Goal: Communication & Community: Answer question/provide support

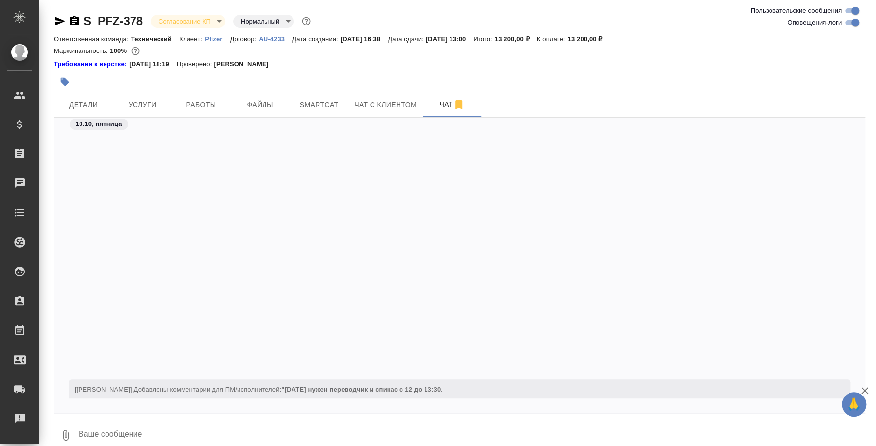
scroll to position [330, 0]
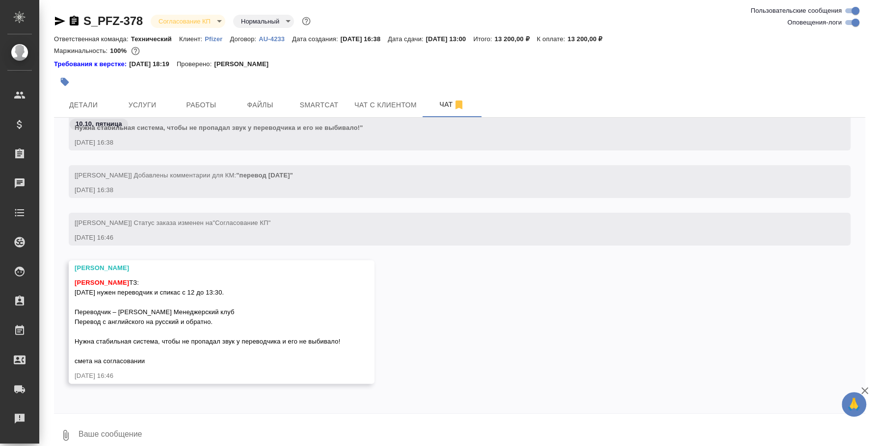
drag, startPoint x: 117, startPoint y: 424, endPoint x: 137, endPoint y: 380, distance: 49.0
click at [118, 425] on textarea at bounding box center [470, 435] width 787 height 33
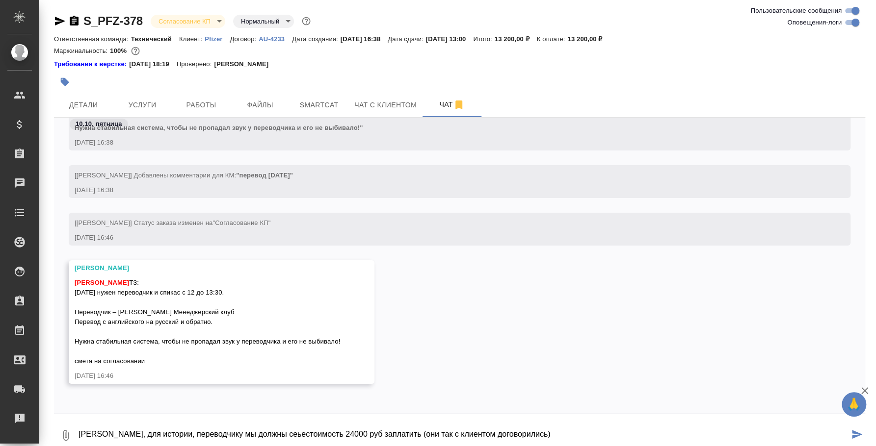
click at [256, 434] on textarea "Лера, для истории, переводчику мы должны сеьестоимость 24000 руб заплатить (они…" at bounding box center [462, 435] width 771 height 33
type textarea "Лера, для истории, переводчику мы должны себ естоимость 24000 руб заплатить (он…"
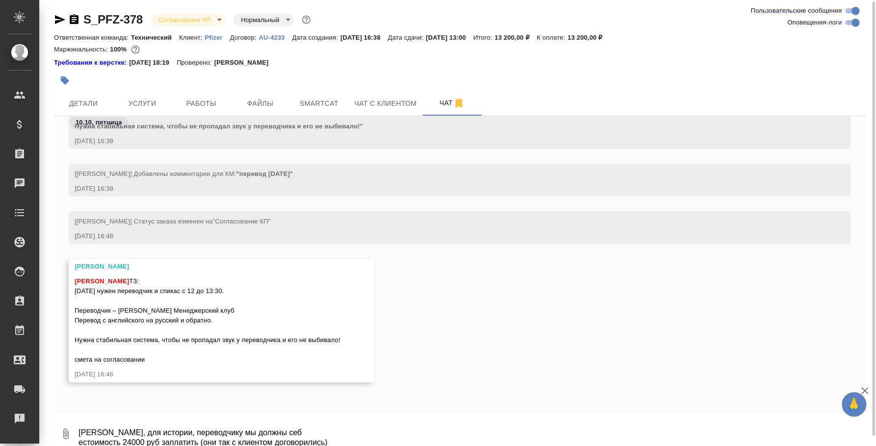
scroll to position [388, 0]
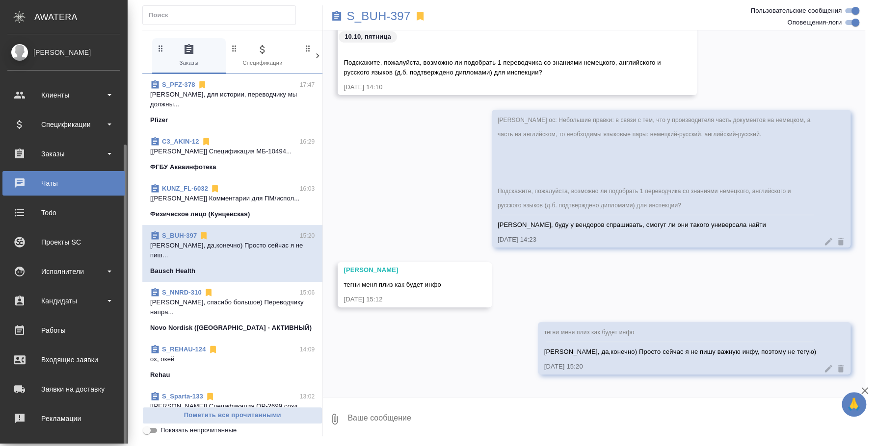
scroll to position [90, 0]
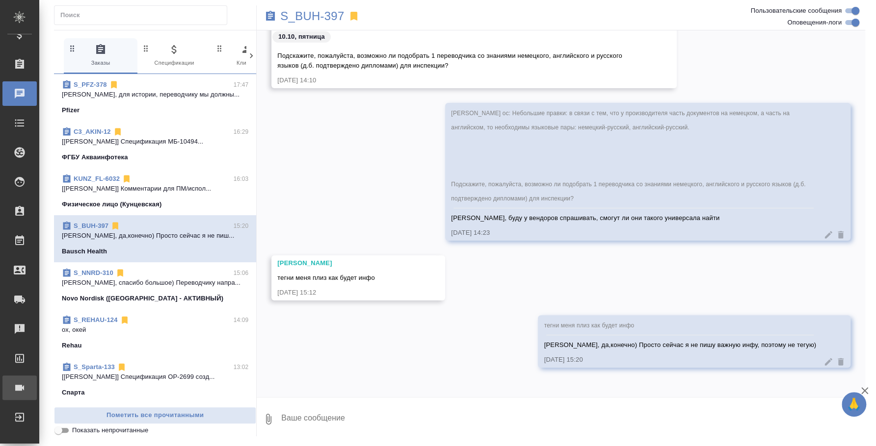
click at [20, 383] on div "Конференции" at bounding box center [7, 388] width 25 height 15
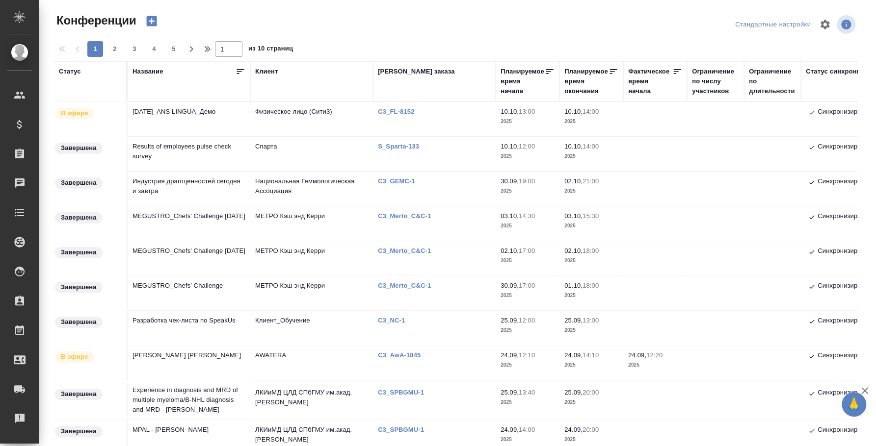
click at [179, 114] on td "10.10.2025_ANS LINGUA_Демо" at bounding box center [189, 119] width 123 height 34
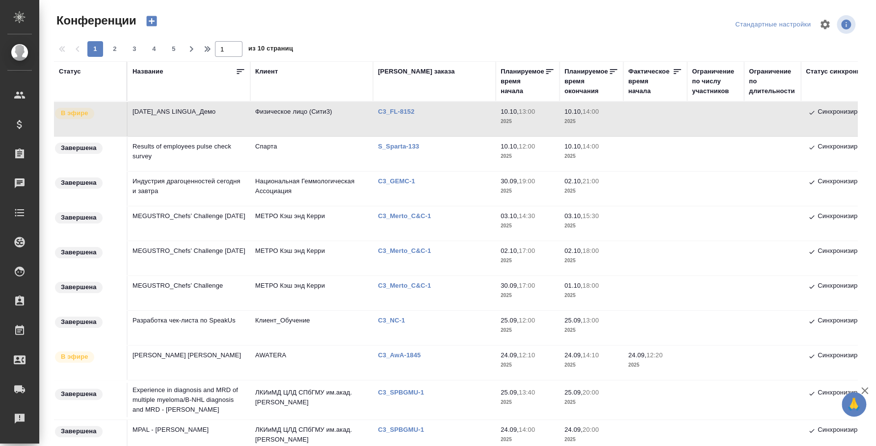
click at [187, 115] on td "10.10.2025_ANS LINGUA_Демо" at bounding box center [189, 119] width 123 height 34
click at [155, 23] on icon "button" at bounding box center [152, 21] width 10 height 10
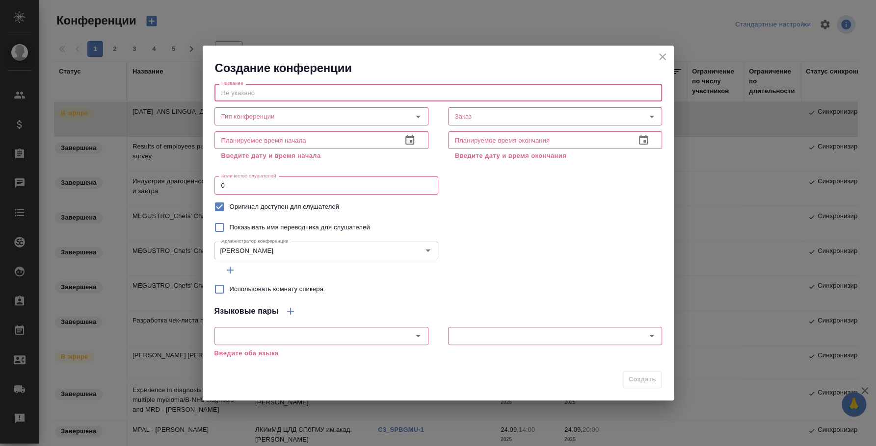
click at [330, 98] on input "text" at bounding box center [437, 93] width 447 height 18
paste input "**[S_PFZ-378](https://tera.awatera.com/Order/68e90c463a411c4a06e8e7bf/works)**"
drag, startPoint x: 290, startPoint y: 88, endPoint x: 530, endPoint y: 94, distance: 239.9
click at [530, 94] on input "**[S_PFZ-378](https://tera.awatera.com/Order/68e90c463a411c4a06e8e7bf/works)**" at bounding box center [437, 93] width 447 height 18
type input "S_PFZ-378 Тест"
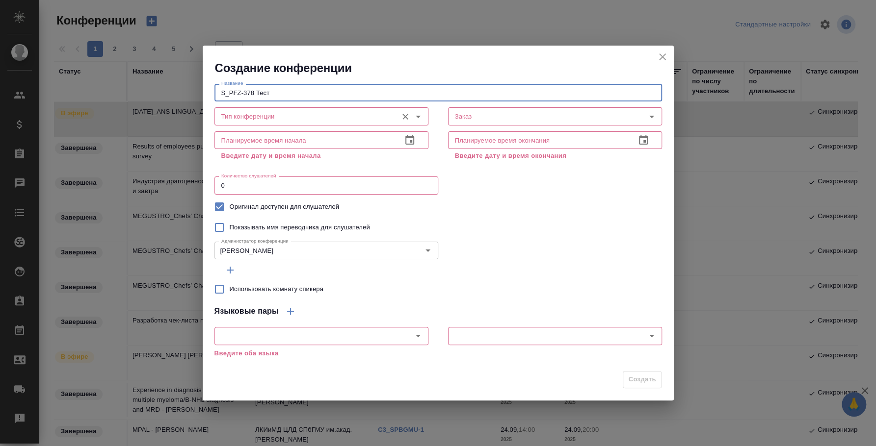
click at [343, 119] on input "Тип конференции" at bounding box center [304, 116] width 175 height 12
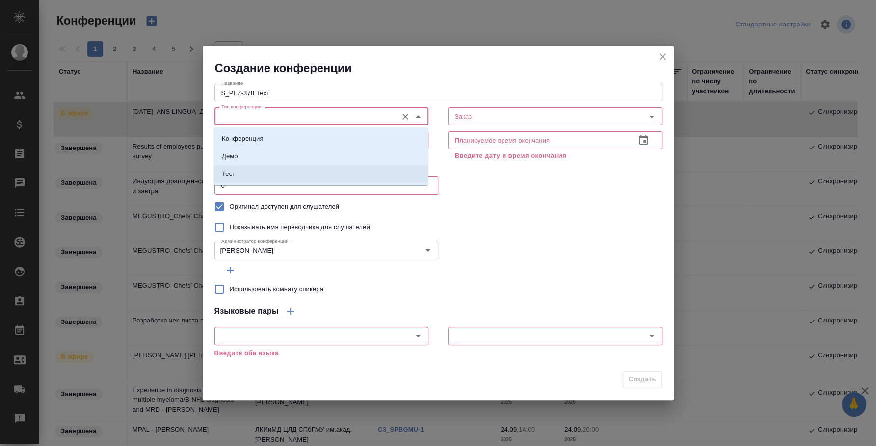
click at [269, 168] on li "Тест" at bounding box center [321, 174] width 214 height 18
type input "Тест"
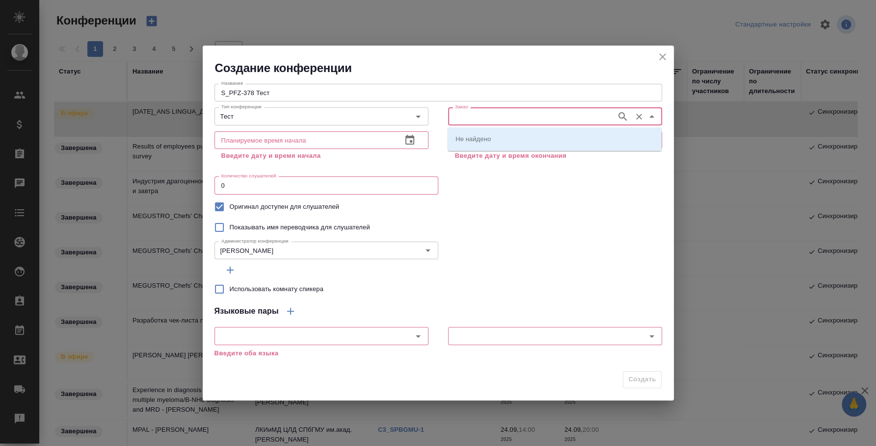
click at [468, 119] on input "Заказ" at bounding box center [531, 116] width 160 height 12
paste input "**[S_PFZ-378](https://tera.awatera.com/Order/68e90c463a411c4a06e8e7bf/works)**"
type input "**[S_PFZ-378](https://tera.awatera.com/Order/68e90c463a411c4a06e8e7bf/works)**"
click at [468, 119] on input "**[S_PFZ-378](https://tera.awatera.com/Order/68e90c463a411c4a06e8e7bf/works)**" at bounding box center [531, 116] width 160 height 12
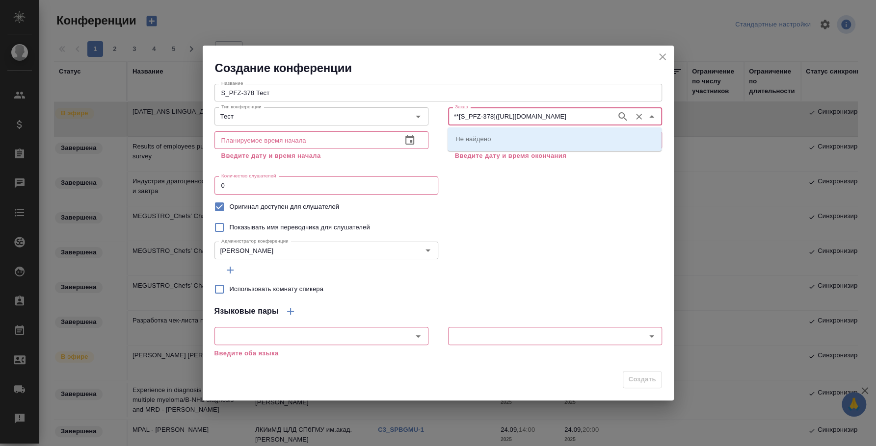
click at [468, 119] on input "**[S_PFZ-378](https://tera.awatera.com/Order/68e90c463a411c4a06e8e7bf/works)**" at bounding box center [531, 116] width 160 height 12
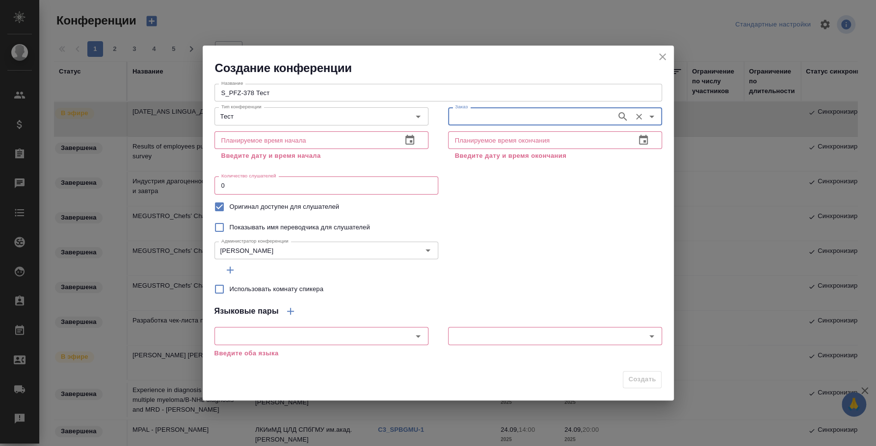
paste input "**[S_PFZ-378](https://tera.awatera.com/Order/68e90c463a411c4a06e8e7bf/works)**"
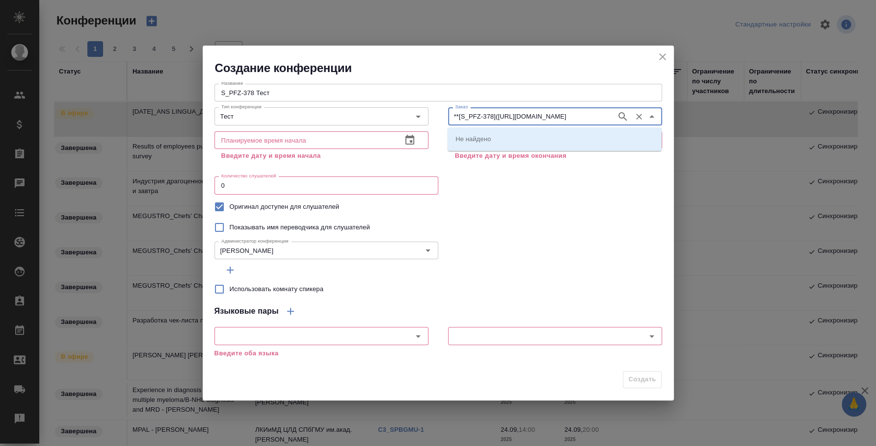
scroll to position [0, 88]
type input "**[S_PFZ-378](https://tera.awatera.com/Order/68e90c463a411c4a06e8e7bf/works)**"
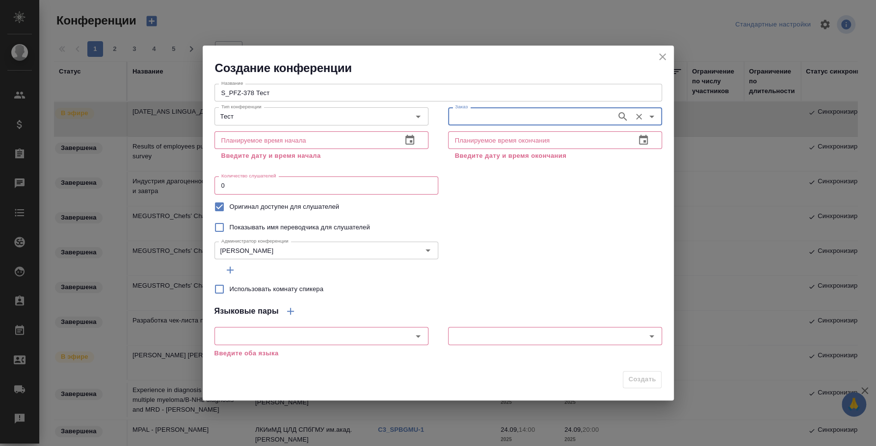
scroll to position [0, 0]
paste input "S_PFZ-378"
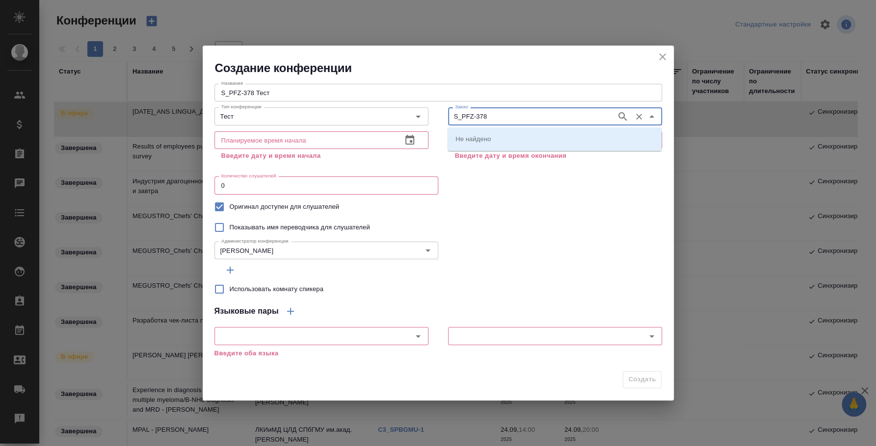
type input "S_PFZ-378"
click at [498, 139] on li "S_PFZ-378" at bounding box center [554, 139] width 214 height 18
type input "S_PFZ-378"
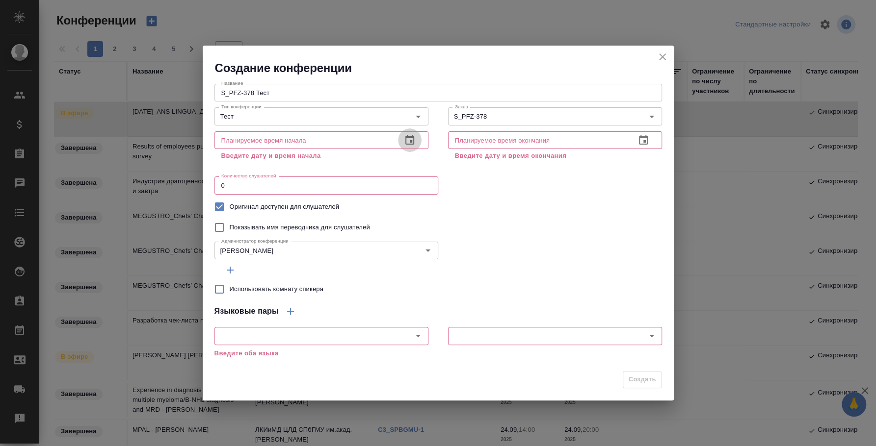
click at [409, 141] on icon "button" at bounding box center [410, 140] width 12 height 12
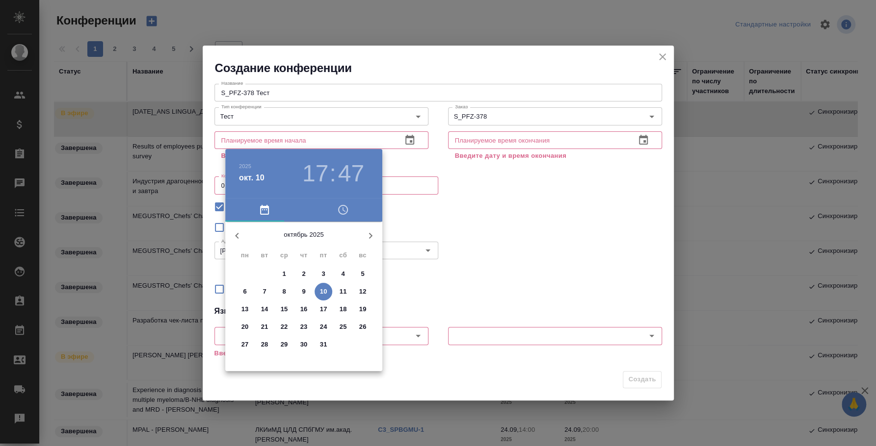
click at [241, 306] on p "13" at bounding box center [244, 310] width 7 height 10
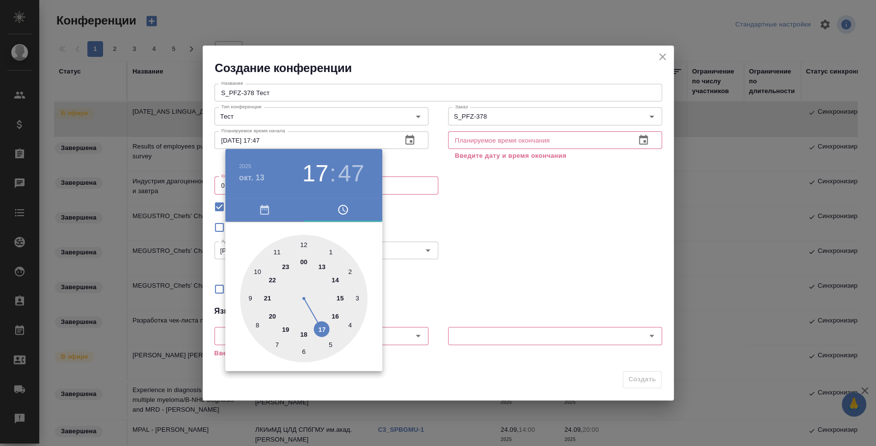
click at [487, 259] on div at bounding box center [438, 223] width 876 height 446
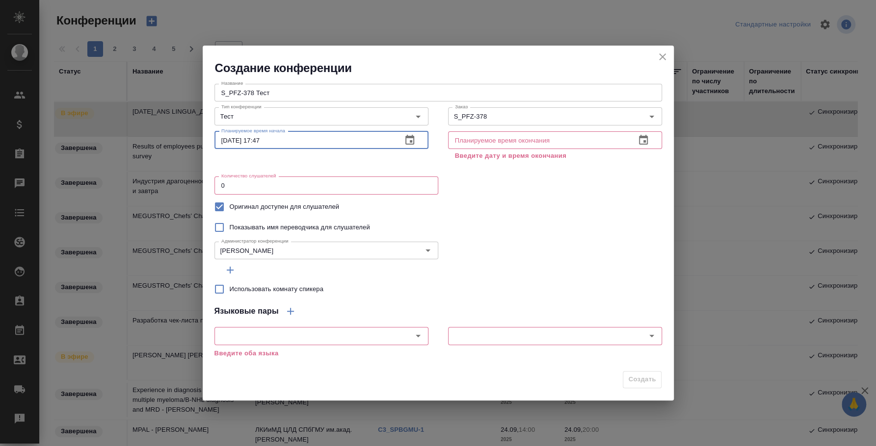
click at [283, 149] on input "13.10.2025 17:47" at bounding box center [304, 140] width 180 height 18
type input "13.10.2025 17:00"
click at [558, 138] on input "text" at bounding box center [538, 140] width 180 height 18
click at [644, 143] on icon "button" at bounding box center [643, 140] width 12 height 12
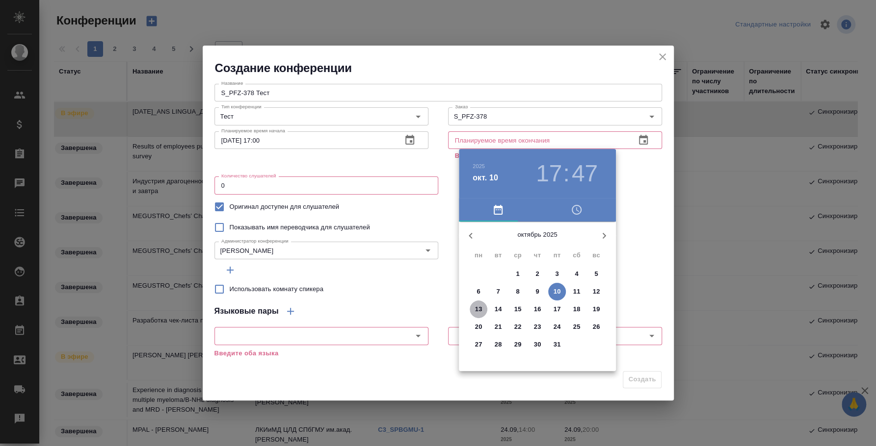
click at [481, 310] on p "13" at bounding box center [478, 310] width 7 height 10
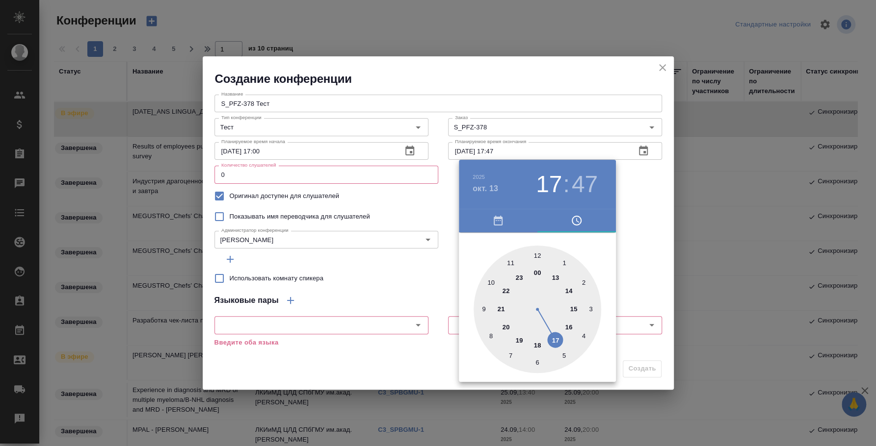
click at [521, 149] on div at bounding box center [438, 223] width 876 height 446
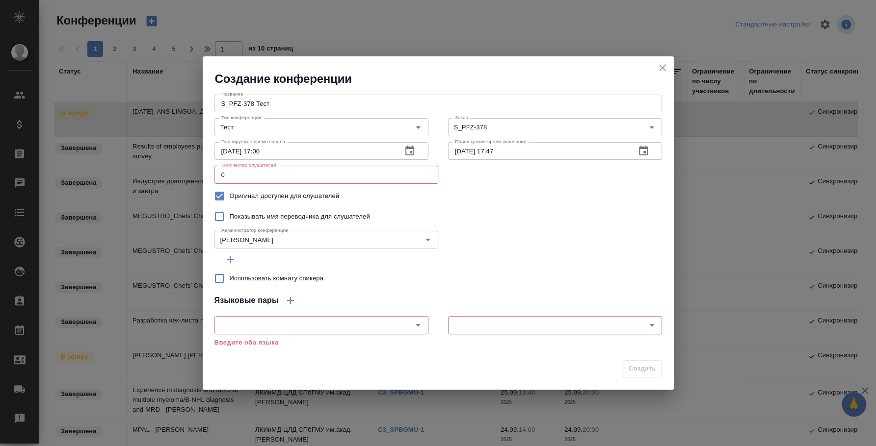
click at [513, 150] on input "13.10.2025 17:47" at bounding box center [538, 151] width 180 height 18
type input "13.10.2025 18:00"
click at [286, 156] on input "13.10.2025 17:00" at bounding box center [304, 151] width 180 height 18
drag, startPoint x: 323, startPoint y: 185, endPoint x: 161, endPoint y: 169, distance: 162.2
click at [161, 169] on div "Создание конференции Название S_PFZ-378 Тест Название Тип конференции Тест Тип …" at bounding box center [438, 223] width 876 height 446
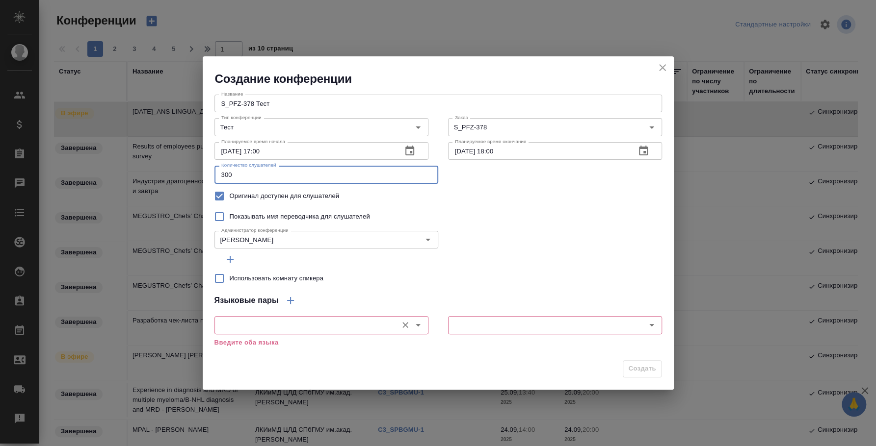
type input "300"
click at [388, 325] on input "text" at bounding box center [304, 325] width 175 height 12
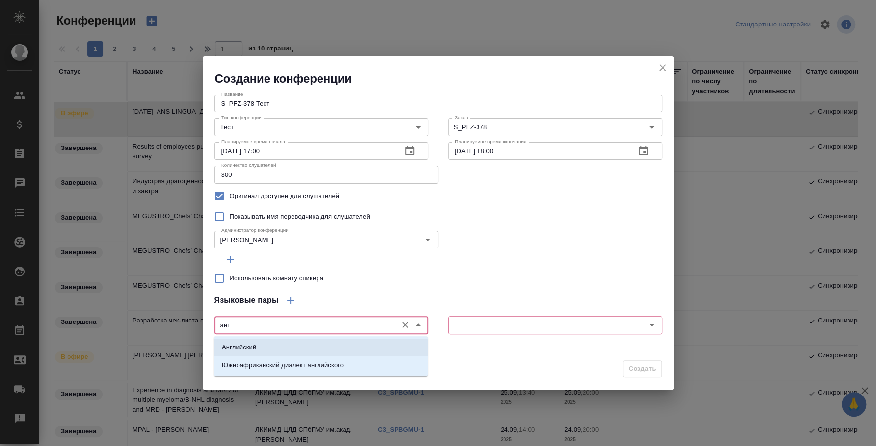
click at [397, 345] on li "Английский" at bounding box center [321, 348] width 214 height 18
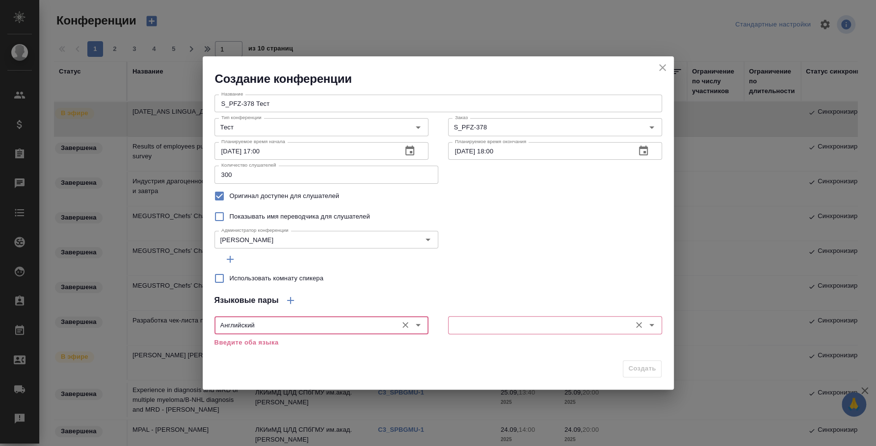
type input "Английский"
click at [483, 322] on input "text" at bounding box center [538, 325] width 175 height 12
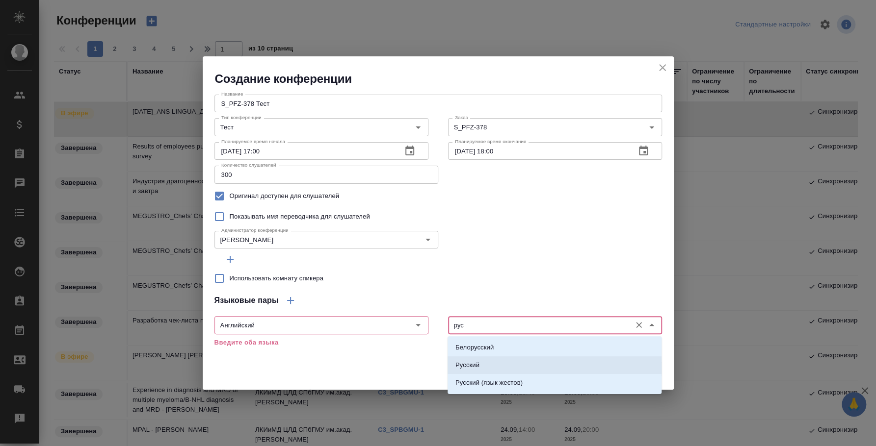
click at [488, 358] on li "Русский" at bounding box center [554, 366] width 214 height 18
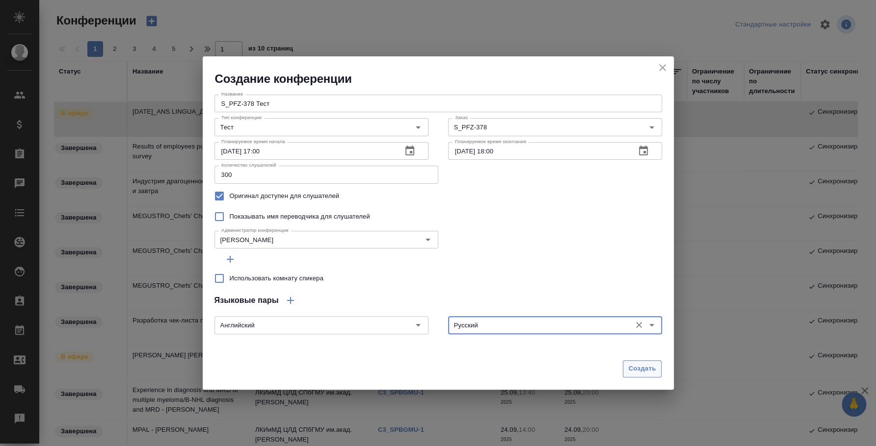
type input "Русский"
click at [641, 369] on span "Создать" at bounding box center [641, 368] width 27 height 11
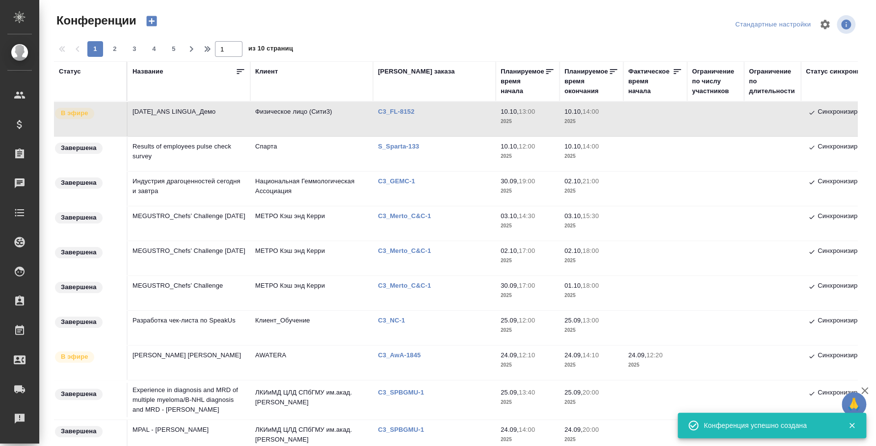
type input "0"
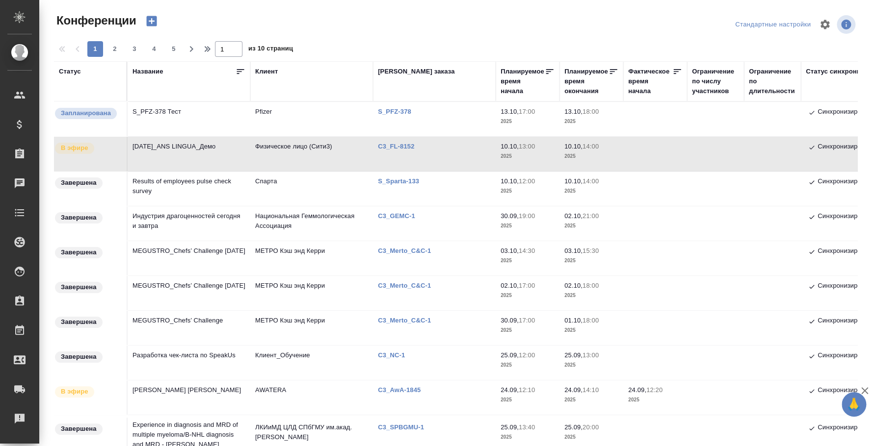
click at [182, 111] on td "S_PFZ-378 Тест" at bounding box center [189, 119] width 123 height 34
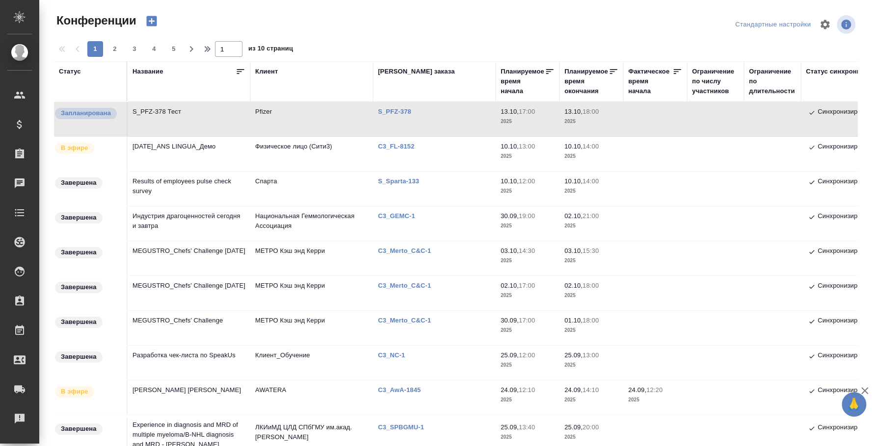
click at [182, 111] on td "S_PFZ-378 Тест" at bounding box center [189, 119] width 123 height 34
click at [170, 110] on td "S_PFZ-378 Тест" at bounding box center [189, 119] width 123 height 34
click at [159, 110] on td "S_PFZ-378 Тест" at bounding box center [189, 119] width 123 height 34
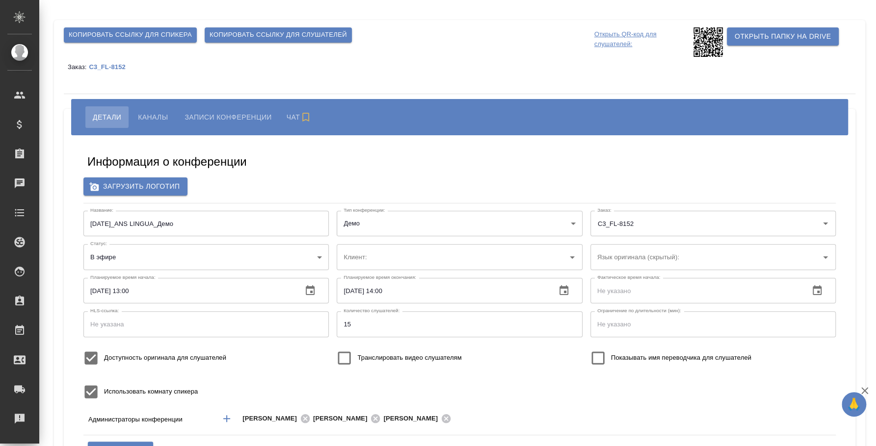
type input "[EMAIL_ADDRESS][DOMAIN_NAME]"
click at [147, 125] on button "Каналы" at bounding box center [152, 117] width 45 height 22
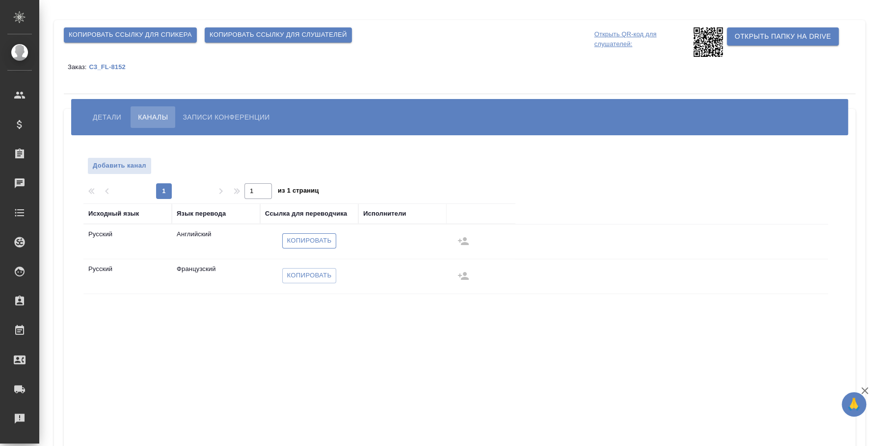
click at [310, 240] on span "Копировать" at bounding box center [309, 240] width 45 height 11
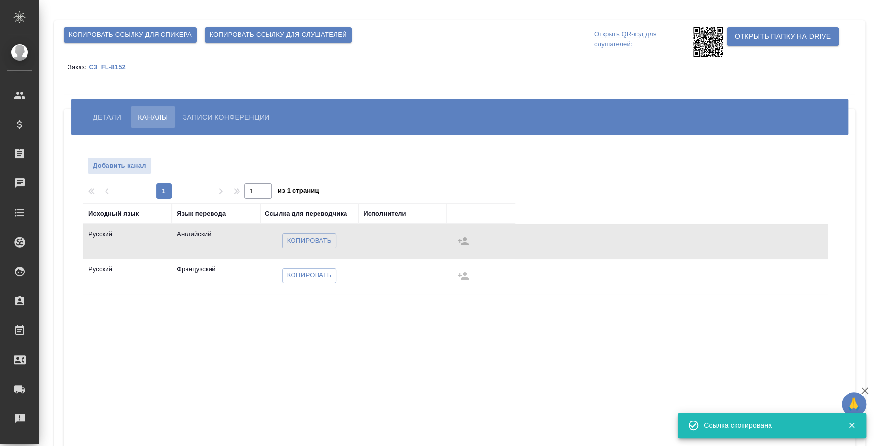
click at [103, 108] on button "Детали" at bounding box center [106, 117] width 43 height 22
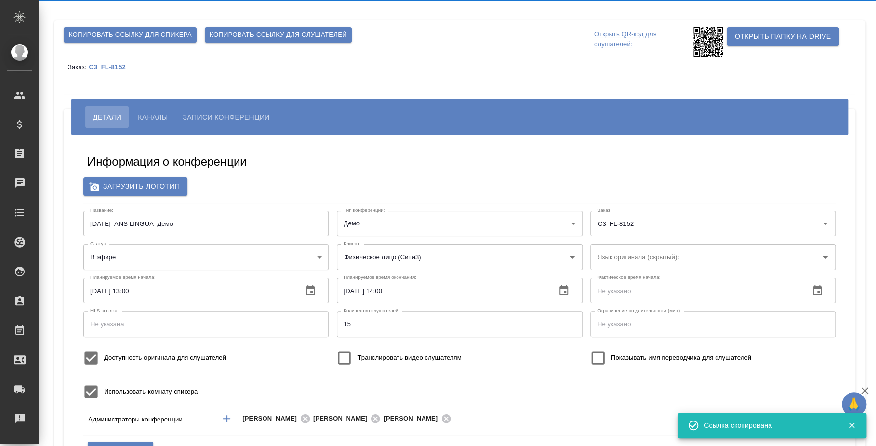
type input "i.fedotova@awatera.com"
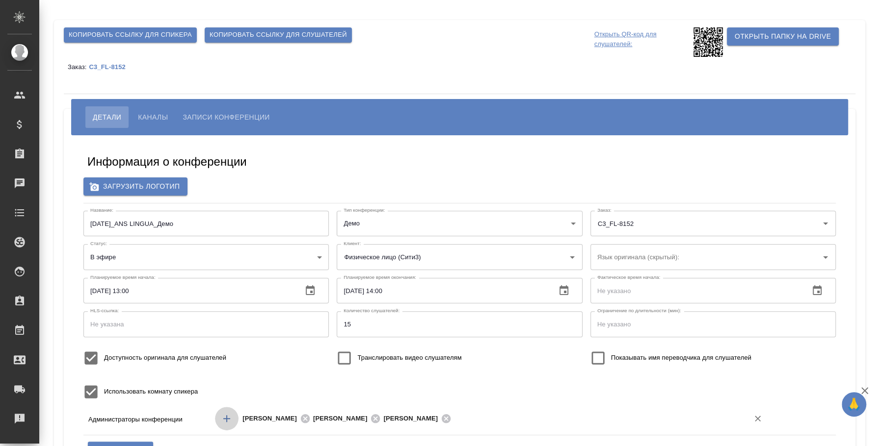
click at [227, 419] on icon "Добавить менеджера" at bounding box center [226, 418] width 7 height 7
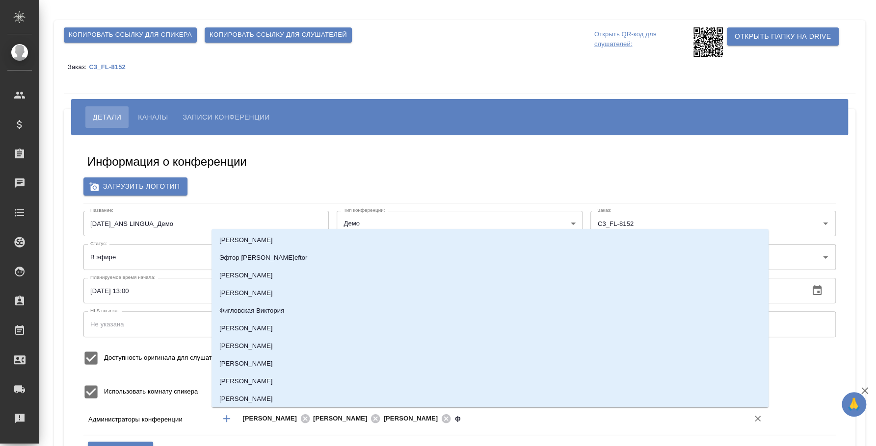
type input "фе"
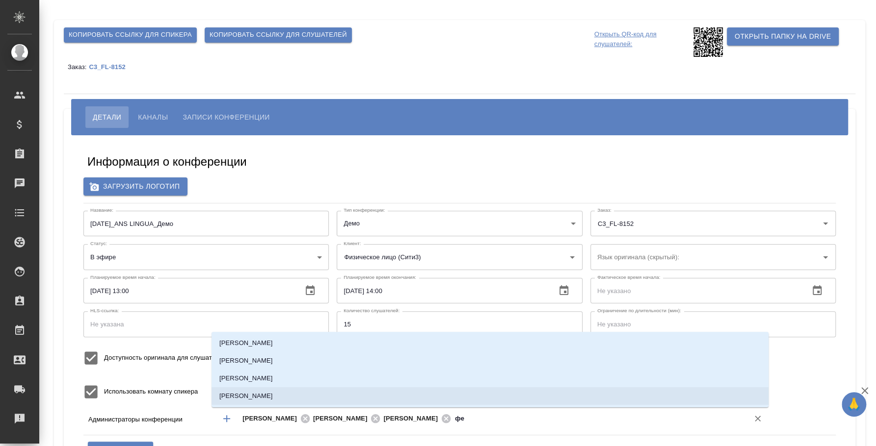
click at [266, 391] on li "[PERSON_NAME]" at bounding box center [489, 396] width 557 height 18
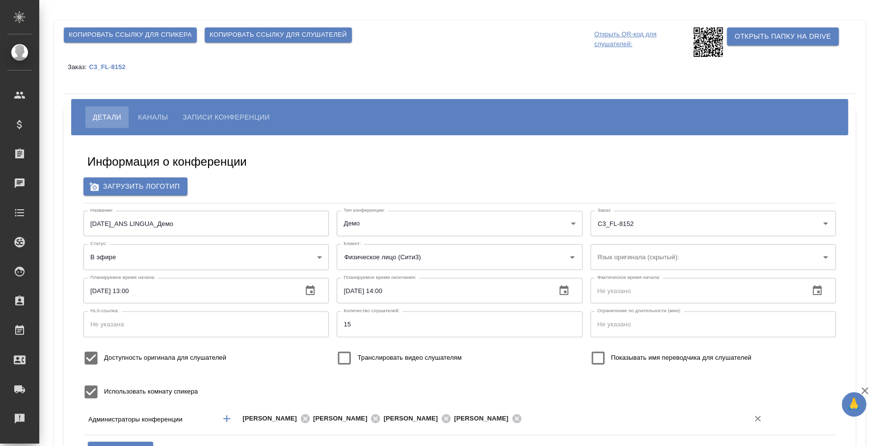
scroll to position [183, 0]
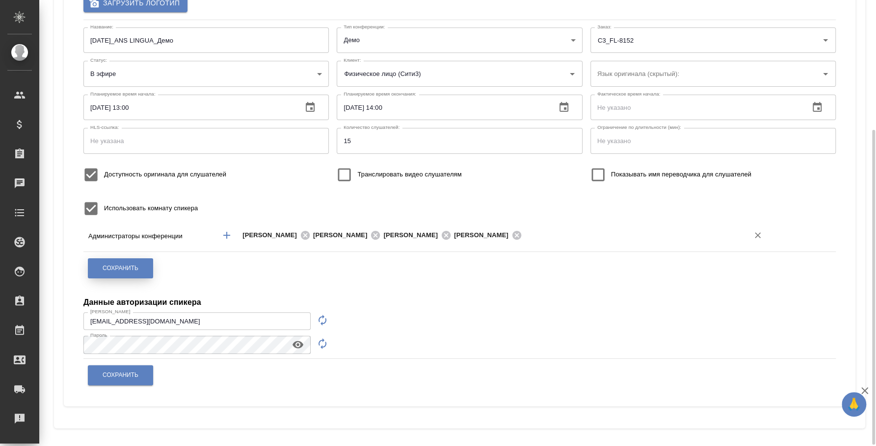
click at [119, 270] on span "Сохранить" at bounding box center [121, 268] width 36 height 8
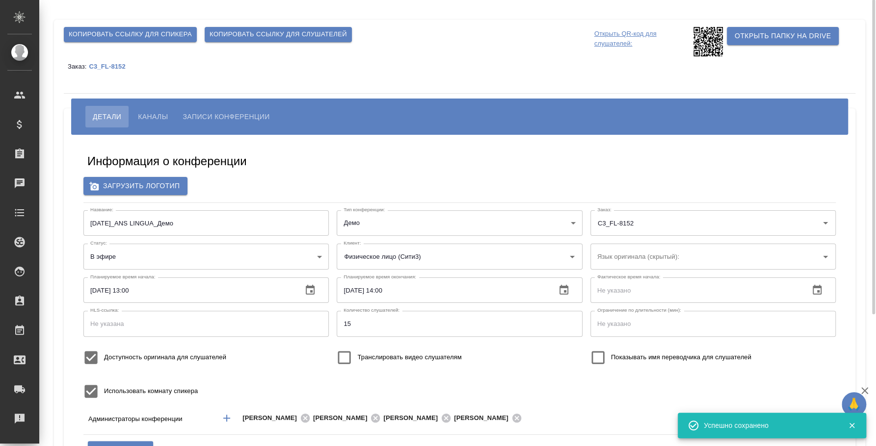
scroll to position [0, 0]
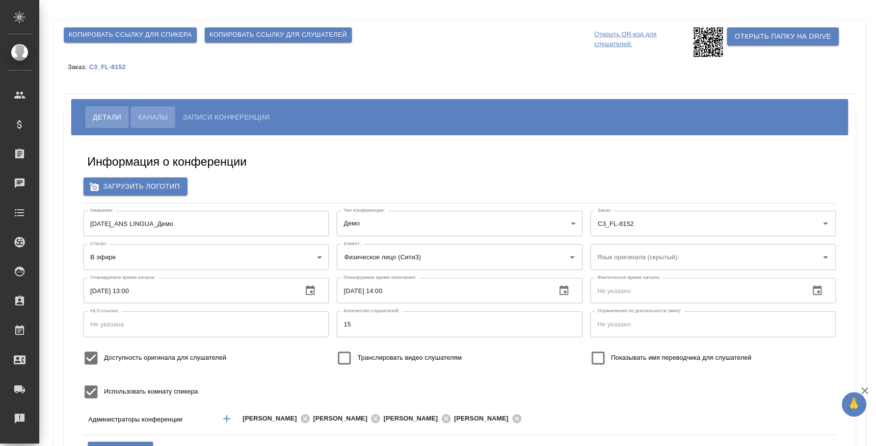
click at [151, 110] on button "Каналы" at bounding box center [152, 117] width 45 height 22
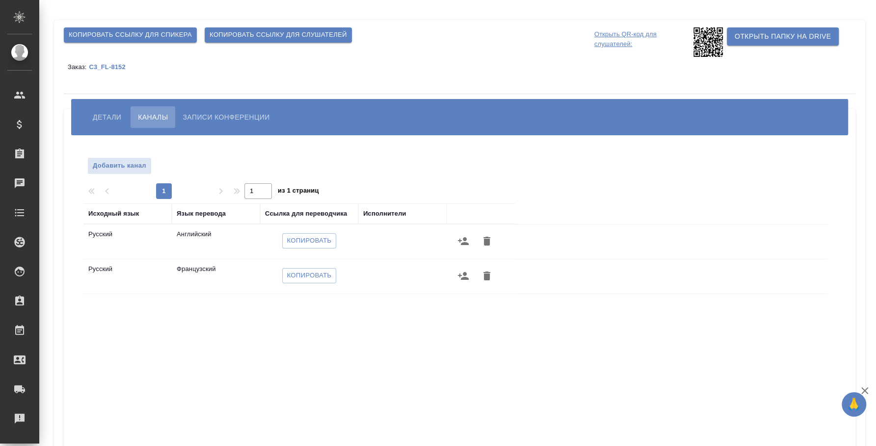
click at [247, 32] on span "Копировать ссылку для слушателей" at bounding box center [277, 34] width 137 height 11
click at [306, 238] on span "Копировать" at bounding box center [309, 240] width 45 height 11
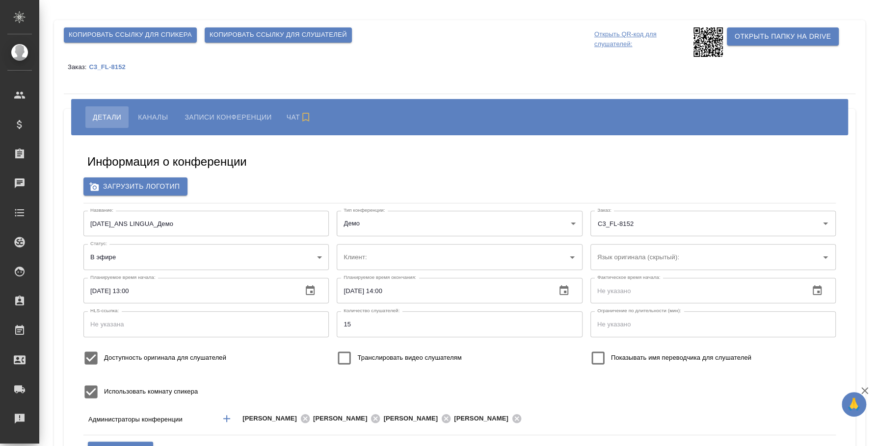
type input "Физическое лицо (Сити3)"
type input "i.fedotova@awatera.com"
click at [160, 111] on span "Каналы" at bounding box center [153, 117] width 30 height 12
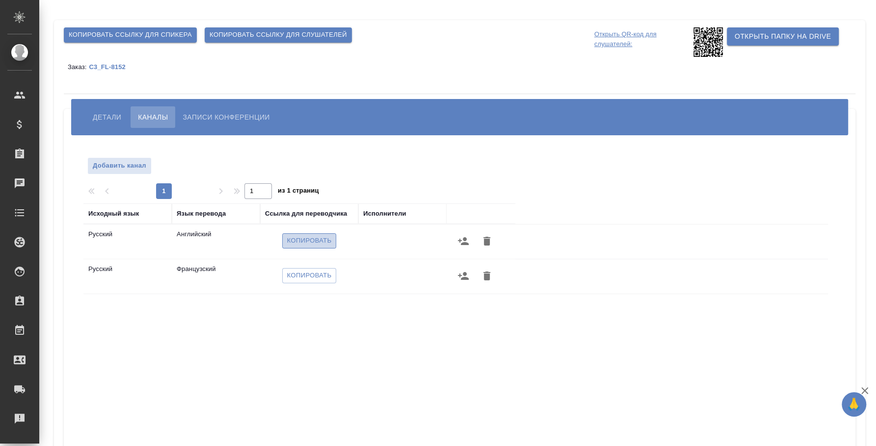
click at [311, 246] on span "Копировать" at bounding box center [309, 240] width 45 height 11
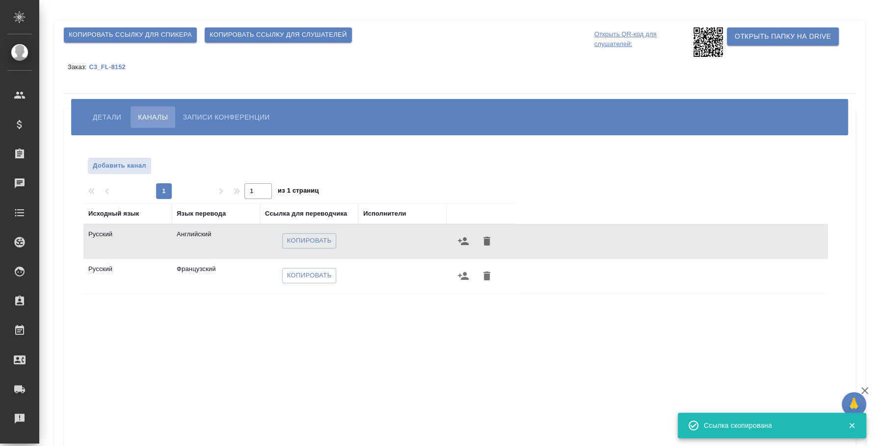
click at [255, 36] on span "Копировать ссылку для слушателей" at bounding box center [277, 34] width 137 height 11
click at [253, 34] on span "Копировать ссылку для слушателей" at bounding box center [277, 34] width 137 height 11
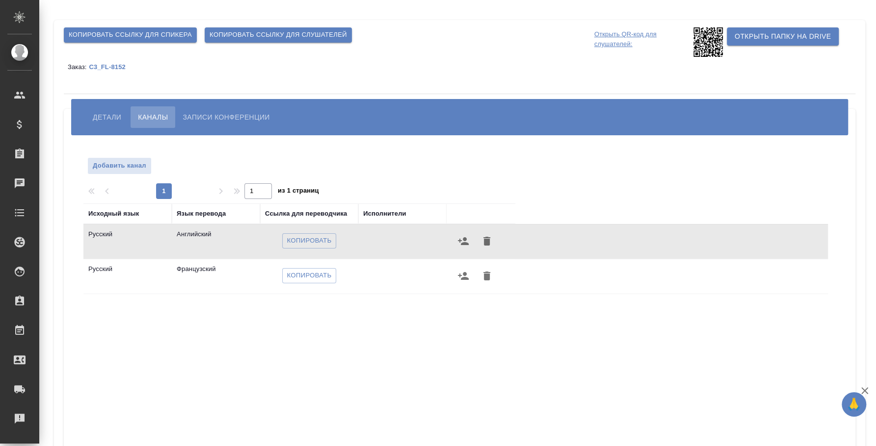
click at [707, 47] on icon at bounding box center [707, 41] width 29 height 29
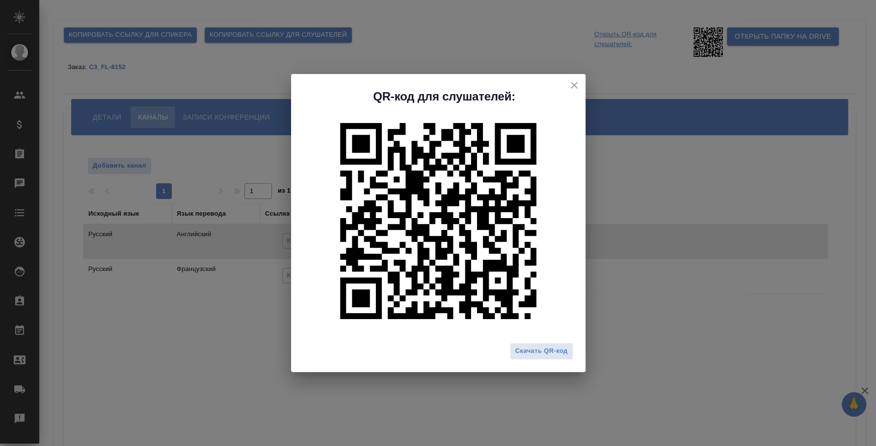
click at [514, 96] on h2 "QR-код для слушателей:" at bounding box center [444, 97] width 282 height 16
click at [438, 32] on div "QR-код для слушателей: Скачать QR-код" at bounding box center [438, 223] width 876 height 446
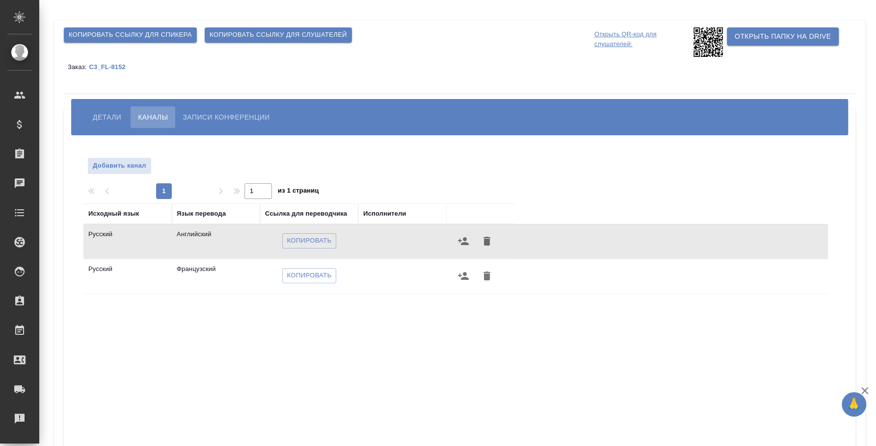
click at [705, 46] on icon at bounding box center [707, 41] width 29 height 29
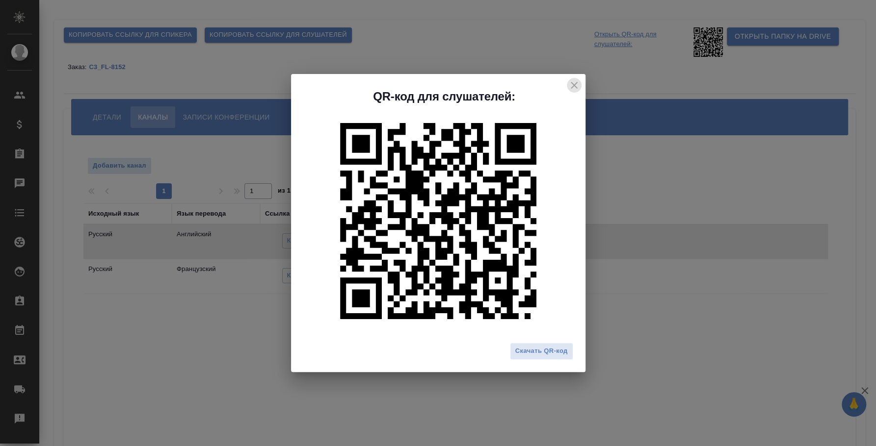
click at [573, 82] on icon "close" at bounding box center [574, 85] width 12 height 12
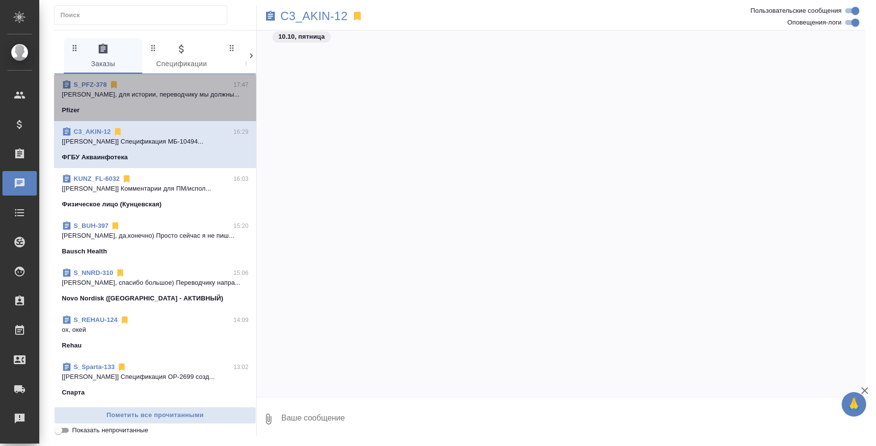
click at [180, 103] on span "S_PFZ-378 17:47 Лера, для истории, переводчику мы должны... Pfizer" at bounding box center [155, 97] width 186 height 35
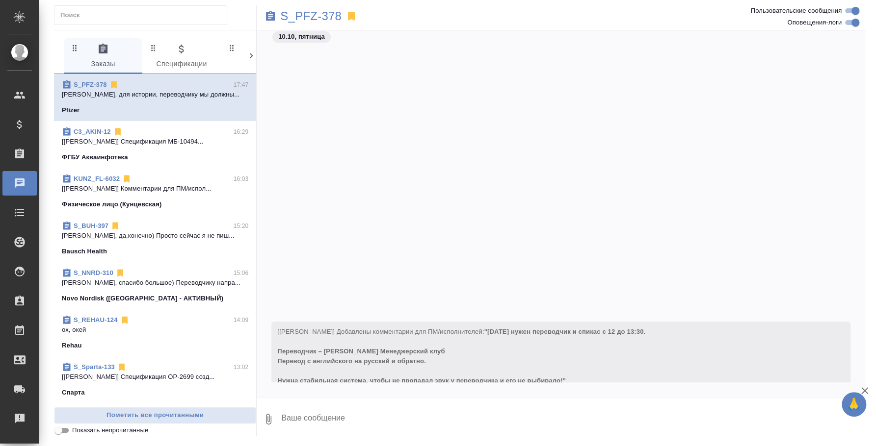
scroll to position [346, 0]
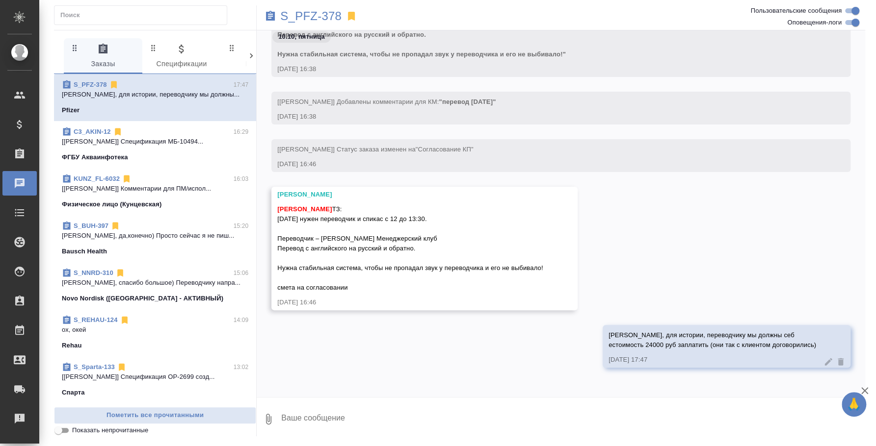
click at [459, 355] on div "Лера, для истории, переводчику мы должны себ естоимость 24000 руб заплатить (он…" at bounding box center [561, 353] width 608 height 57
click at [321, 21] on p "S_PFZ-378" at bounding box center [310, 16] width 61 height 10
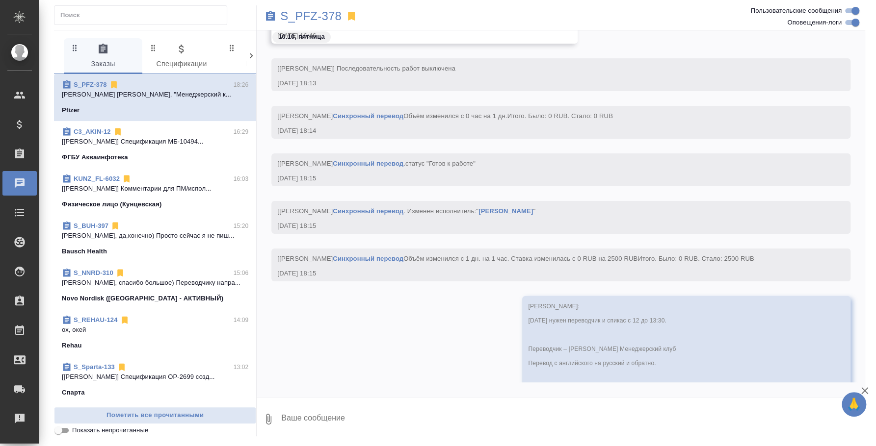
click at [167, 248] on div "Bausch Health" at bounding box center [155, 252] width 186 height 10
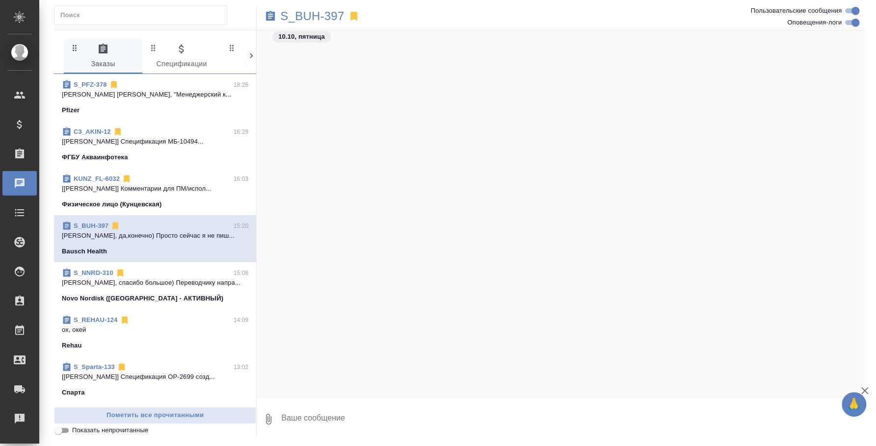
scroll to position [1989, 0]
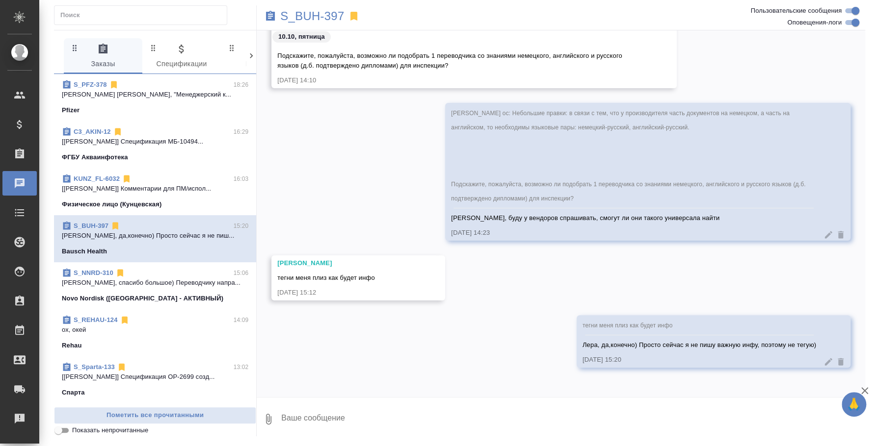
click at [268, 427] on button "0" at bounding box center [269, 419] width 24 height 33
click at [196, 361] on span "С локального диска" at bounding box center [195, 367] width 115 height 13
click at [0, 0] on input "С локального диска" at bounding box center [0, 0] width 0 height 0
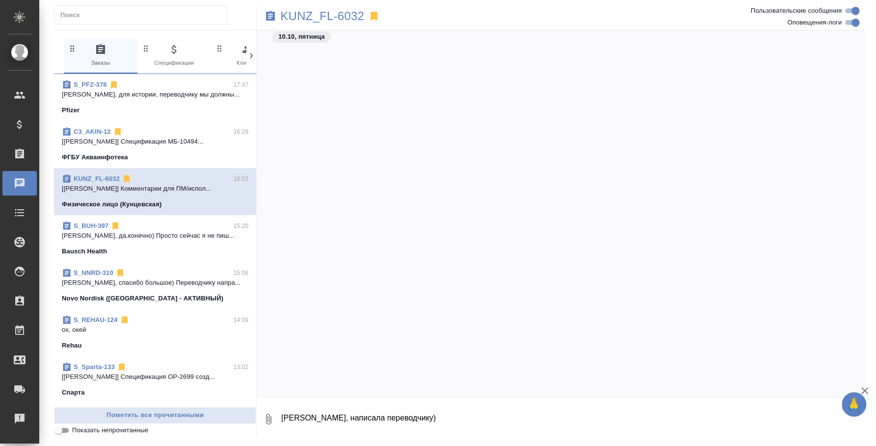
scroll to position [1002, 0]
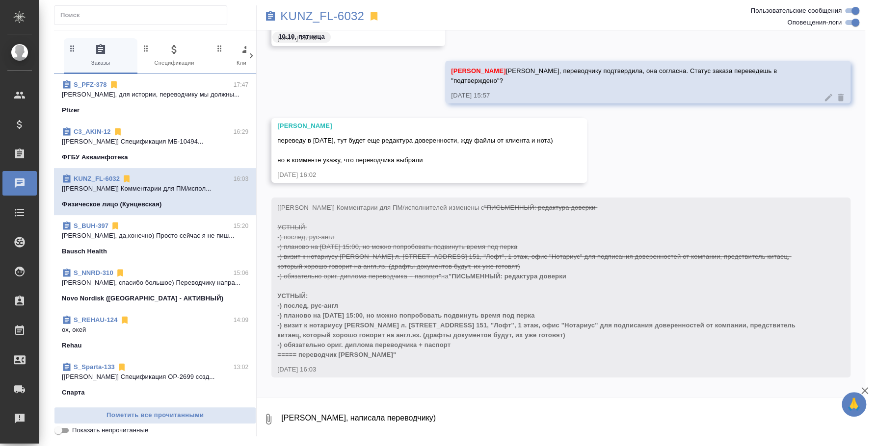
drag, startPoint x: 0, startPoint y: 0, endPoint x: 175, endPoint y: 355, distance: 395.3
click at [175, 355] on div "0 Заказы 0 Спецификации 0 Клиенты 0 Входящие 0 Тендеры 0 Исполнители 0 Подбор и…" at bounding box center [459, 233] width 811 height 407
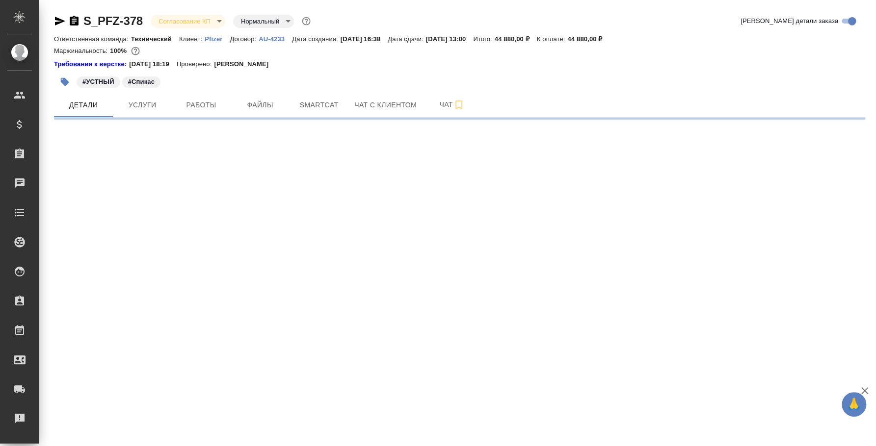
select select "RU"
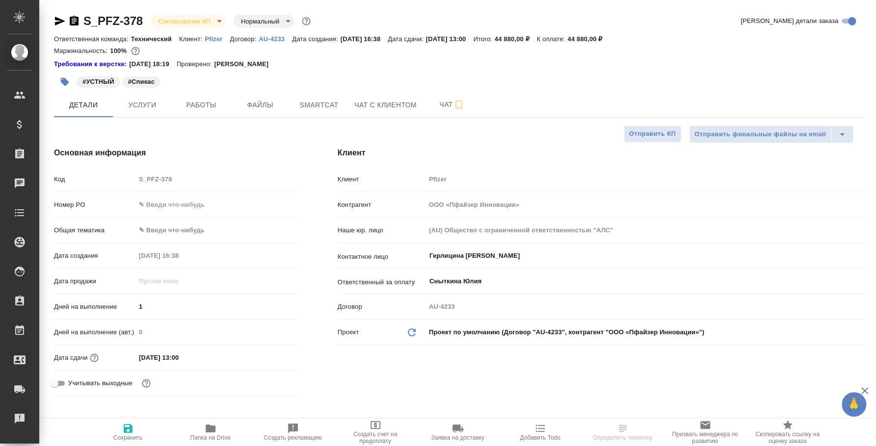
type textarea "x"
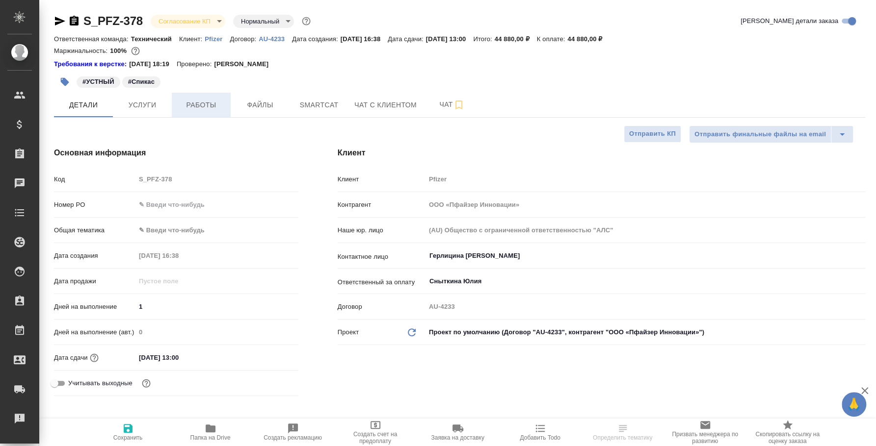
type textarea "x"
type input "[PERSON_NAME] [PERSON_NAME]"
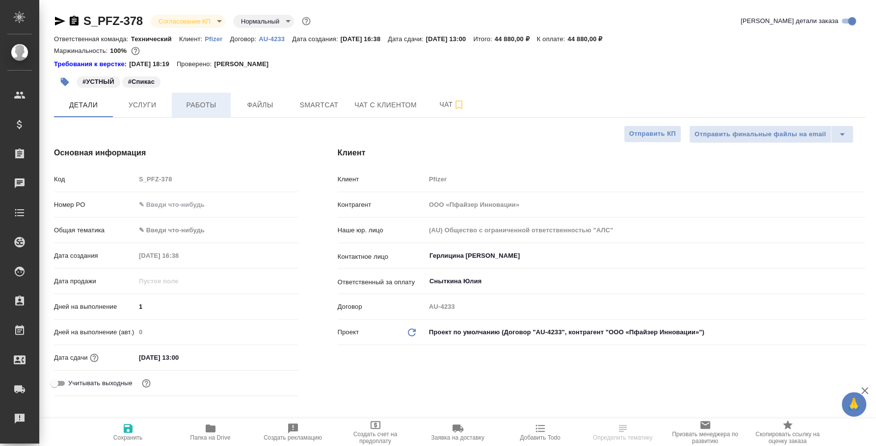
type input "Переверзева [PERSON_NAME]"
click at [194, 108] on span "Работы" at bounding box center [201, 105] width 47 height 12
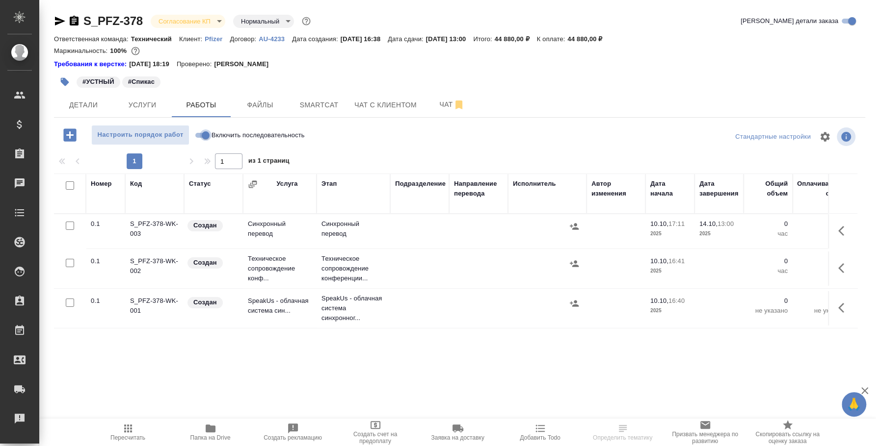
click at [201, 134] on input "Включить последовательность" at bounding box center [205, 135] width 35 height 12
checkbox input "true"
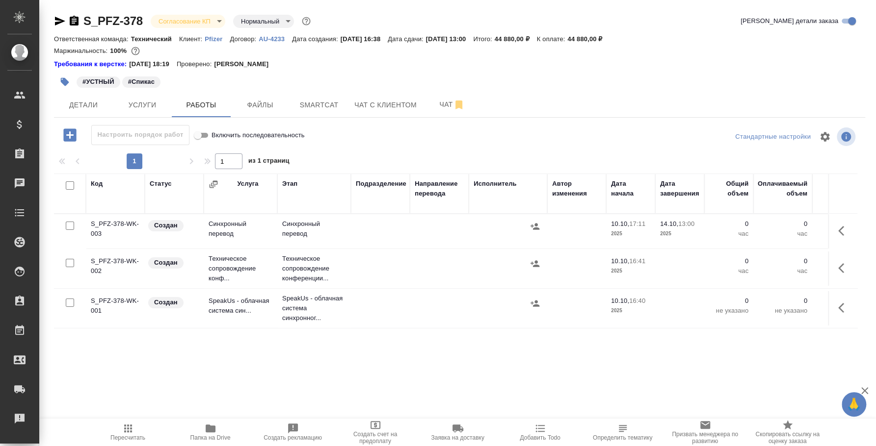
scroll to position [0, 261]
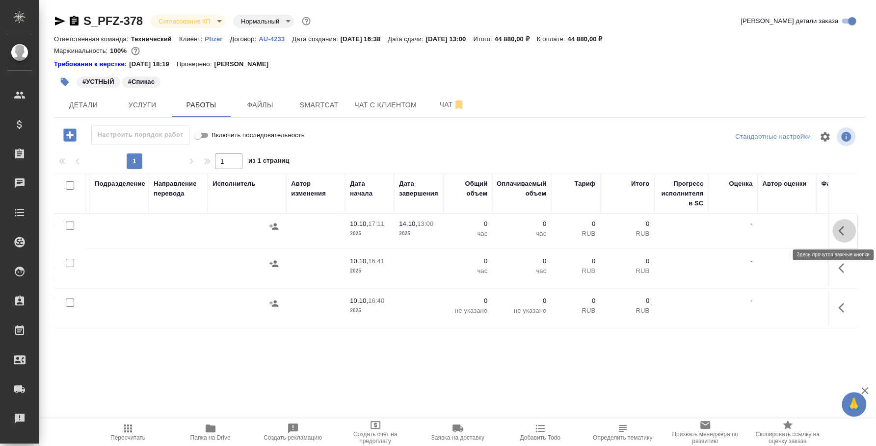
click at [836, 227] on button "button" at bounding box center [844, 231] width 24 height 24
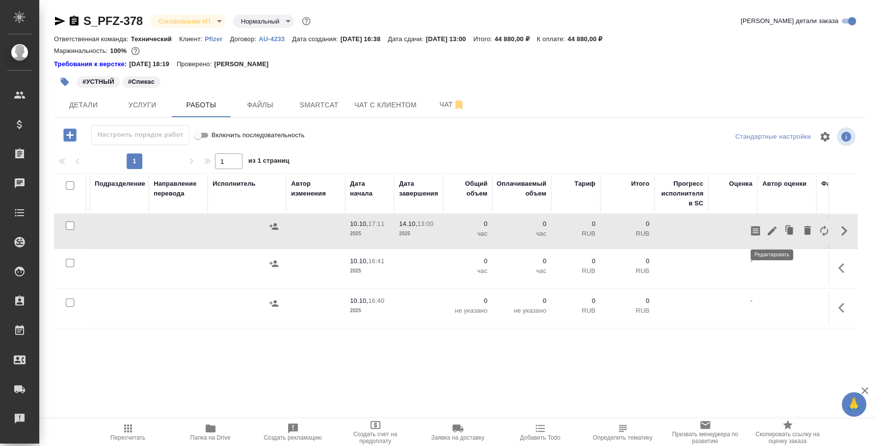
click at [774, 226] on icon "button" at bounding box center [772, 231] width 12 height 12
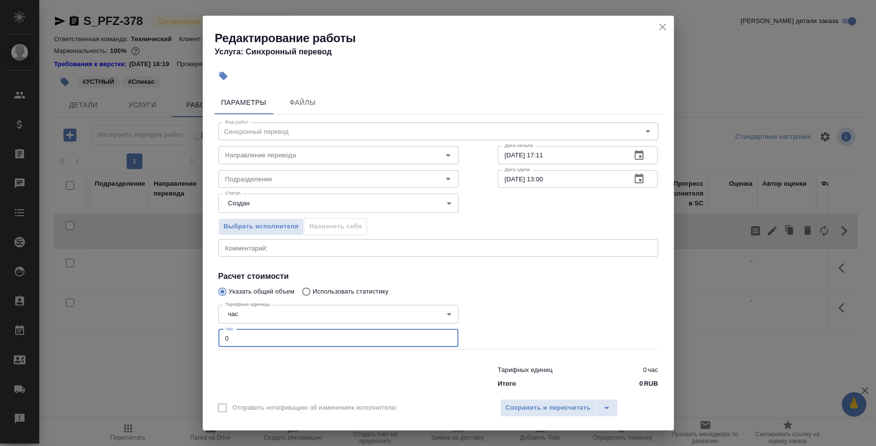
drag, startPoint x: 261, startPoint y: 335, endPoint x: 128, endPoint y: 320, distance: 133.8
click at [128, 320] on div "Редактирование работы Услуга: Синхронный перевод Параметры Файлы Вид работ Синх…" at bounding box center [438, 223] width 876 height 446
click at [446, 313] on body "🙏 .cls-1 fill:#fff; AWATERA Fedotova Irina Клиенты Спецификации Заказы 0 Чаты T…" at bounding box center [438, 223] width 876 height 446
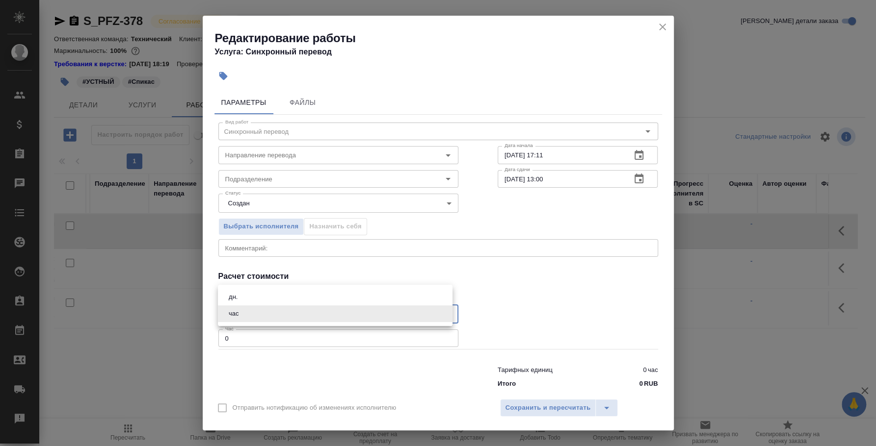
click at [331, 291] on li "дн." at bounding box center [335, 297] width 234 height 17
type input "5a8b1489cc6b4906c91bfd8a"
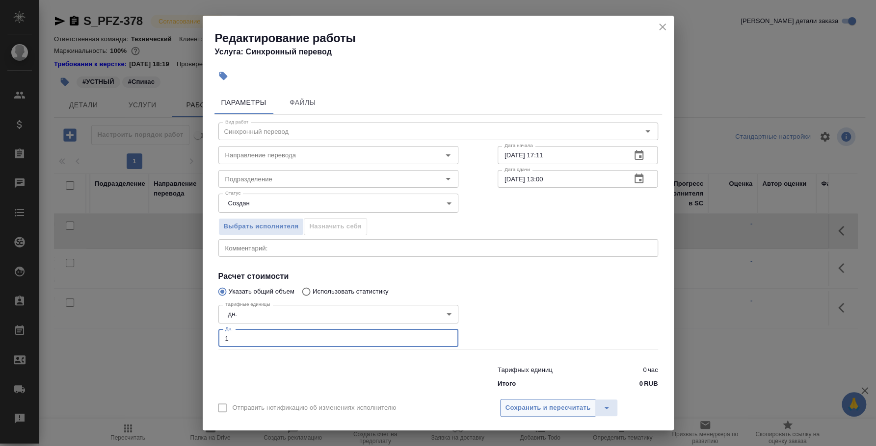
type input "1"
click at [577, 403] on span "Сохранить и пересчитать" at bounding box center [547, 408] width 85 height 11
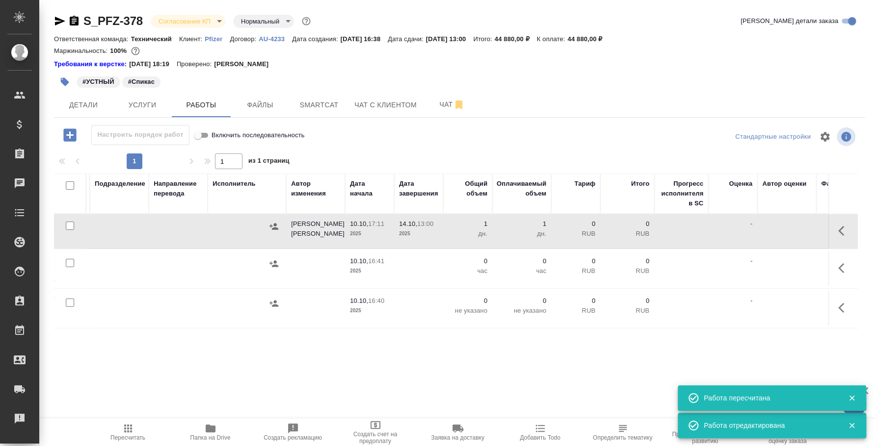
click at [279, 226] on button "button" at bounding box center [273, 226] width 15 height 15
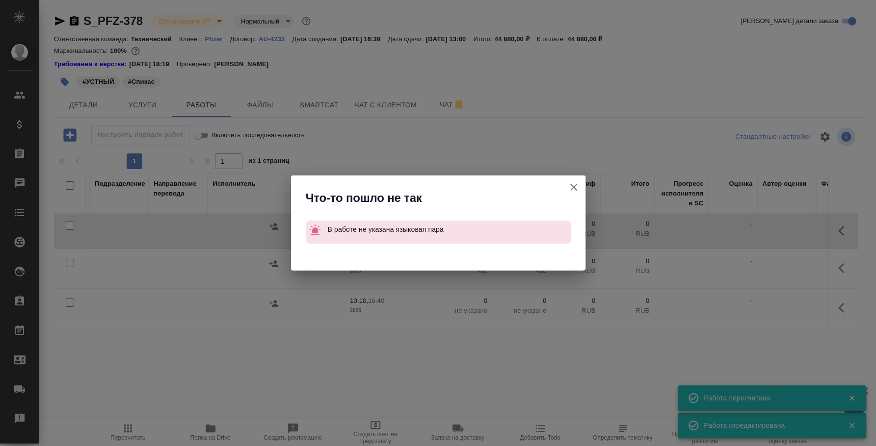
click at [571, 188] on icon "button" at bounding box center [573, 187] width 7 height 7
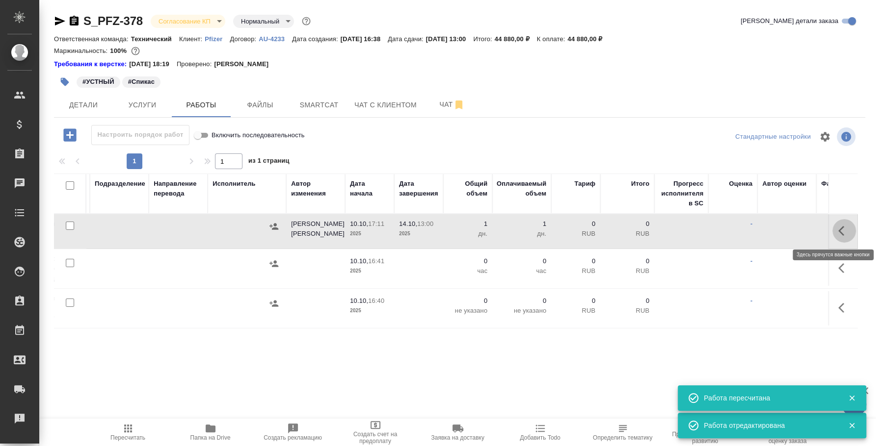
click at [841, 230] on icon "button" at bounding box center [844, 231] width 12 height 12
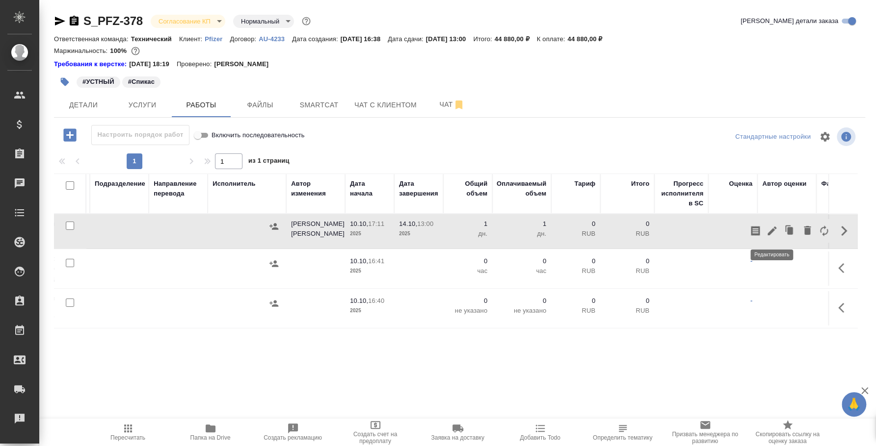
click at [760, 226] on button "button" at bounding box center [755, 231] width 17 height 24
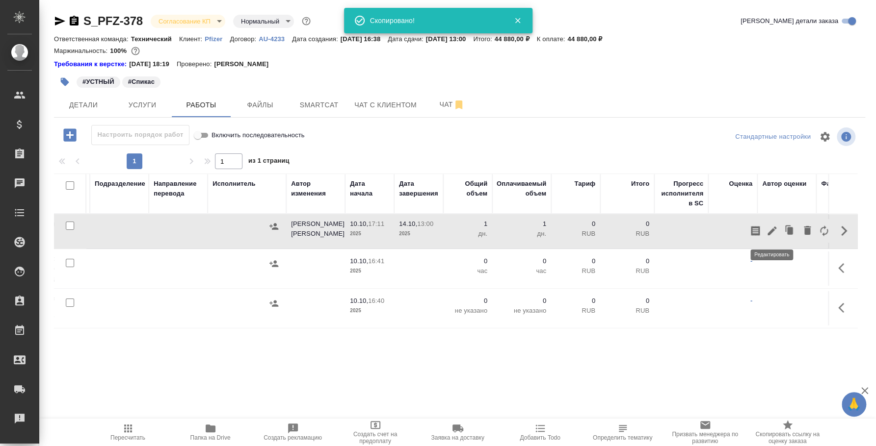
click at [771, 225] on icon "button" at bounding box center [772, 231] width 12 height 12
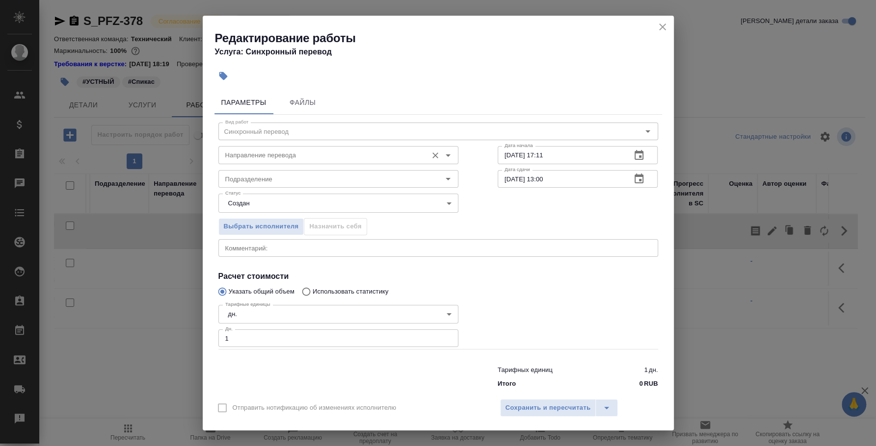
click at [353, 155] on input "Направление перевода" at bounding box center [321, 155] width 201 height 12
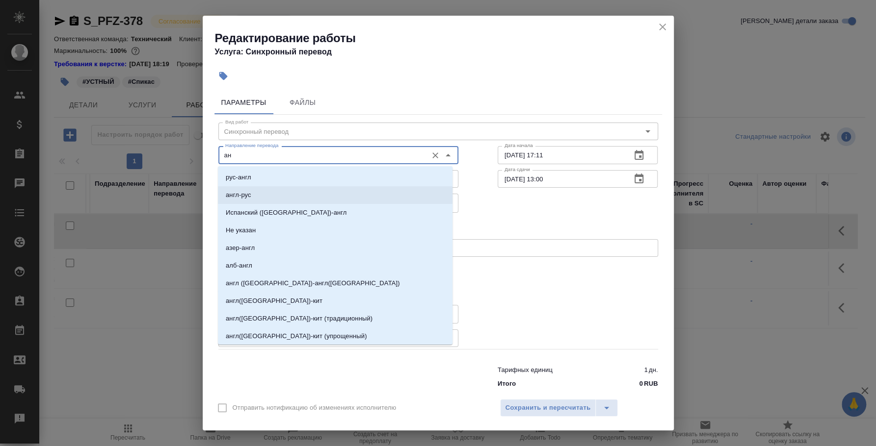
click at [372, 198] on li "англ-рус" at bounding box center [335, 195] width 234 height 18
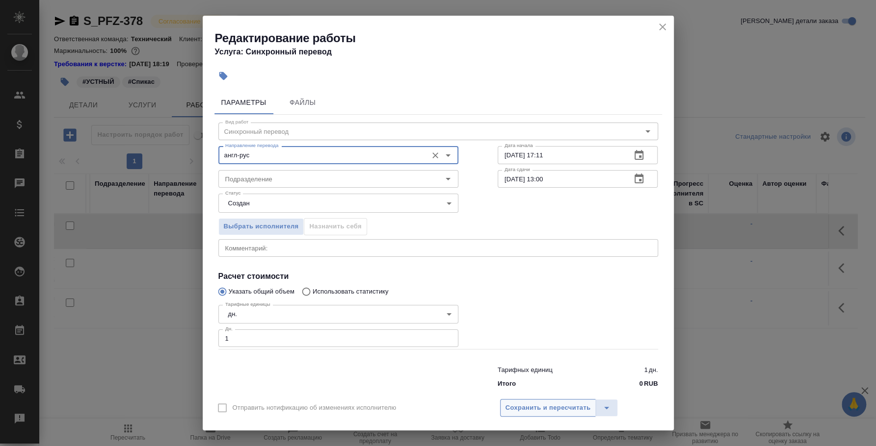
type input "англ-рус"
click at [544, 409] on span "Сохранить и пересчитать" at bounding box center [547, 408] width 85 height 11
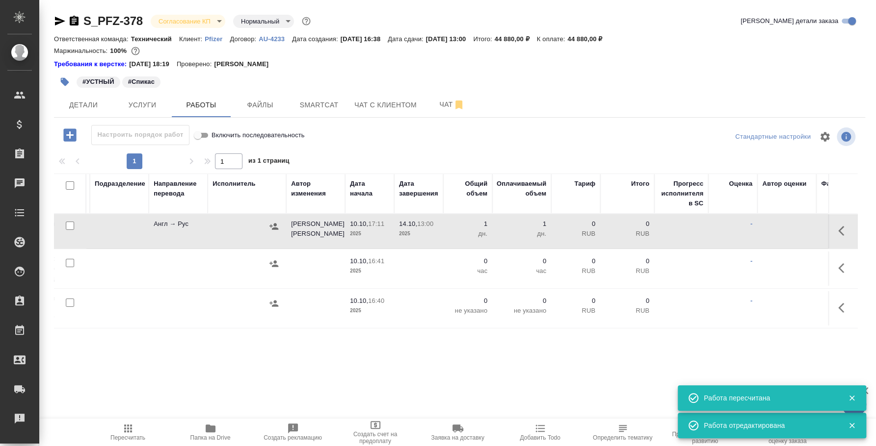
scroll to position [0, 0]
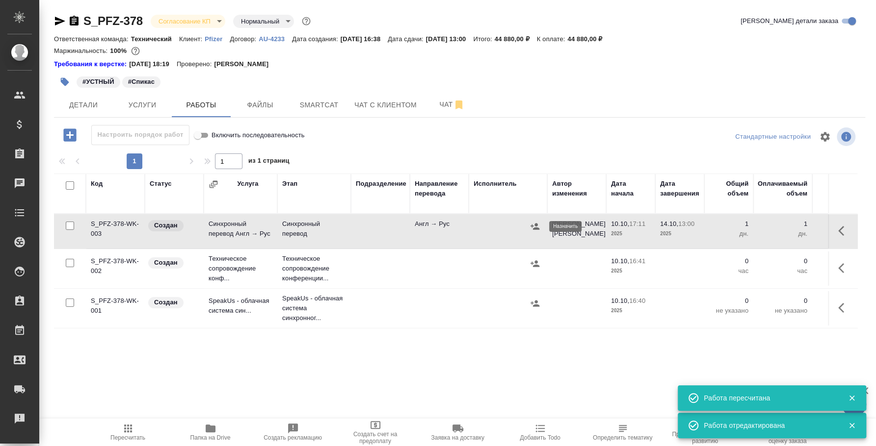
click at [533, 229] on icon "button" at bounding box center [534, 226] width 9 height 6
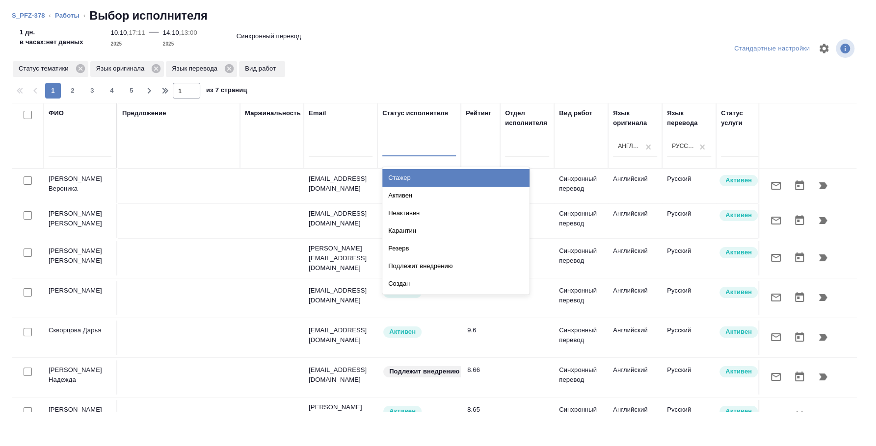
click at [447, 146] on div at bounding box center [419, 146] width 74 height 14
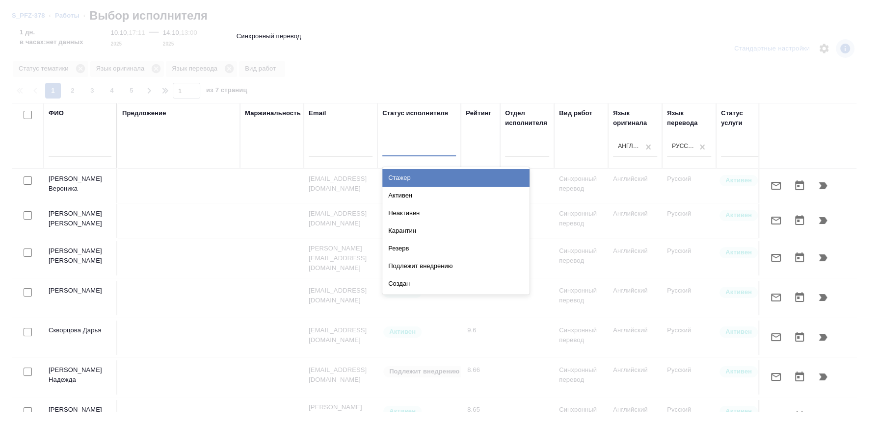
click at [436, 66] on div at bounding box center [438, 223] width 876 height 446
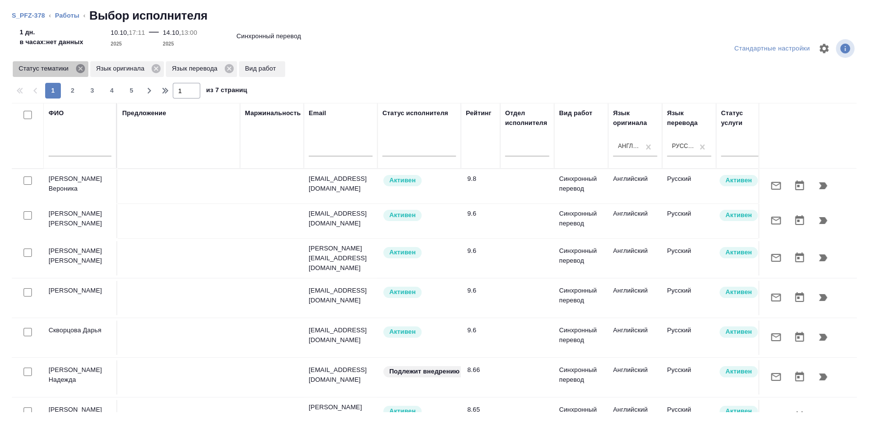
click at [85, 70] on icon at bounding box center [80, 68] width 11 height 11
click at [79, 68] on icon at bounding box center [79, 68] width 11 height 11
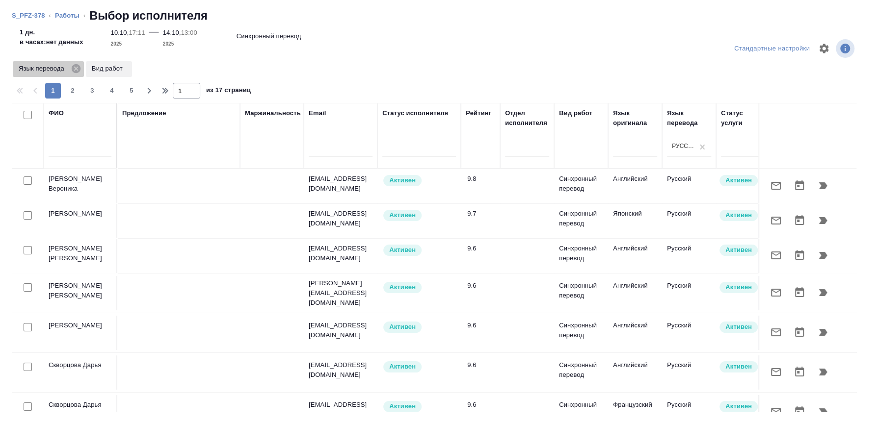
click at [76, 68] on icon at bounding box center [76, 68] width 11 height 11
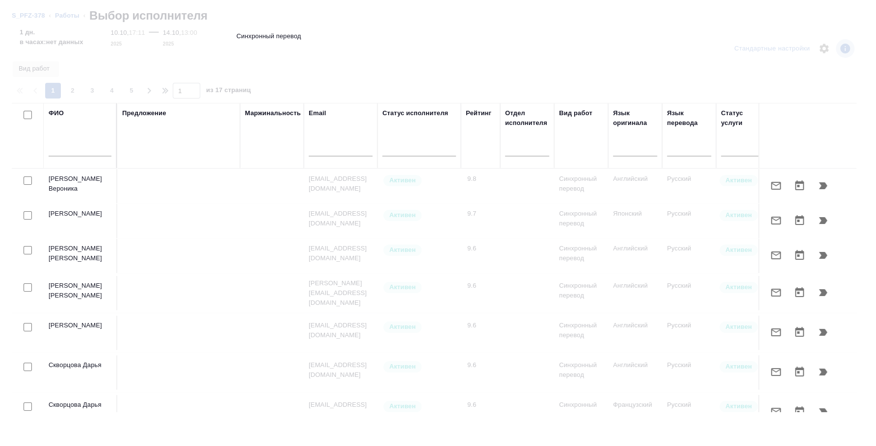
click at [72, 148] on input "text" at bounding box center [80, 150] width 63 height 12
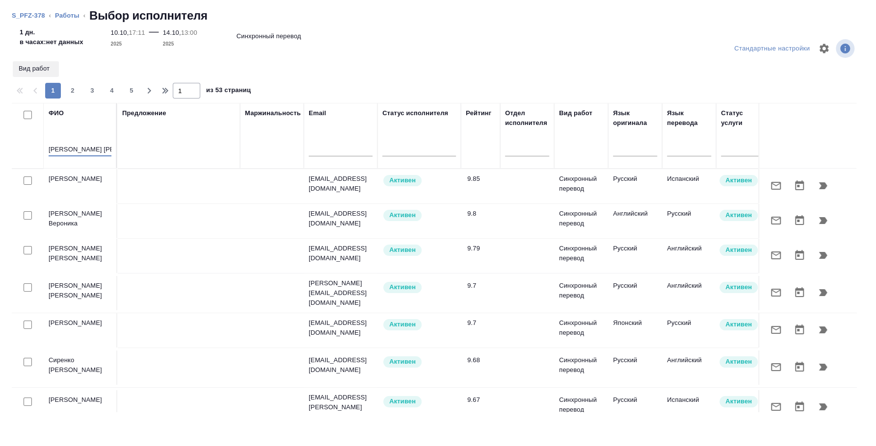
type input "алексеева наталья"
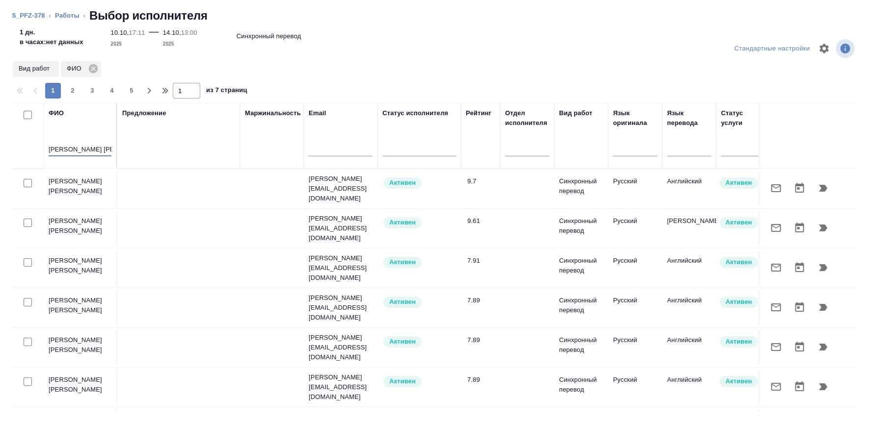
click at [29, 183] on input "checkbox" at bounding box center [28, 183] width 8 height 8
checkbox input "true"
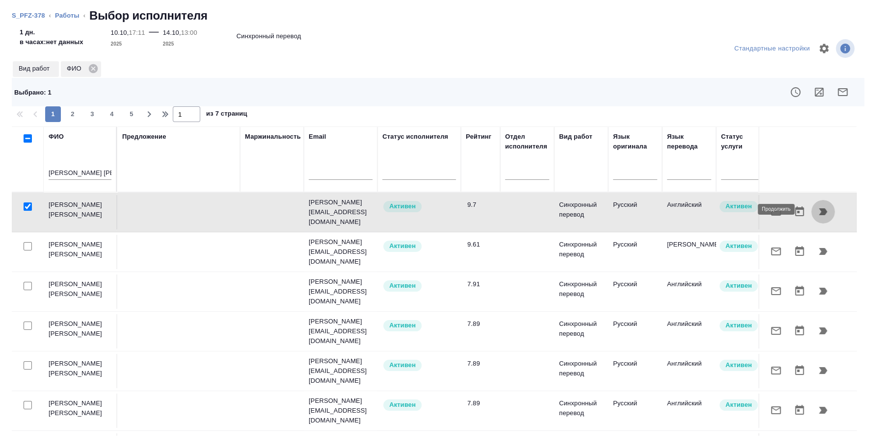
click at [817, 215] on icon "button" at bounding box center [823, 212] width 12 height 12
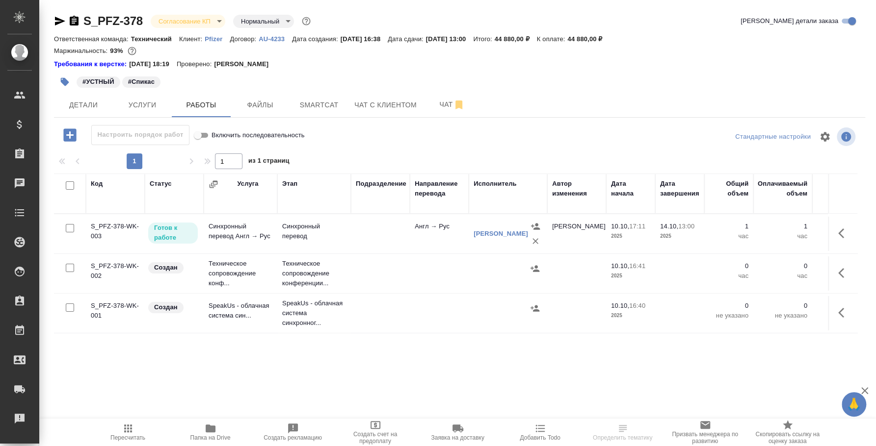
scroll to position [0, 308]
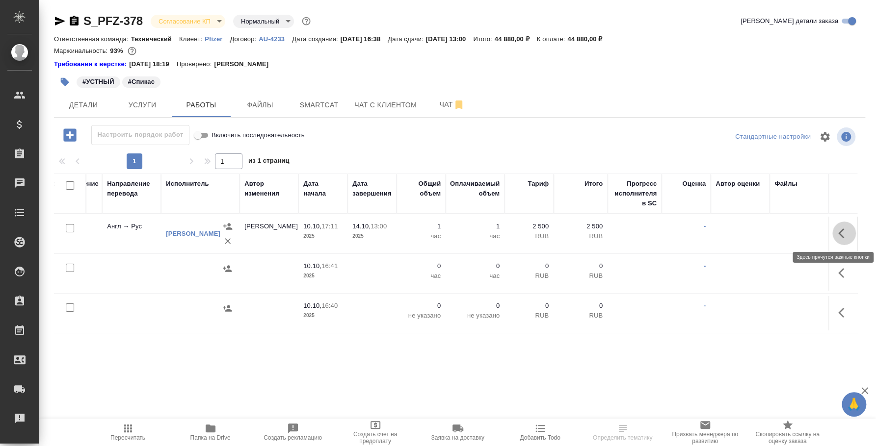
click at [836, 228] on button "button" at bounding box center [844, 234] width 24 height 24
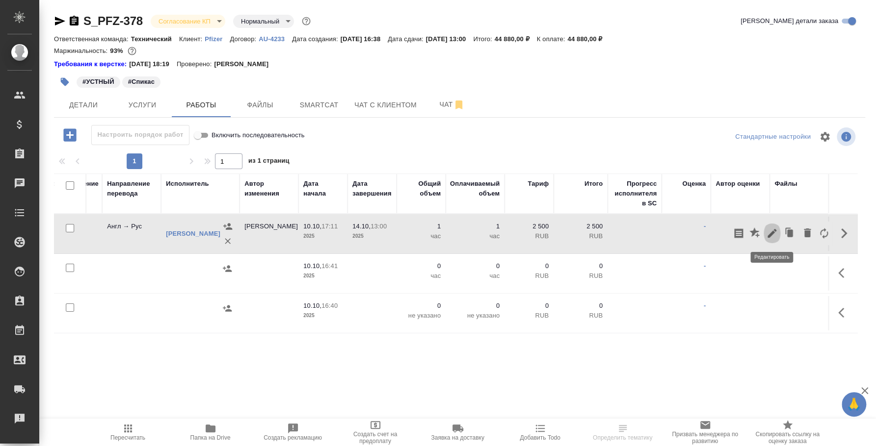
click at [771, 237] on icon "button" at bounding box center [772, 234] width 12 height 12
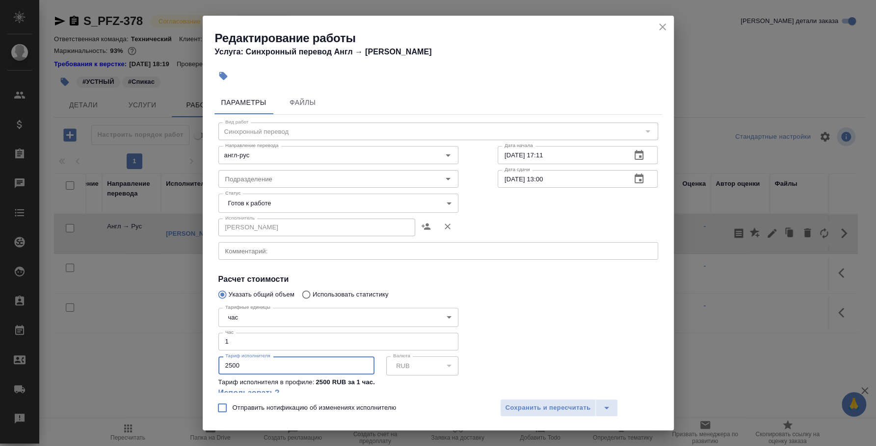
drag, startPoint x: 261, startPoint y: 371, endPoint x: 205, endPoint y: 362, distance: 57.3
click at [205, 362] on div "Параметры Файлы Вид работ Синхронный перевод Вид работ Направление перевода анг…" at bounding box center [438, 240] width 471 height 306
type input "24000"
click at [567, 405] on span "Сохранить и пересчитать" at bounding box center [547, 408] width 85 height 11
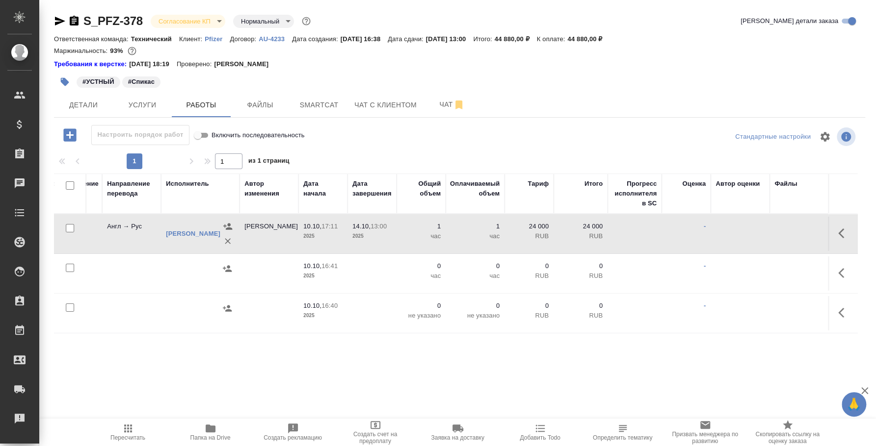
scroll to position [0, 0]
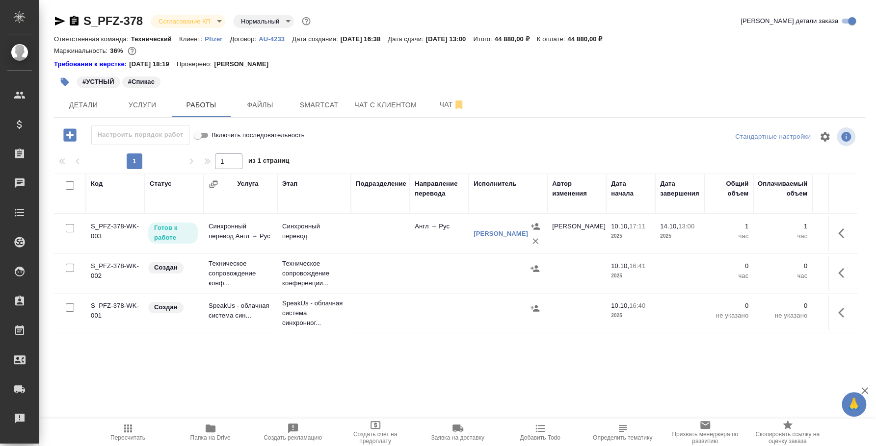
click at [57, 18] on icon "button" at bounding box center [60, 21] width 10 height 9
click at [57, 22] on icon "button" at bounding box center [60, 21] width 10 height 9
click at [74, 18] on icon "button" at bounding box center [74, 21] width 9 height 10
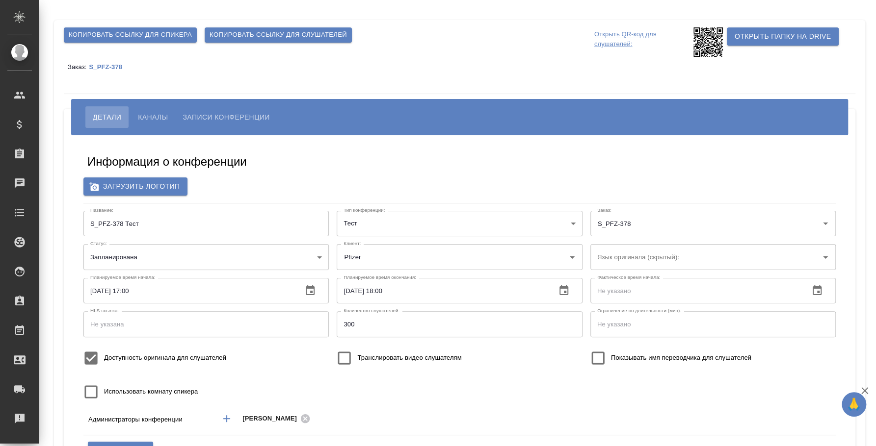
type input "Pfizer"
click at [162, 111] on span "Каналы" at bounding box center [153, 117] width 30 height 12
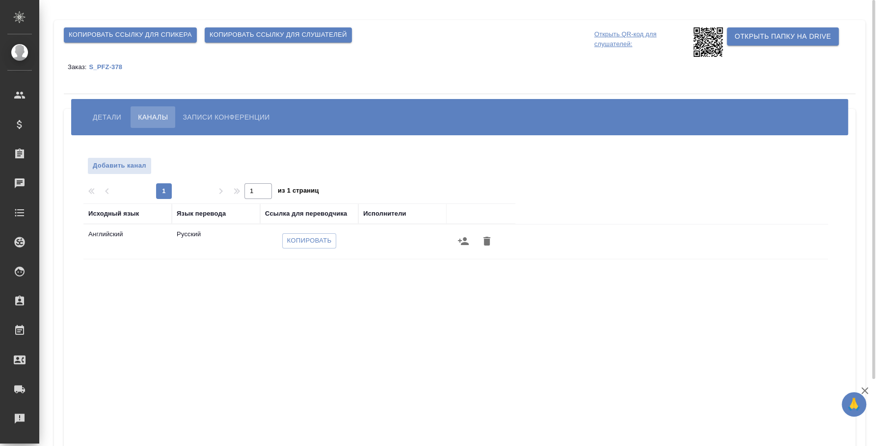
click at [468, 243] on icon "button" at bounding box center [463, 241] width 12 height 12
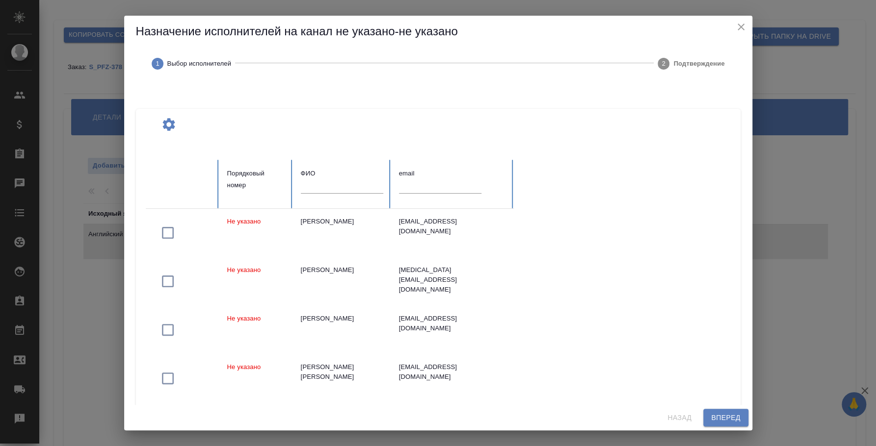
click at [321, 179] on div "ФИО" at bounding box center [342, 174] width 82 height 12
click at [320, 183] on input "text" at bounding box center [342, 187] width 82 height 14
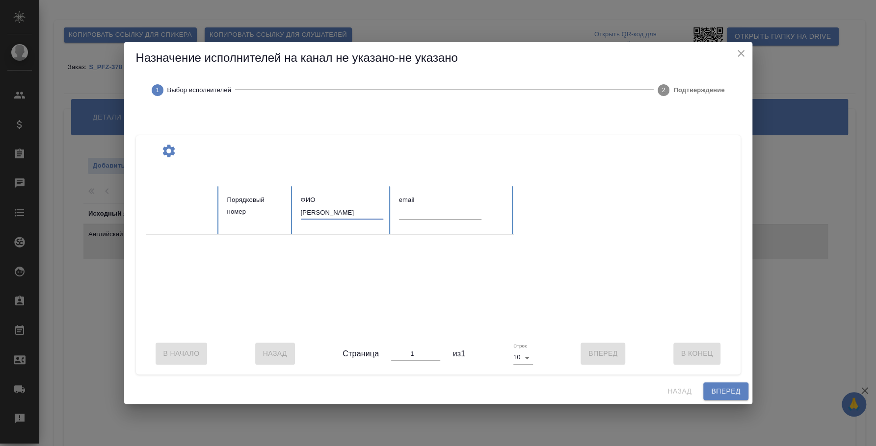
type input "[PERSON_NAME]"
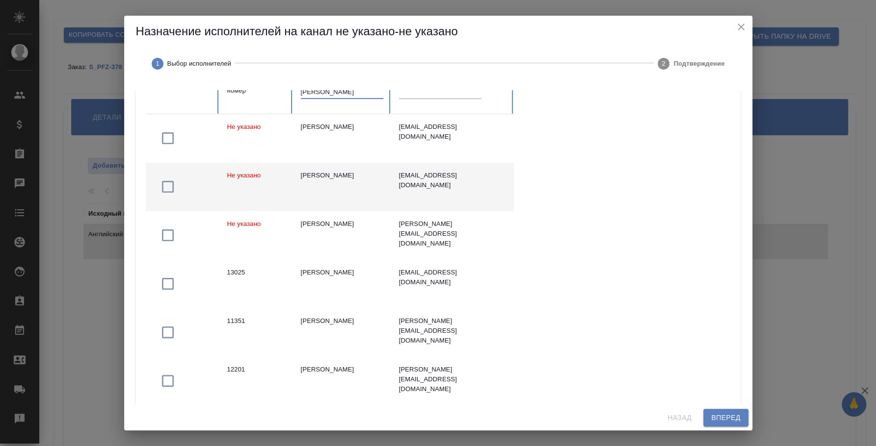
scroll to position [122, 0]
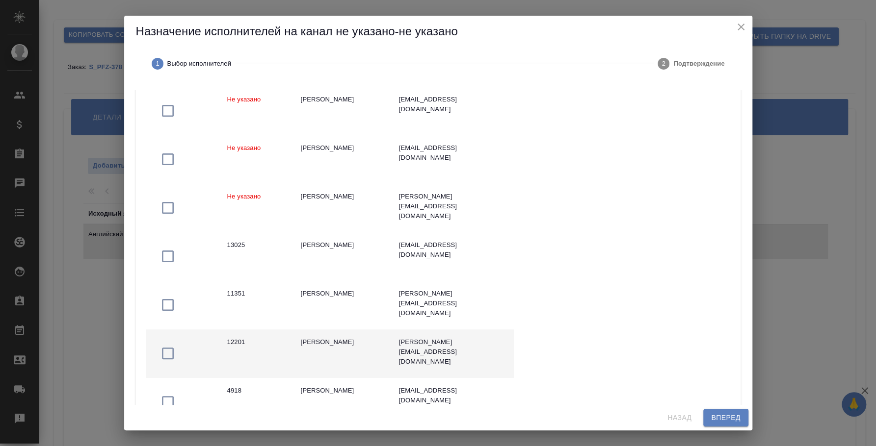
click at [166, 356] on icon "button" at bounding box center [168, 354] width 16 height 16
click at [704, 418] on button "Вперед" at bounding box center [725, 418] width 45 height 18
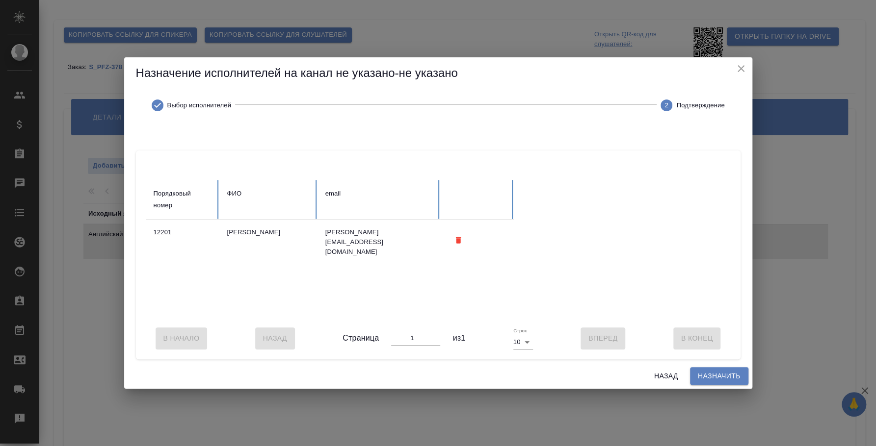
click at [701, 383] on span "Назначить" at bounding box center [718, 376] width 43 height 12
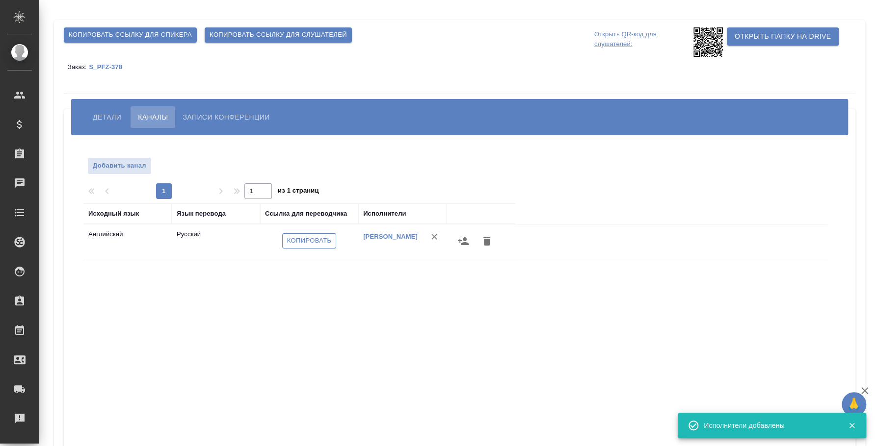
click at [323, 234] on button "Копировать" at bounding box center [309, 240] width 54 height 15
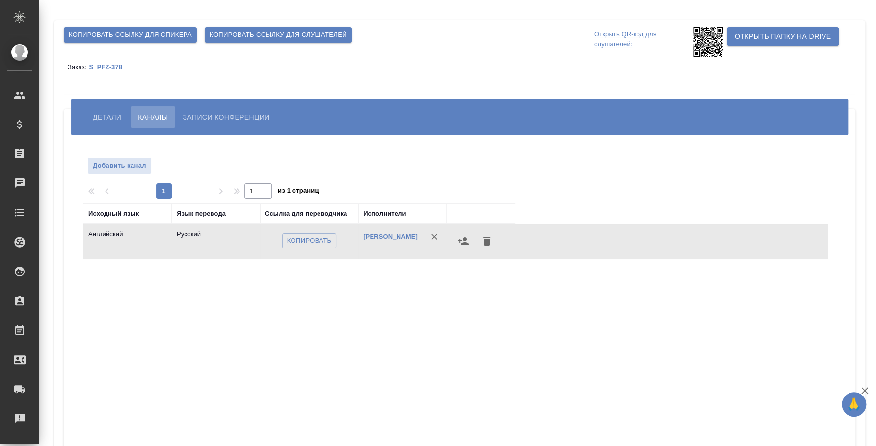
click at [103, 68] on p "S_PFZ-378" at bounding box center [109, 66] width 41 height 7
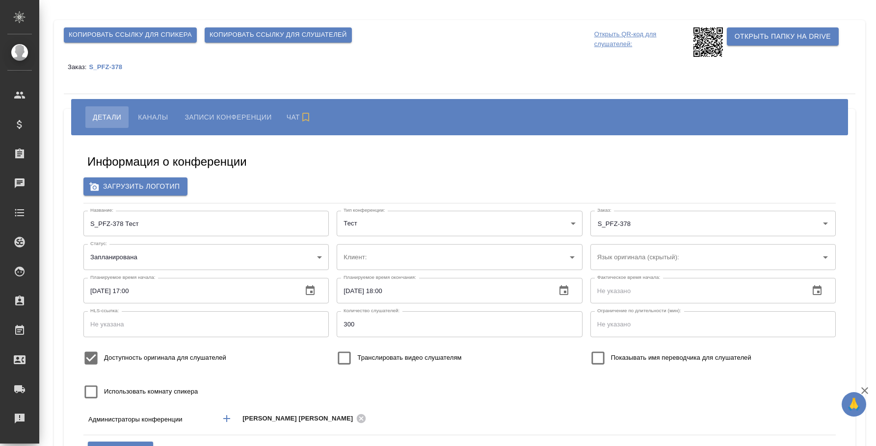
type input "Pfizer"
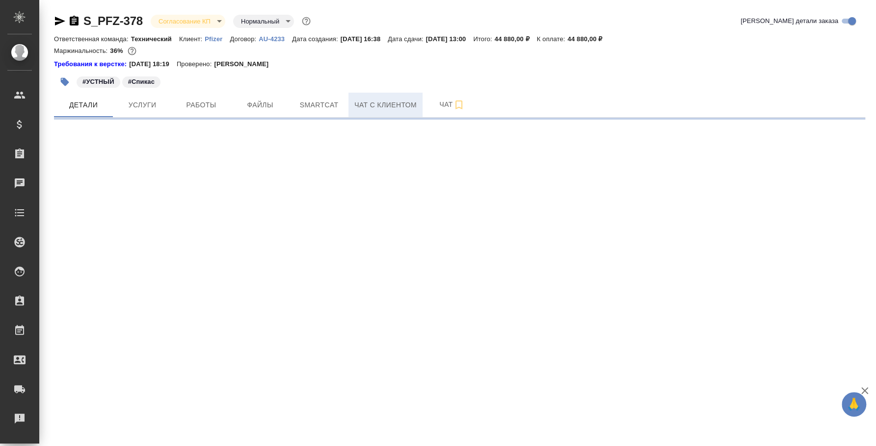
select select "RU"
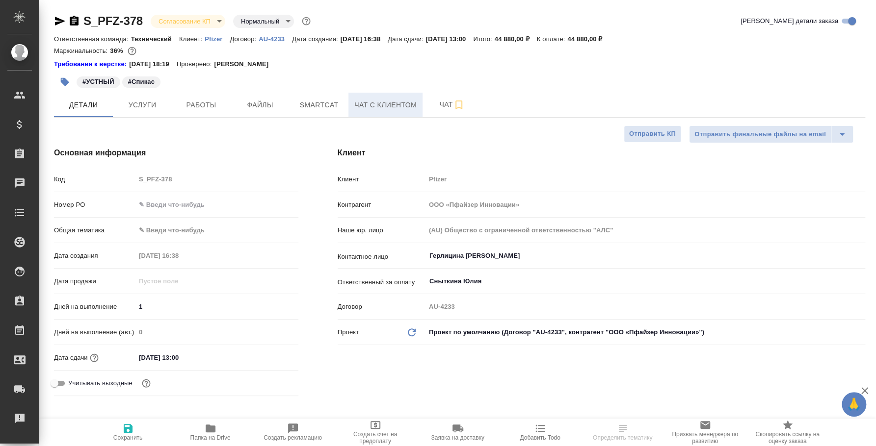
type textarea "x"
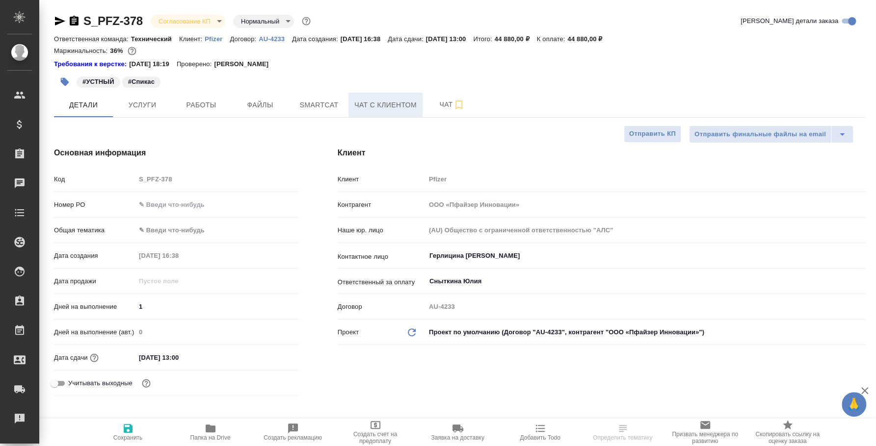
type textarea "x"
click at [444, 102] on span "Чат" at bounding box center [451, 105] width 47 height 12
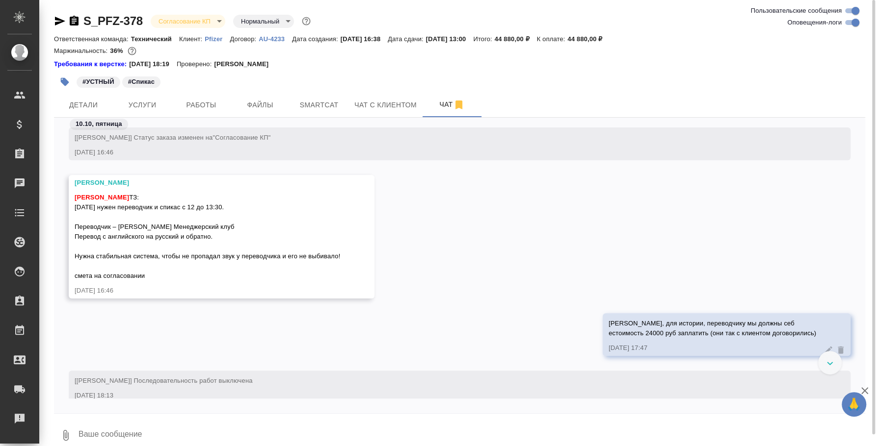
scroll to position [533, 0]
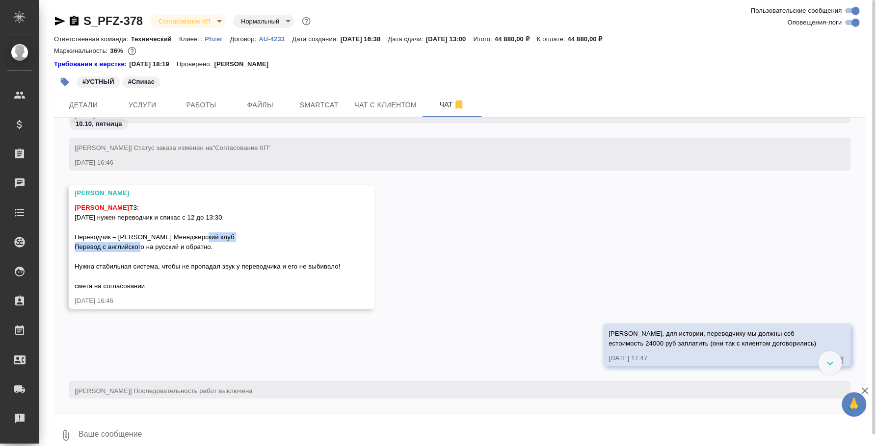
drag, startPoint x: 184, startPoint y: 245, endPoint x: 74, endPoint y: 244, distance: 109.9
click at [75, 244] on div "[PERSON_NAME]: [DATE] нужен переводчик и спикас с 12 до 13:30. Переводчик – [PE…" at bounding box center [207, 246] width 265 height 91
copy span "Мероприятие Менеджерский клуб"
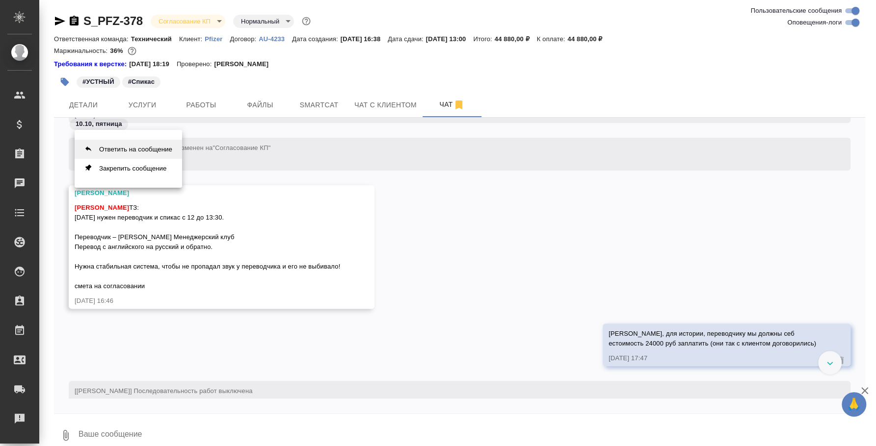
click at [131, 154] on button "Ответить на сообщение" at bounding box center [128, 149] width 107 height 19
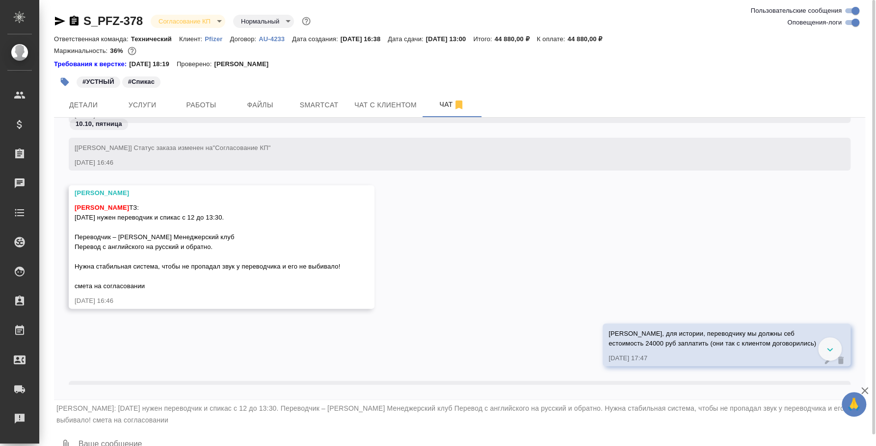
click at [145, 439] on textarea at bounding box center [470, 445] width 787 height 33
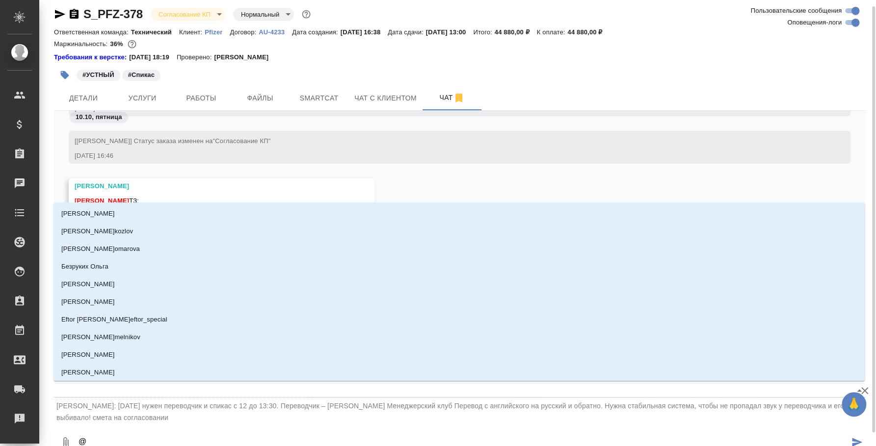
type textarea "@Y"
type input "Y"
type textarea "@Yb"
type input "Yb"
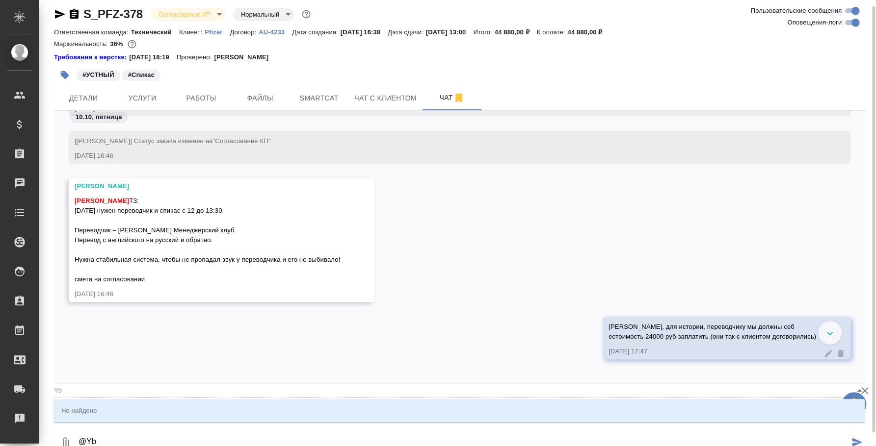
type textarea "@Y"
type input "Y"
type textarea "@"
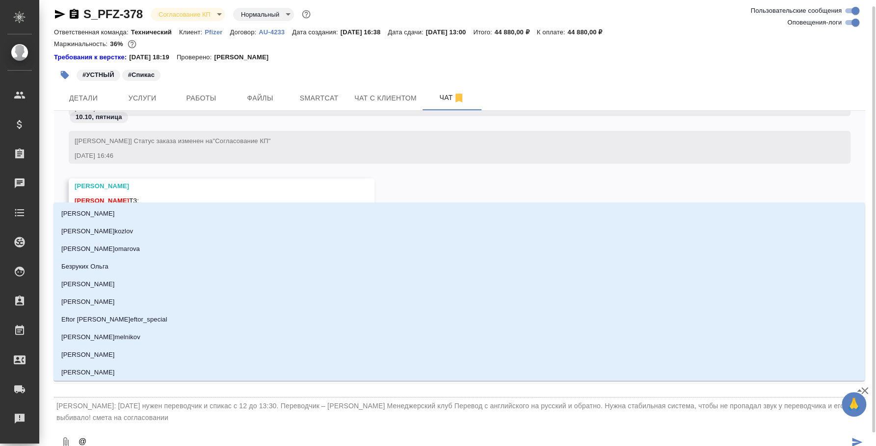
type textarea "@н"
type input "н"
type textarea "@ни"
type input "ни"
type textarea "@ниф"
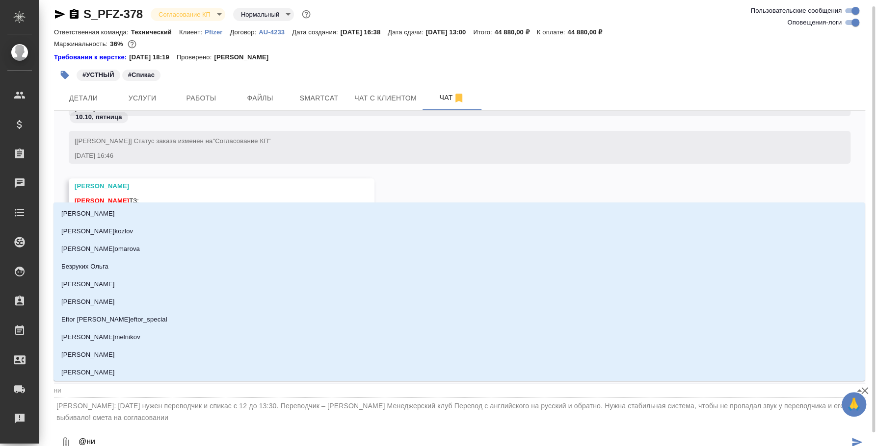
type input "ниф"
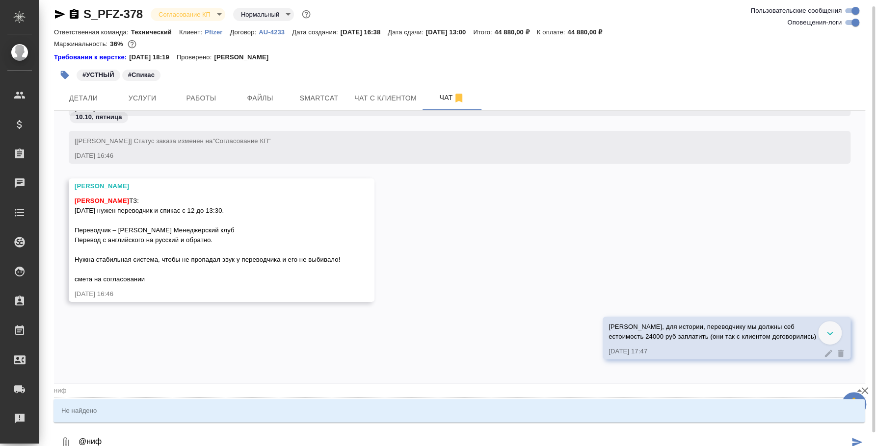
type textarea "@нифи"
type input "нифи"
type textarea "@ниф"
type input "ниф"
type textarea "@ни"
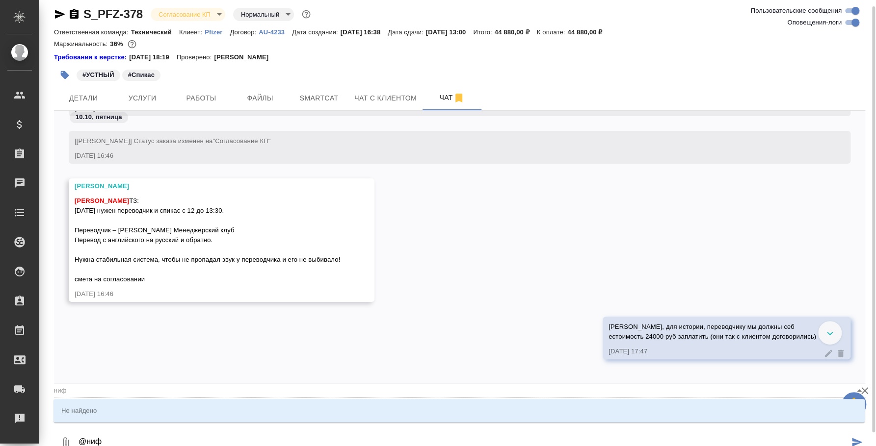
type input "ни"
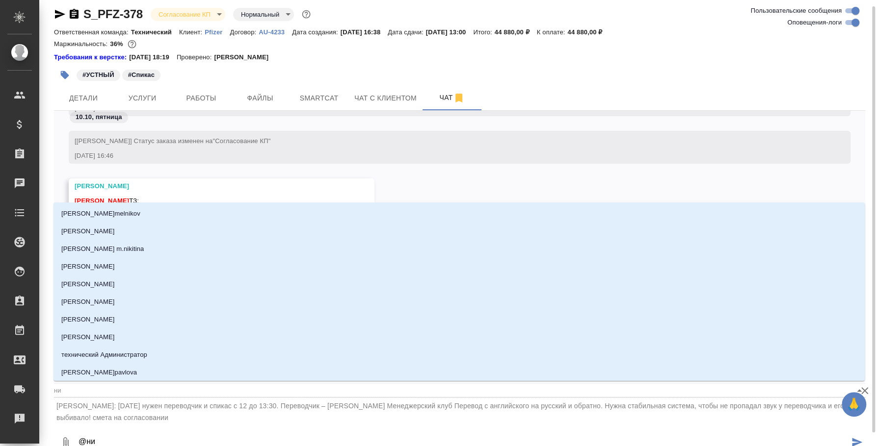
type textarea "@ник"
type input "ник"
type textarea "@ники"
type input "ники"
type textarea "@никиф"
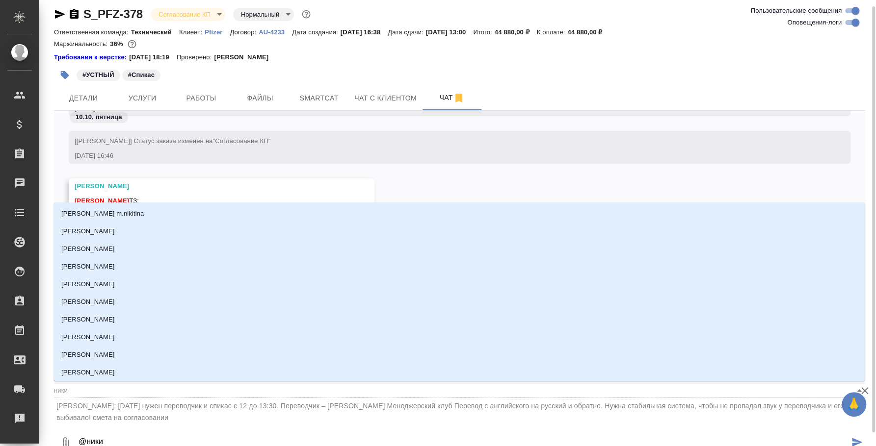
type input "никиф"
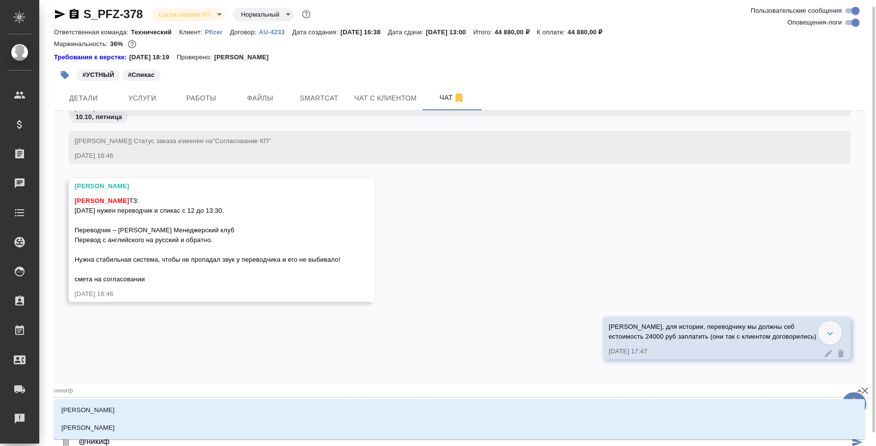
type textarea "@никифо"
type input "никифо"
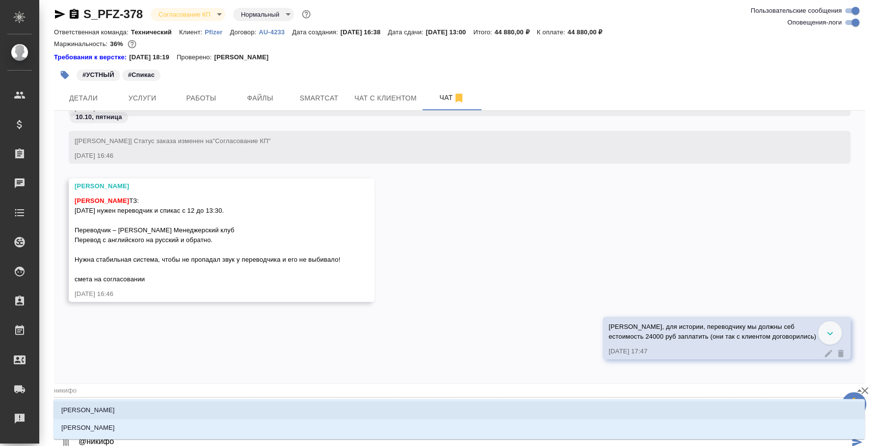
click at [98, 416] on li "[PERSON_NAME]" at bounding box center [458, 411] width 811 height 18
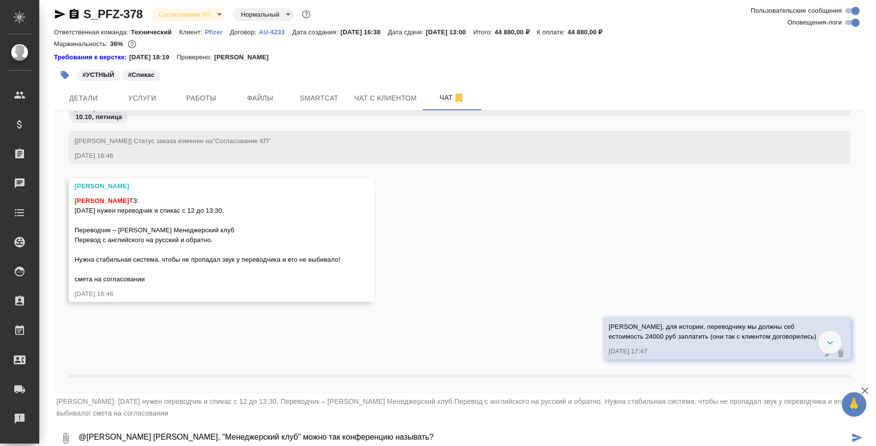
type textarea "@[PERSON_NAME] [PERSON_NAME], "Менеджерский клуб" можно так конференцию называт…"
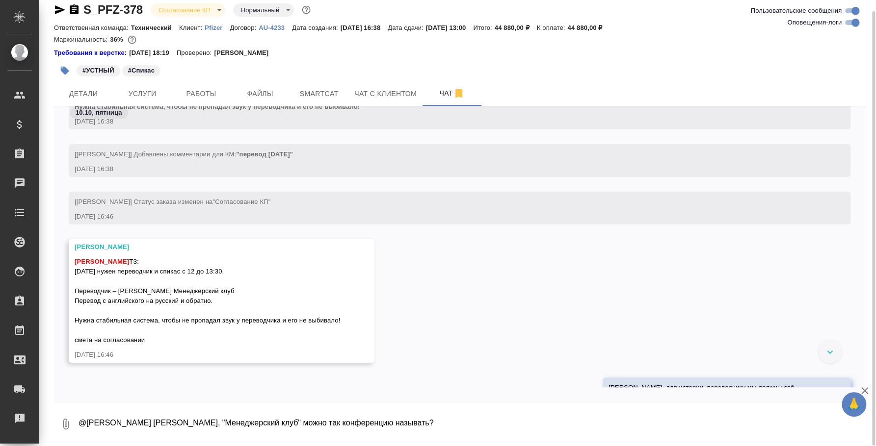
scroll to position [350, 0]
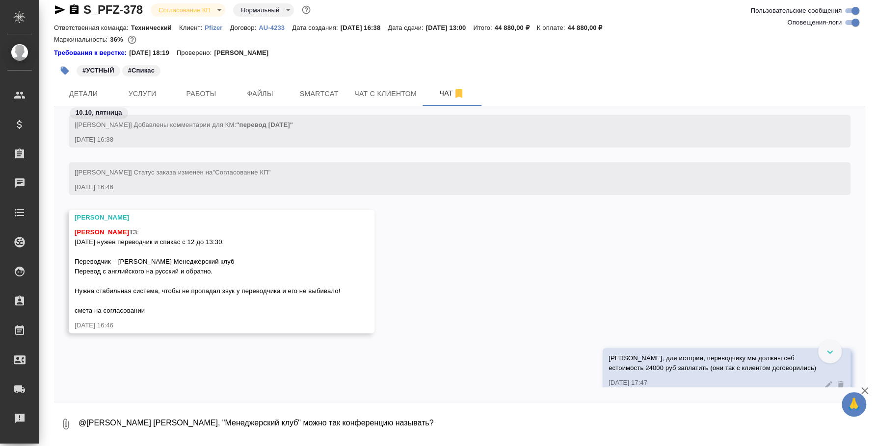
click at [67, 415] on button "0" at bounding box center [66, 424] width 24 height 33
click at [42, 363] on label "С локального диска" at bounding box center [69, 371] width 123 height 19
click at [0, 0] on input "С локального диска" at bounding box center [0, 0] width 0 height 0
click at [116, 432] on textarea "@[PERSON_NAME] [PERSON_NAME], "Менеджерский клуб" можно так конференцию называт…" at bounding box center [462, 424] width 771 height 33
paste textarea "[URL][DOMAIN_NAME]"
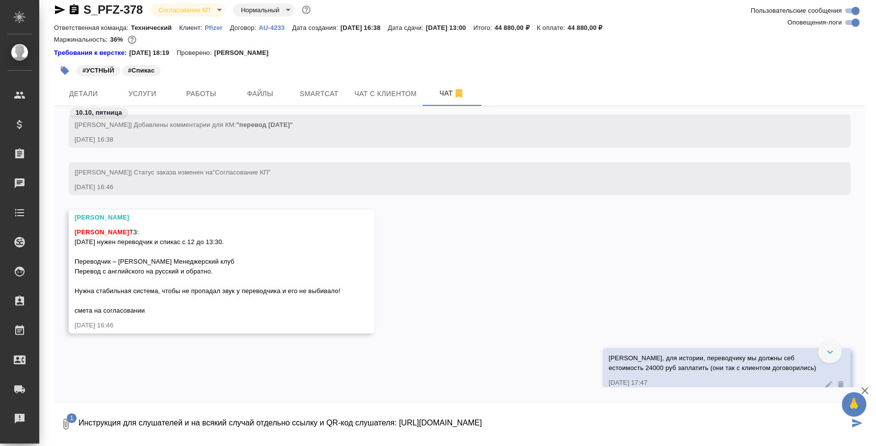
type textarea "Инструкция для слушателей и на всякий случай отдельно ссылку и QR-код слушателя…"
click at [71, 421] on span "1" at bounding box center [72, 418] width 10 height 10
click at [74, 367] on span "С локального диска" at bounding box center [62, 372] width 67 height 12
click at [0, 0] on input "С локального диска" at bounding box center [0, 0] width 0 height 0
click at [852, 425] on icon "submit" at bounding box center [857, 423] width 10 height 9
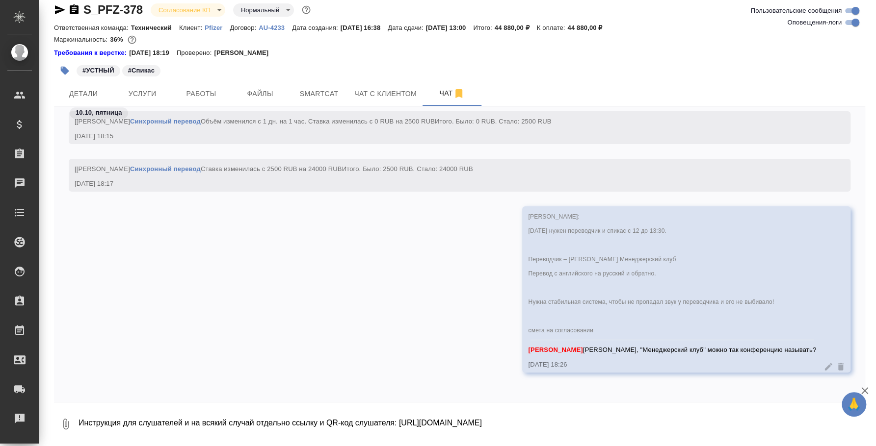
scroll to position [903, 0]
click at [823, 366] on icon at bounding box center [828, 367] width 10 height 10
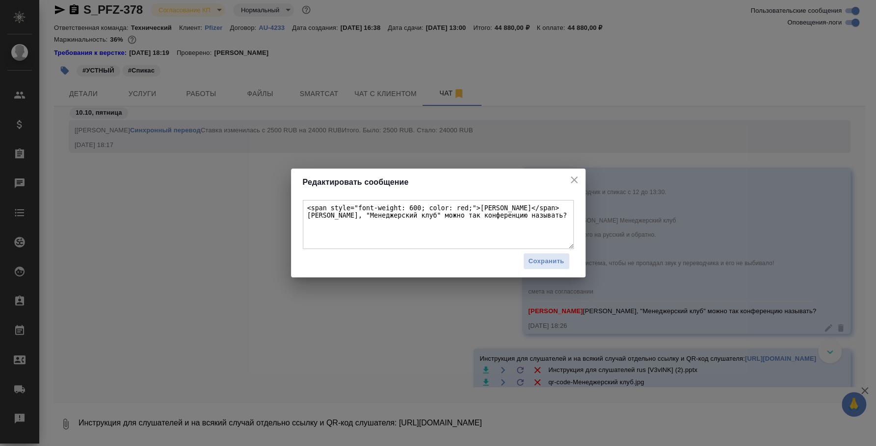
scroll to position [991, 0]
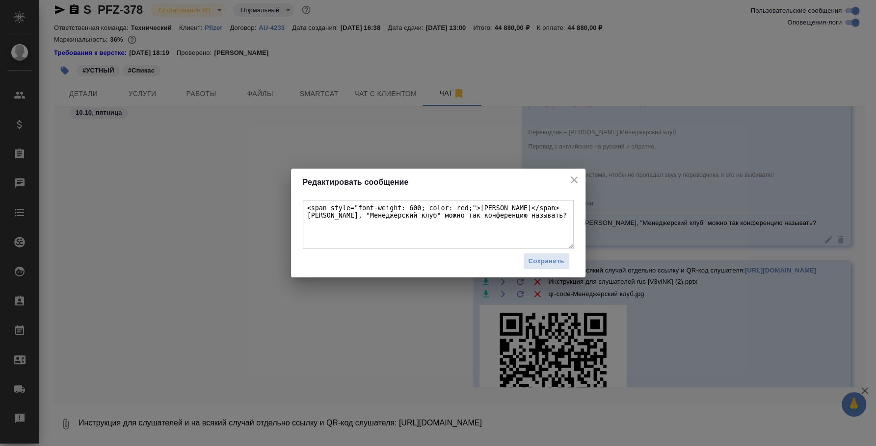
click at [520, 217] on textarea "<span style="font-weight: 600; color: red;">Никифорова Валерия</span> Лера, "Ме…" at bounding box center [438, 224] width 271 height 49
type textarea "<span style="font-weight: 600; color: red;">Никифорова Валерия</span> Лера, "Ме…"
click at [558, 263] on span "Сохранить" at bounding box center [546, 261] width 36 height 11
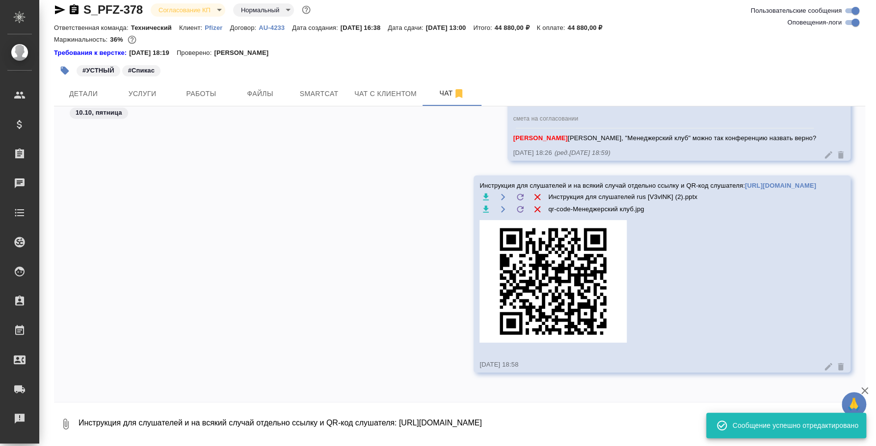
scroll to position [1115, 0]
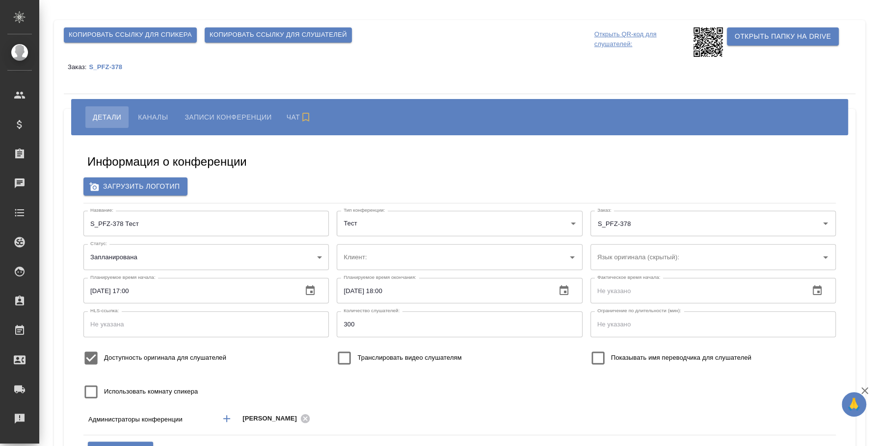
type input "Pfizer"
click at [164, 116] on span "Каналы" at bounding box center [153, 117] width 30 height 12
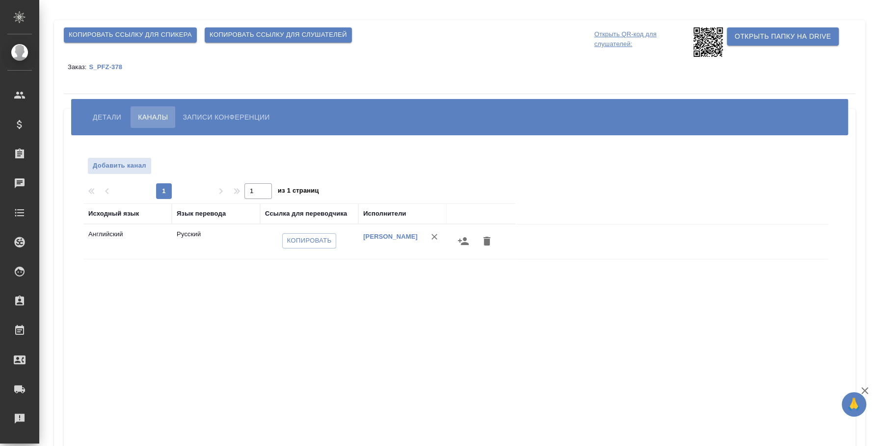
click at [113, 118] on span "Детали" at bounding box center [107, 117] width 28 height 12
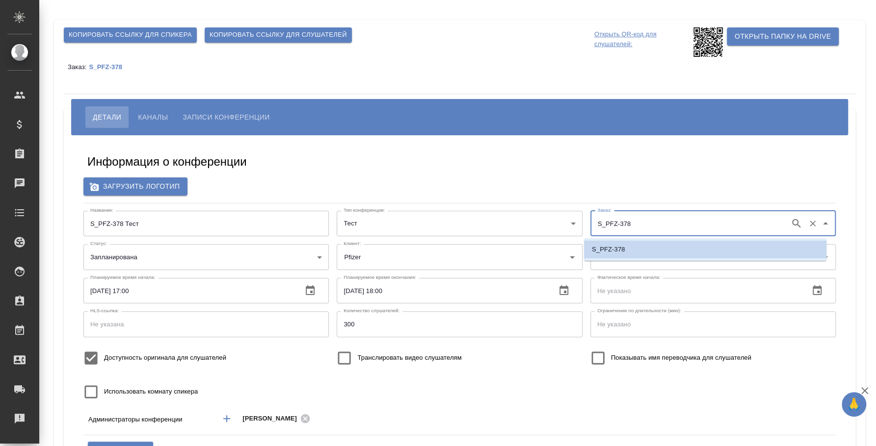
drag, startPoint x: 620, startPoint y: 222, endPoint x: 573, endPoint y: 220, distance: 46.2
click at [573, 220] on div "Название: S_PFZ-378 Тест Название: Тип конференции: Тест test Тип конференции: …" at bounding box center [459, 308] width 760 height 202
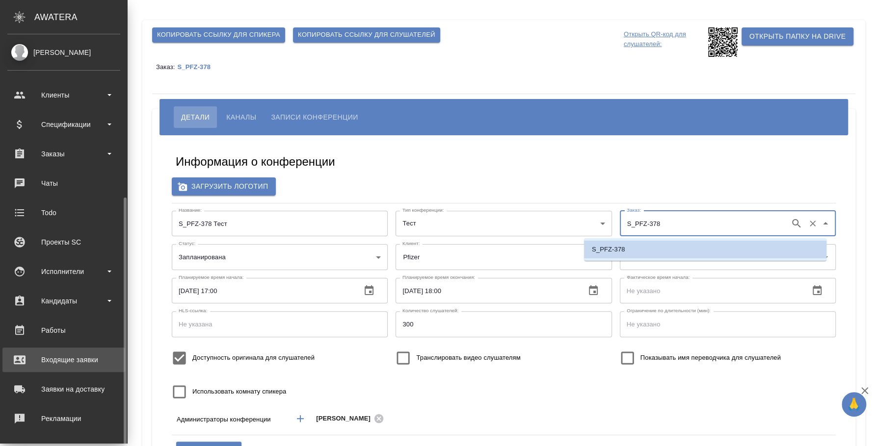
scroll to position [90, 0]
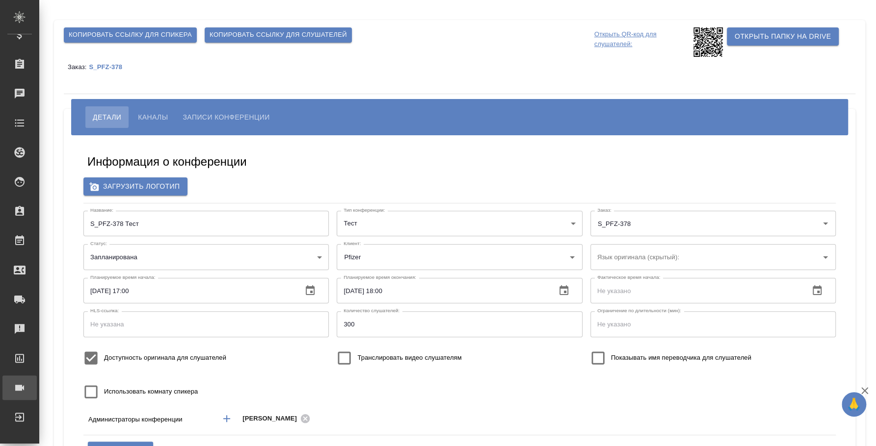
click at [20, 391] on div "Конференции" at bounding box center [7, 388] width 25 height 15
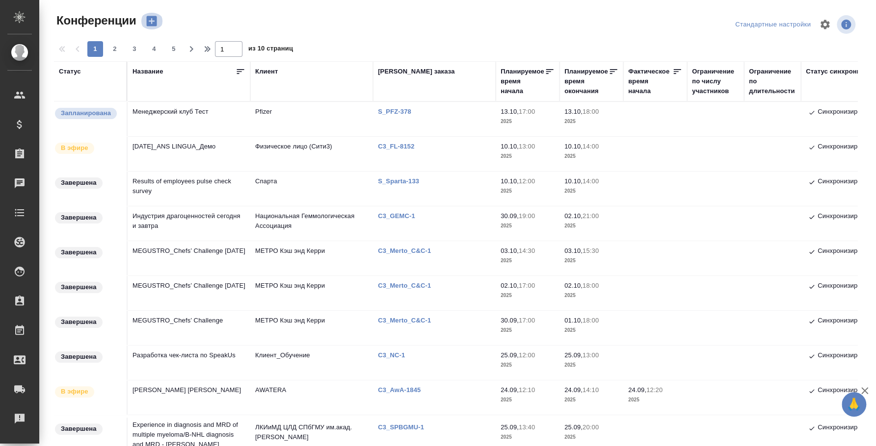
click at [155, 21] on icon "button" at bounding box center [152, 21] width 10 height 10
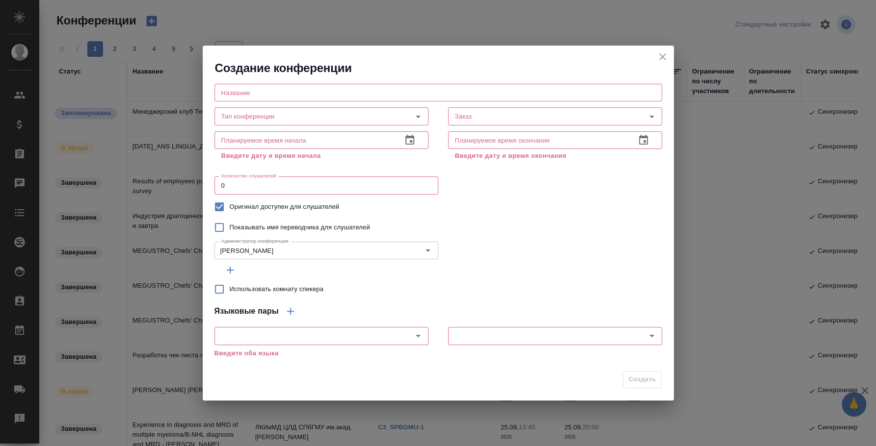
click at [299, 90] on input "text" at bounding box center [437, 93] width 447 height 18
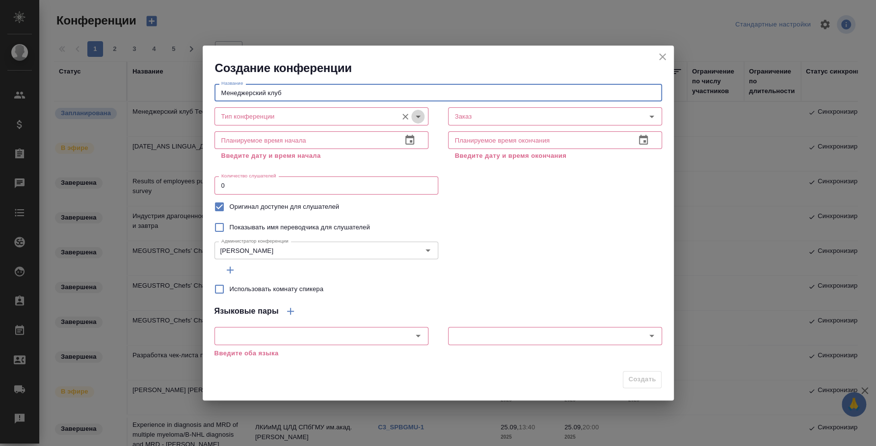
click at [420, 118] on icon "Open" at bounding box center [418, 117] width 12 height 12
type input "Менеджерский клуб"
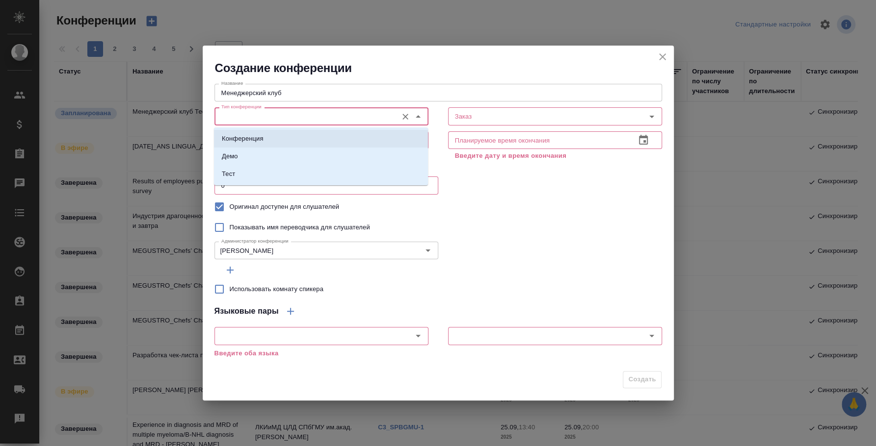
click at [354, 144] on li "Конференция" at bounding box center [321, 139] width 214 height 18
type input "Конференция"
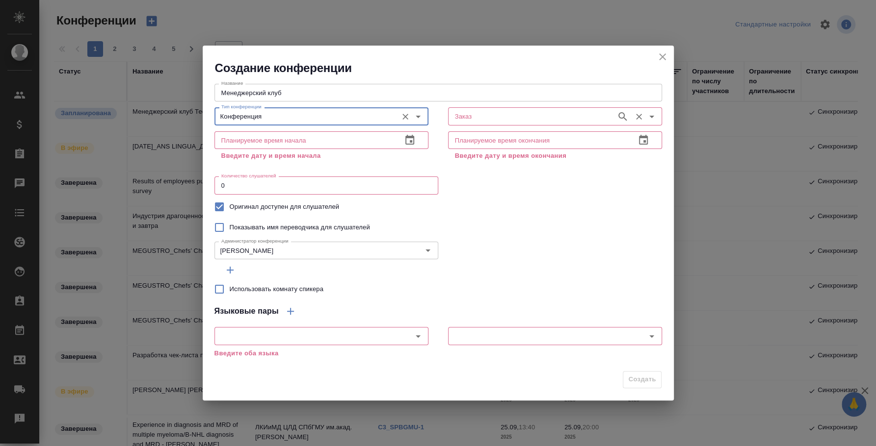
click at [448, 118] on div "Заказ" at bounding box center [555, 116] width 214 height 18
paste input "S_PFZ-378"
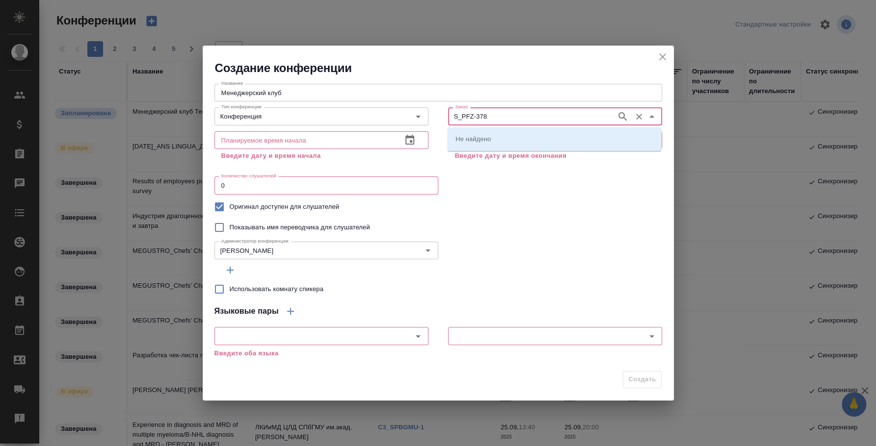
type input "S_PFZ-378"
click at [485, 138] on p "S_PFZ-378" at bounding box center [471, 139] width 33 height 10
type input "S_PFZ-378"
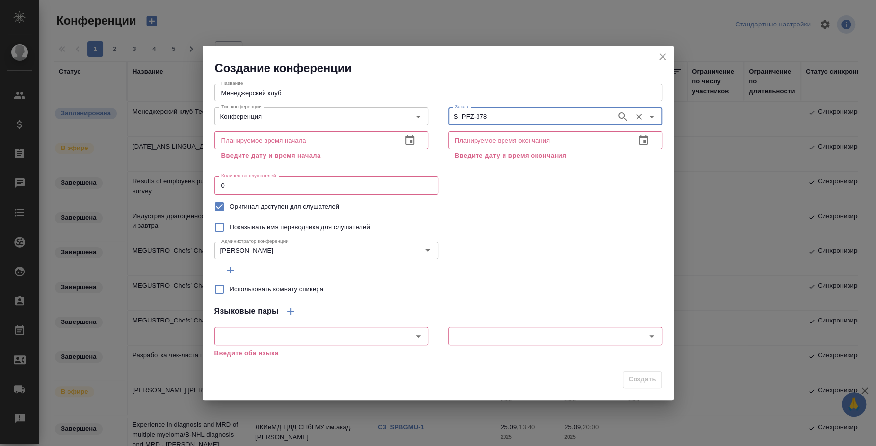
click at [408, 133] on button "button" at bounding box center [410, 141] width 24 height 24
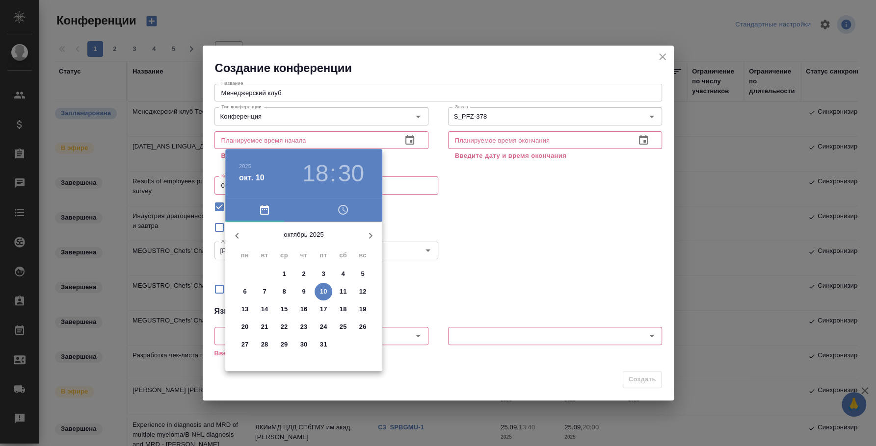
click at [264, 306] on p "14" at bounding box center [264, 310] width 7 height 10
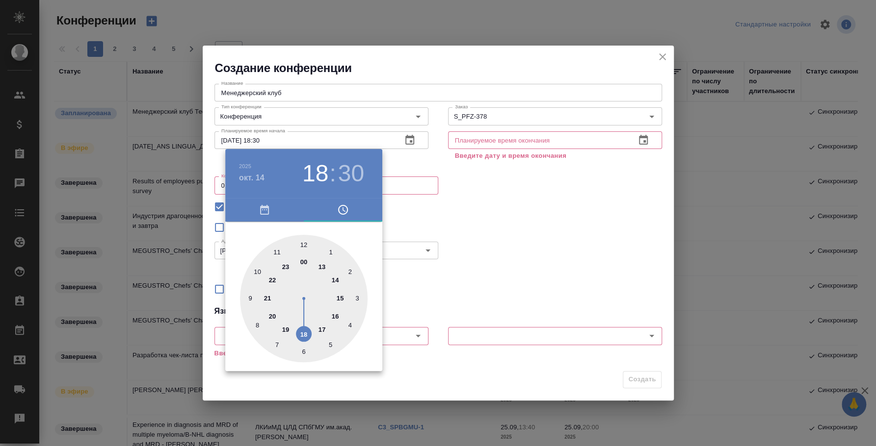
click at [502, 213] on div at bounding box center [438, 223] width 876 height 446
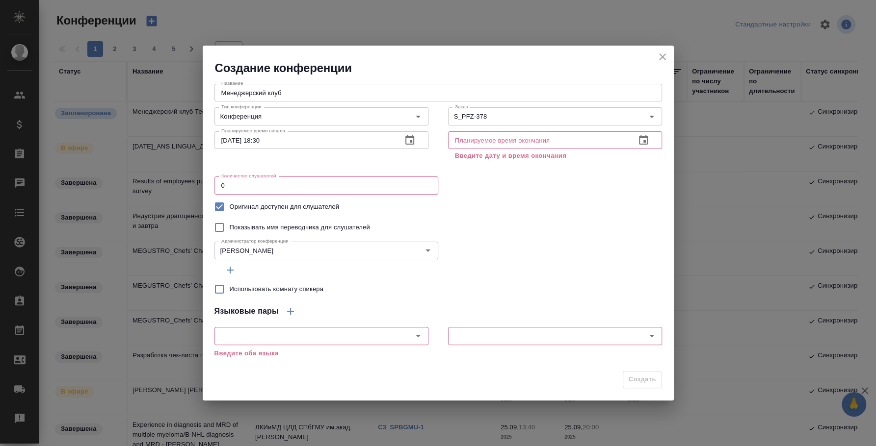
click at [273, 132] on input "14.10.2025 18:30" at bounding box center [304, 140] width 180 height 18
drag, startPoint x: 259, startPoint y: 133, endPoint x: 291, endPoint y: 132, distance: 32.4
click at [291, 132] on input "14.10.2025 18:30" at bounding box center [304, 140] width 180 height 18
type input "14.10.2025 12:00"
click at [645, 139] on icon "button" at bounding box center [643, 140] width 12 height 12
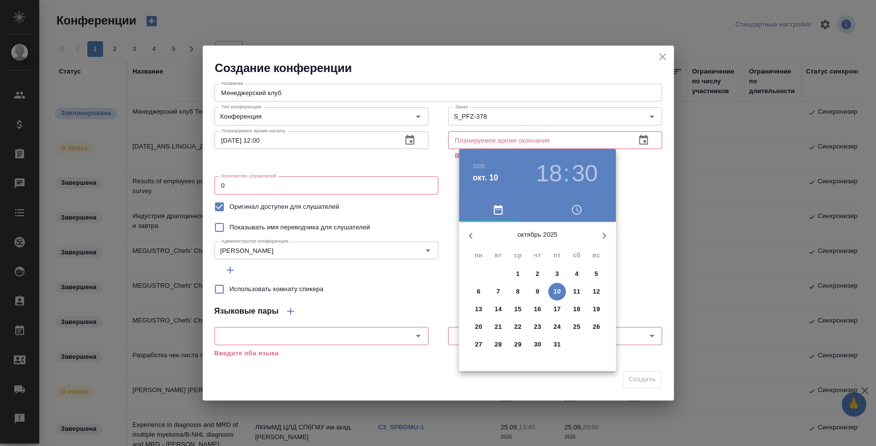
click at [495, 306] on p "14" at bounding box center [497, 310] width 7 height 10
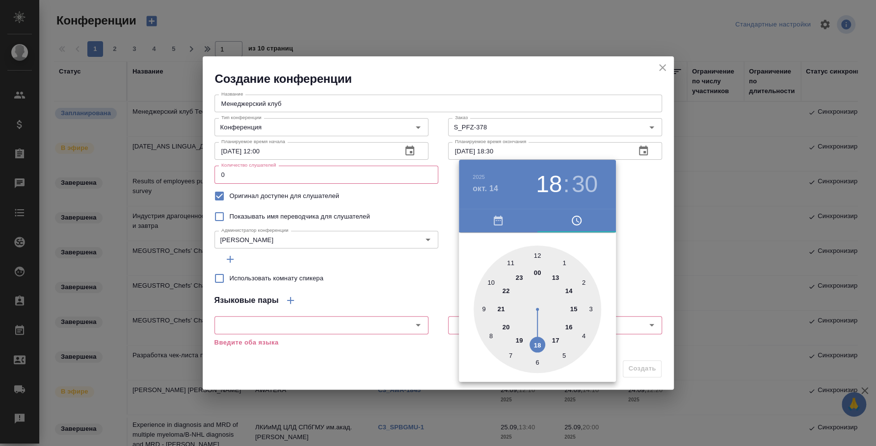
click at [642, 206] on div at bounding box center [438, 223] width 876 height 446
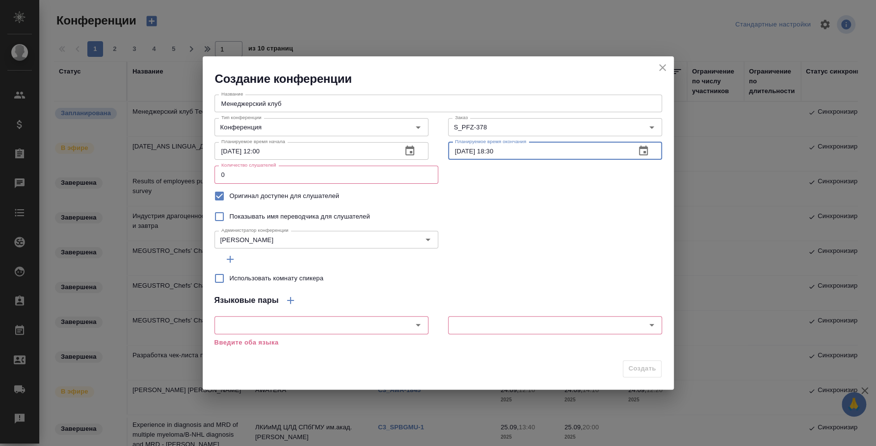
drag, startPoint x: 488, startPoint y: 151, endPoint x: 528, endPoint y: 153, distance: 40.3
click at [528, 153] on input "14.10.2025 18:30" at bounding box center [538, 151] width 180 height 18
type input "14.10.2025 14:00"
click at [506, 268] on div "Использовать комнату спикера" at bounding box center [437, 278] width 447 height 21
drag, startPoint x: 288, startPoint y: 178, endPoint x: 199, endPoint y: 172, distance: 89.0
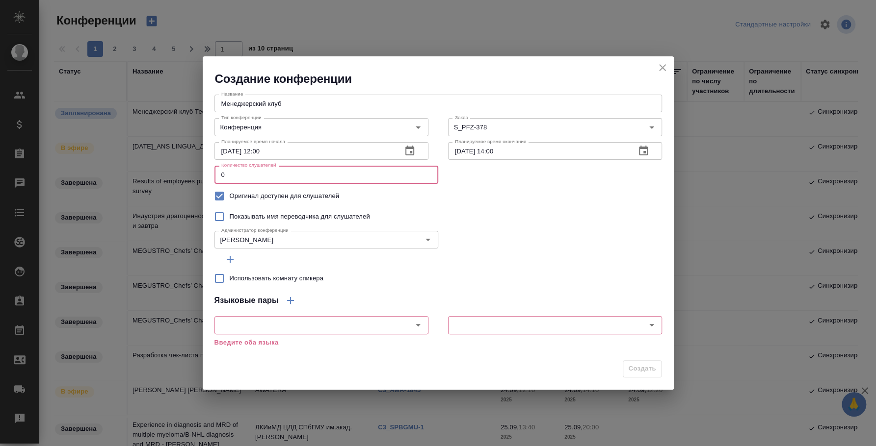
click at [199, 172] on div "Создание конференции Название Менеджерский клуб Название Тип конференции Конфер…" at bounding box center [438, 223] width 876 height 446
type input "300"
click at [340, 329] on input "text" at bounding box center [304, 325] width 175 height 12
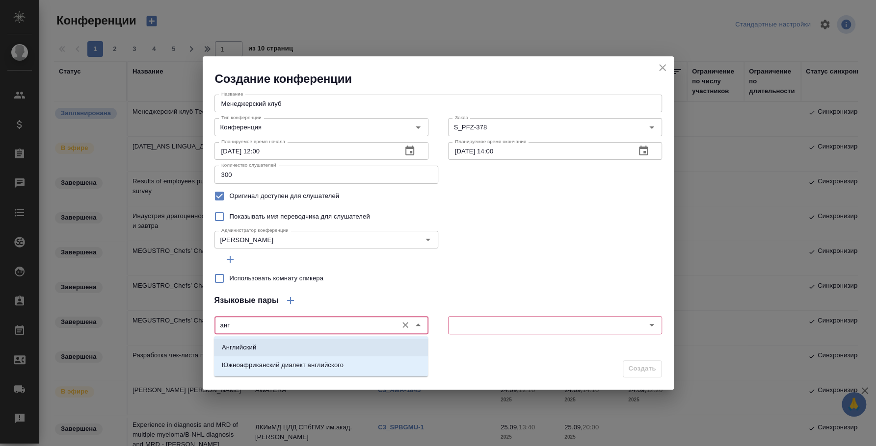
click at [356, 345] on li "Английский" at bounding box center [321, 348] width 214 height 18
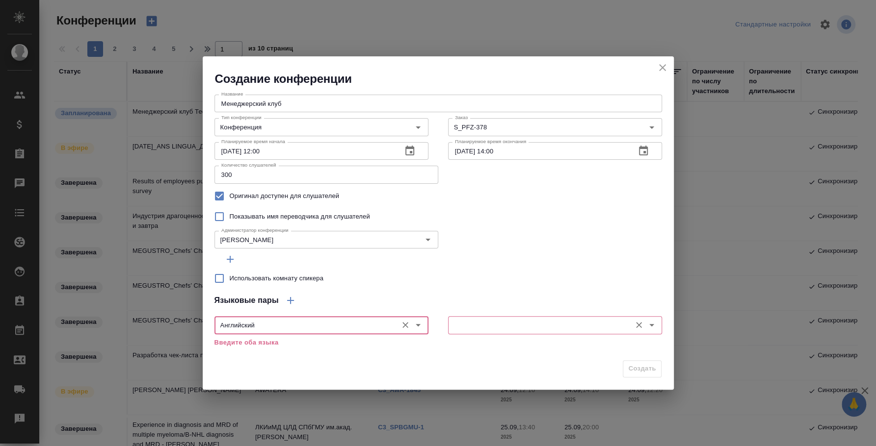
type input "Английский"
click at [451, 325] on input "text" at bounding box center [538, 325] width 175 height 12
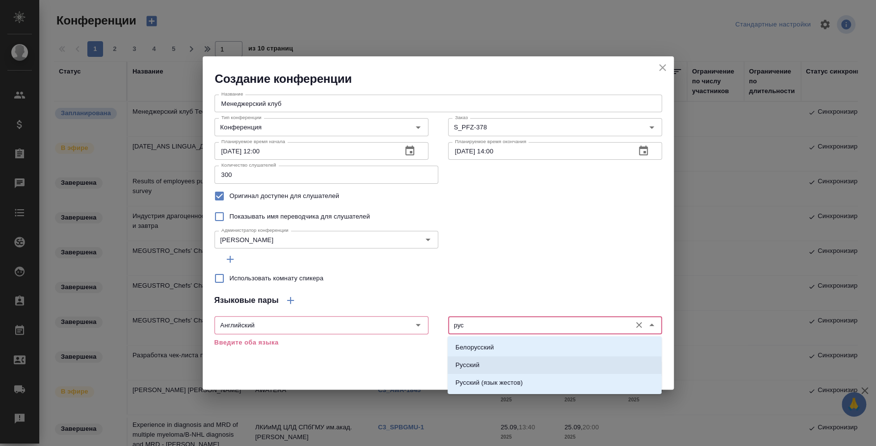
click at [523, 364] on li "Русский" at bounding box center [554, 366] width 214 height 18
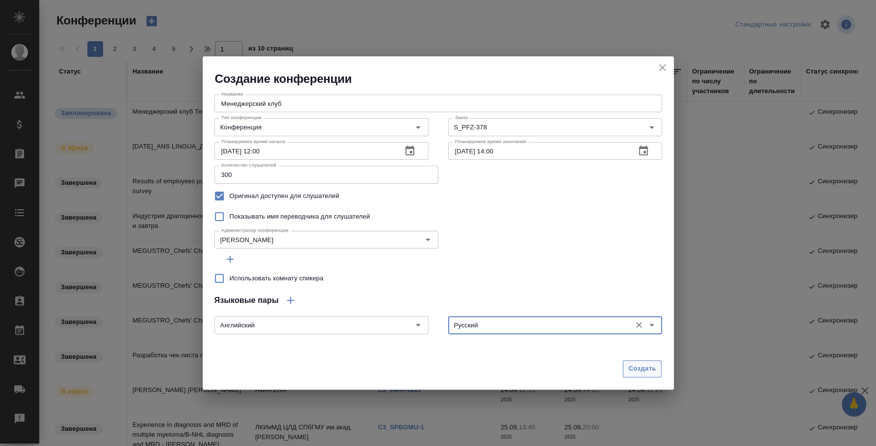
type input "Русский"
click at [642, 366] on span "Создать" at bounding box center [641, 368] width 27 height 11
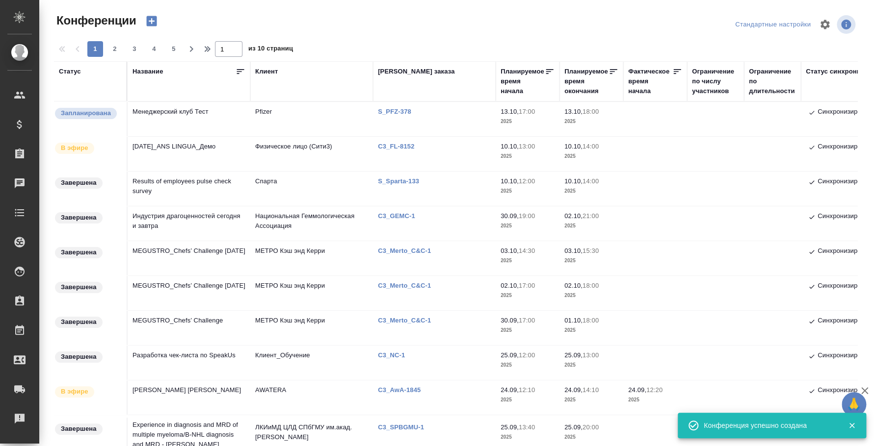
type input "0"
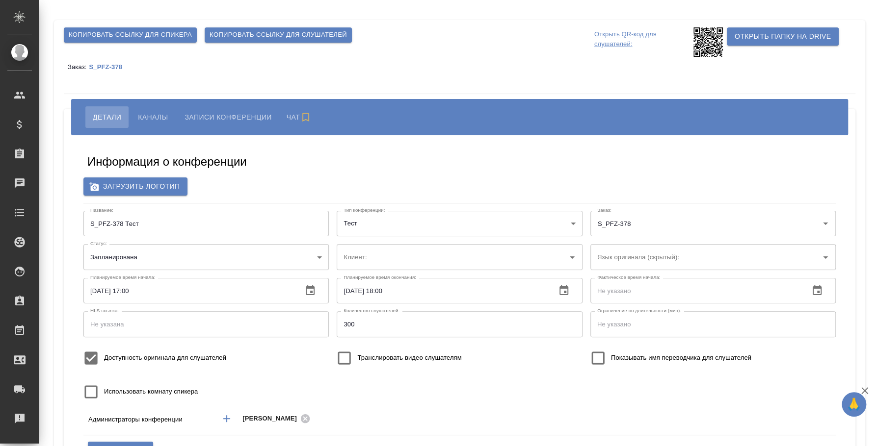
type input "Pfizer"
drag, startPoint x: 123, startPoint y: 222, endPoint x: 49, endPoint y: 211, distance: 74.8
click at [49, 211] on div "Копировать ссылку для спикера Копировать ссылку для слушателей Открыть QR-код д…" at bounding box center [460, 262] width 822 height 525
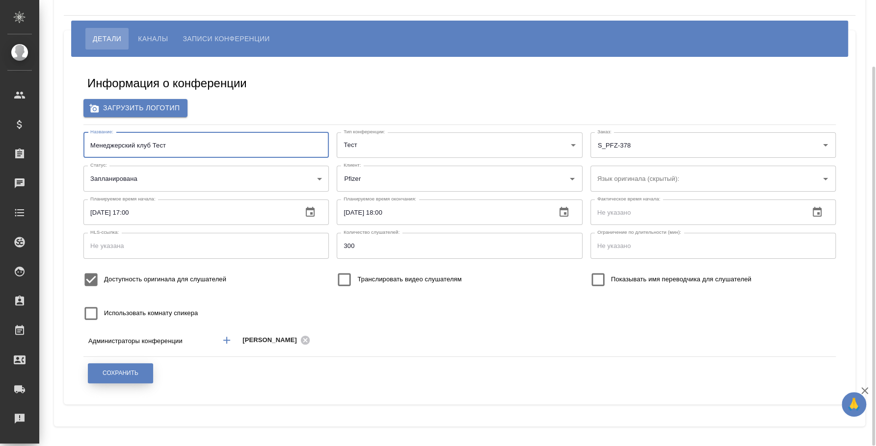
type input "Менеджерский клуб Тест"
click at [123, 368] on button "Сохранить" at bounding box center [120, 373] width 65 height 20
click at [95, 274] on input "Доступность оригинала для слушателей" at bounding box center [91, 280] width 26 height 26
checkbox input "false"
click at [411, 332] on div "[PERSON_NAME]" at bounding box center [490, 341] width 557 height 18
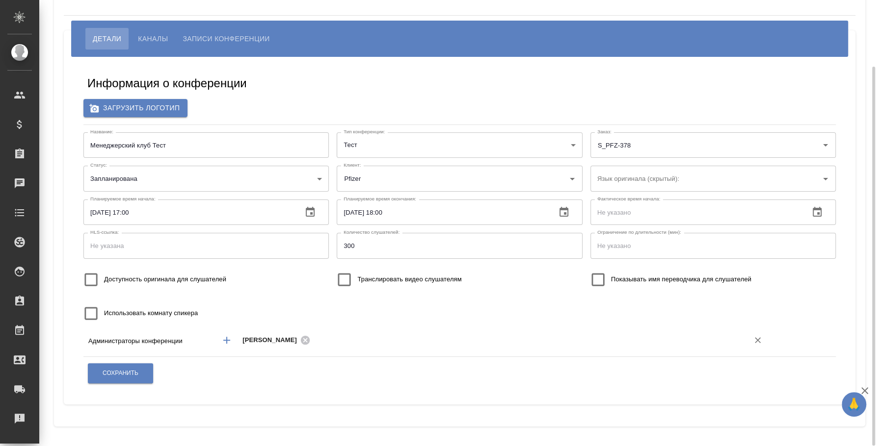
click at [411, 332] on div "[PERSON_NAME]" at bounding box center [490, 341] width 557 height 18
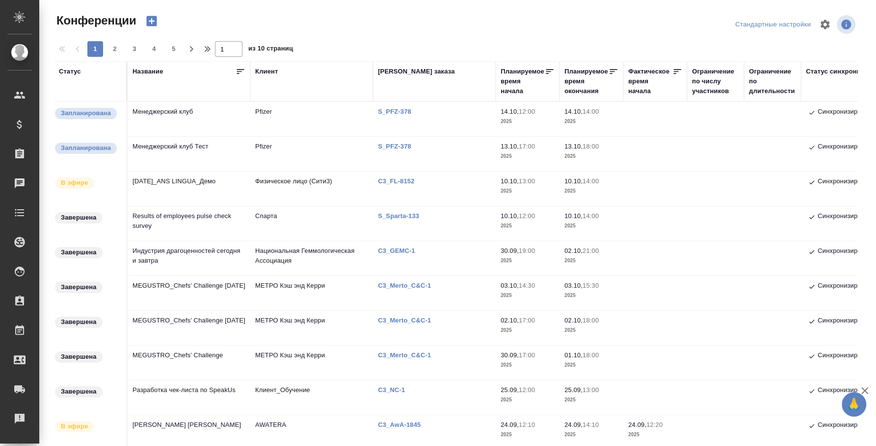
click at [168, 139] on td "Менеджерский клуб Тест" at bounding box center [189, 154] width 123 height 34
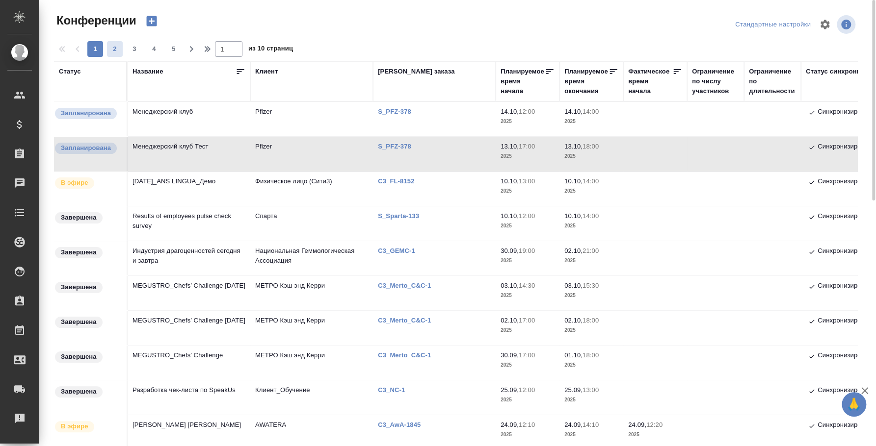
click at [110, 49] on span "2" at bounding box center [115, 49] width 16 height 10
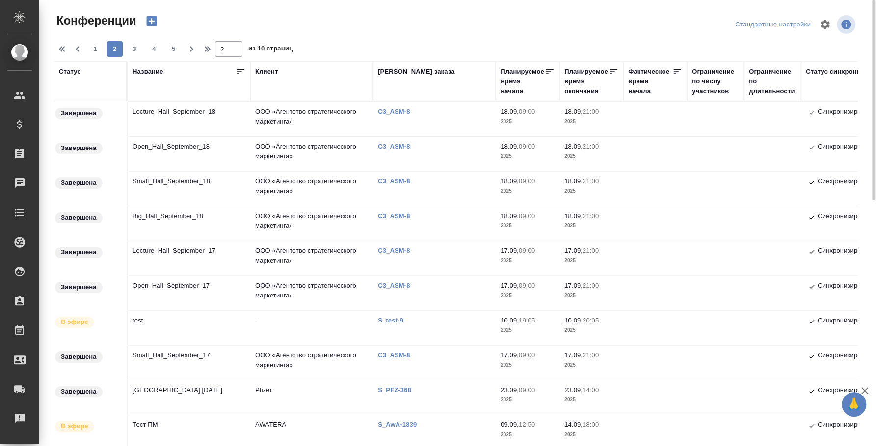
scroll to position [122, 0]
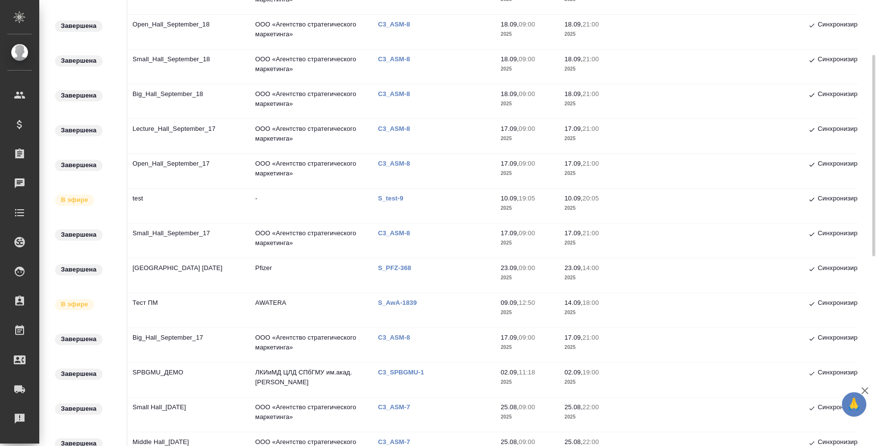
click at [155, 264] on td "[GEOGRAPHIC_DATA] [DATE]" at bounding box center [189, 275] width 123 height 34
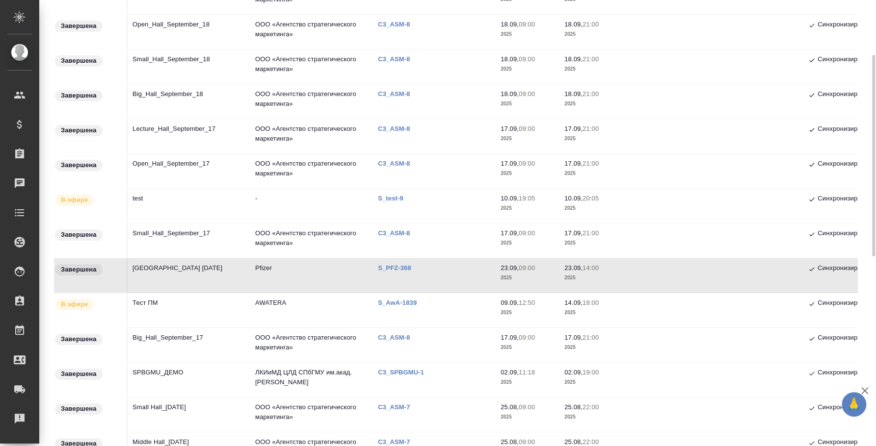
click at [155, 264] on td "Town Hall 23 сентября" at bounding box center [189, 275] width 123 height 34
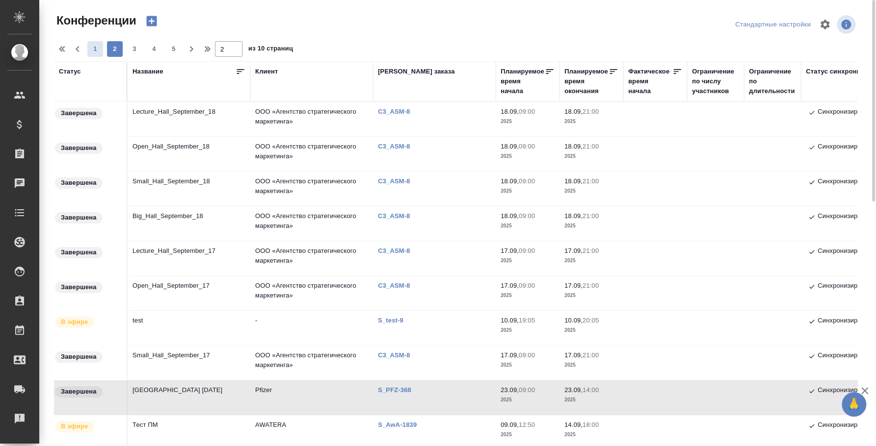
click at [97, 49] on span "1" at bounding box center [95, 49] width 16 height 10
type input "1"
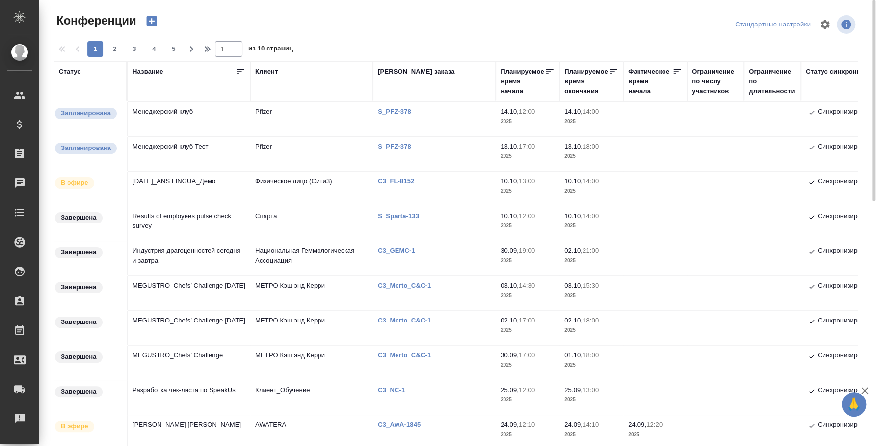
click at [151, 151] on td "Менеджерский клуб Тест" at bounding box center [189, 154] width 123 height 34
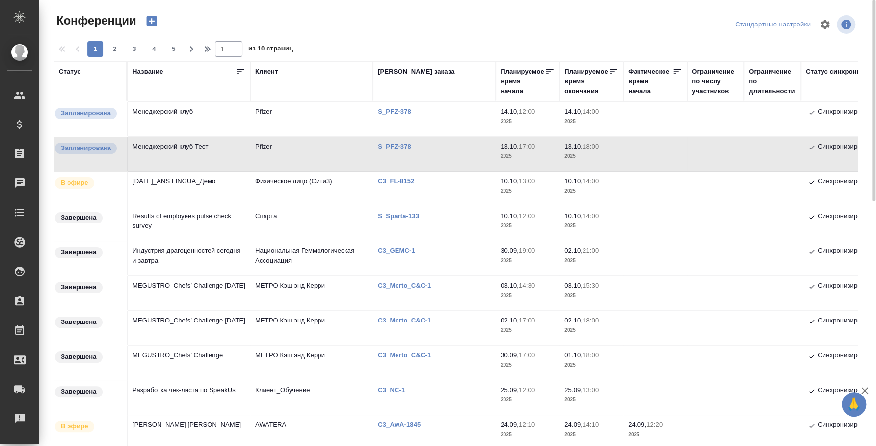
click at [151, 151] on td "Менеджерский клуб Тест" at bounding box center [189, 154] width 123 height 34
click at [176, 113] on td "Менеджерский клуб" at bounding box center [189, 119] width 123 height 34
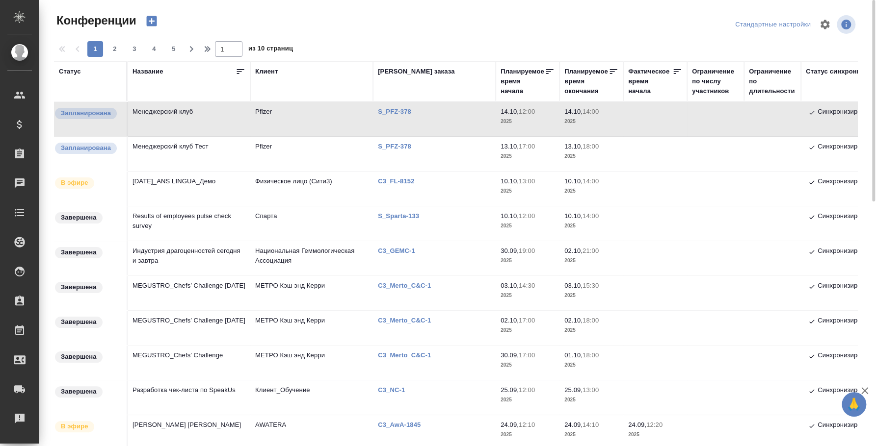
click at [176, 113] on td "Менеджерский клуб" at bounding box center [189, 119] width 123 height 34
click at [181, 113] on td "Менеджерский клуб" at bounding box center [189, 119] width 123 height 34
click at [180, 113] on td "Менеджерский клуб" at bounding box center [189, 119] width 123 height 34
click at [182, 150] on td "Менеджерский клуб Тест" at bounding box center [189, 154] width 123 height 34
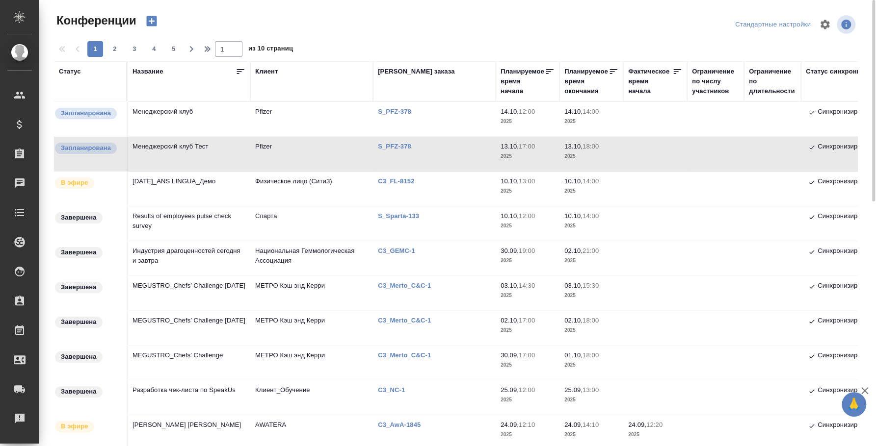
click at [182, 150] on td "Менеджерский клуб Тест" at bounding box center [189, 154] width 123 height 34
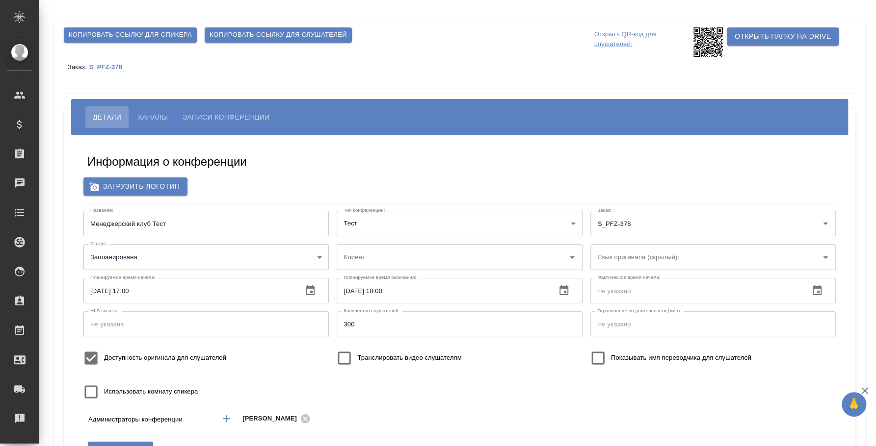
type input "Pfizer"
click at [629, 47] on p "Открыть QR-код для слушателей:" at bounding box center [642, 41] width 97 height 29
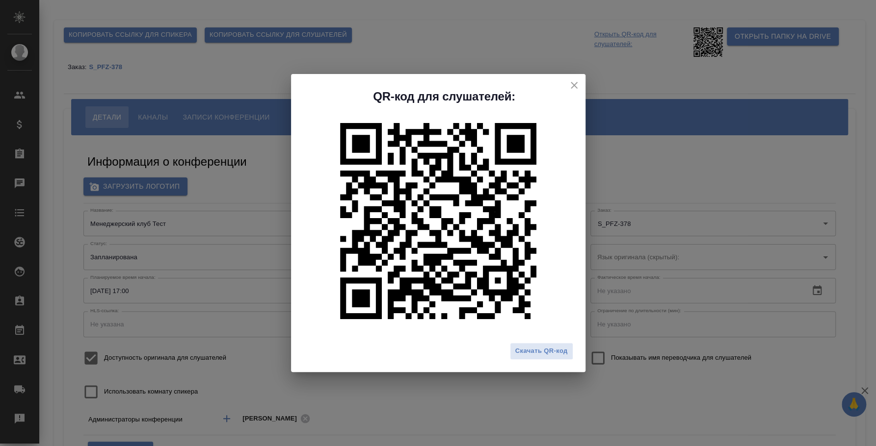
click at [568, 362] on div "Скачать QR-код" at bounding box center [438, 355] width 294 height 34
click at [568, 358] on button "Скачать QR-код" at bounding box center [541, 351] width 63 height 17
click at [511, 51] on div "QR-код для слушателей: Скачать QR-код" at bounding box center [438, 223] width 876 height 446
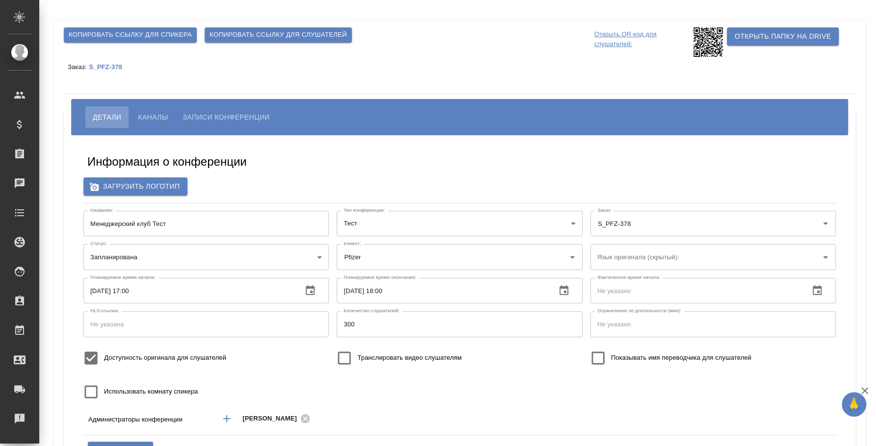
click at [295, 37] on span "Копировать ссылку для слушателей" at bounding box center [277, 34] width 137 height 11
click at [157, 114] on span "Каналы" at bounding box center [153, 117] width 30 height 12
type input "Pfizer"
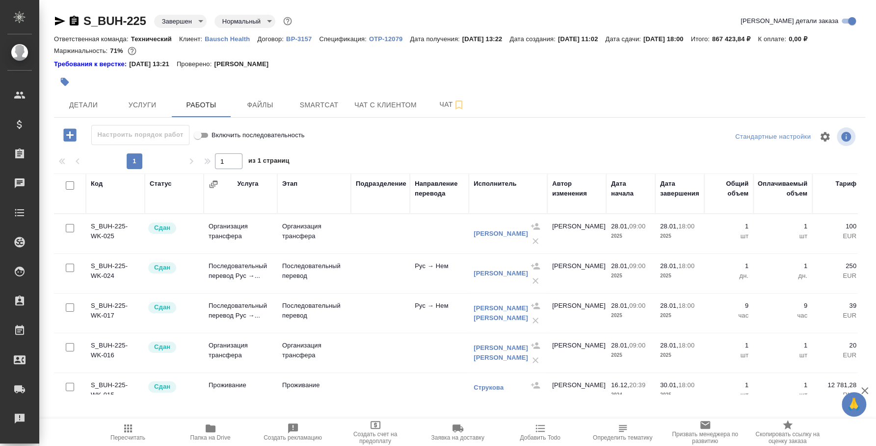
scroll to position [81, 276]
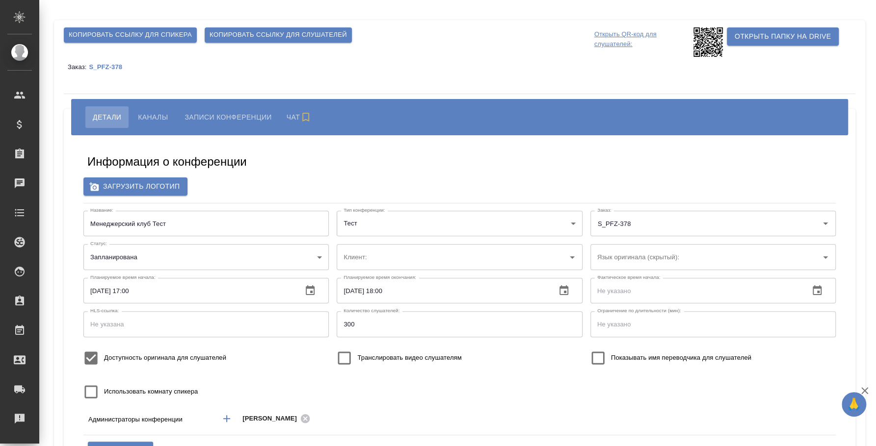
click at [619, 44] on p "Открыть QR-код для слушателей:" at bounding box center [642, 41] width 97 height 29
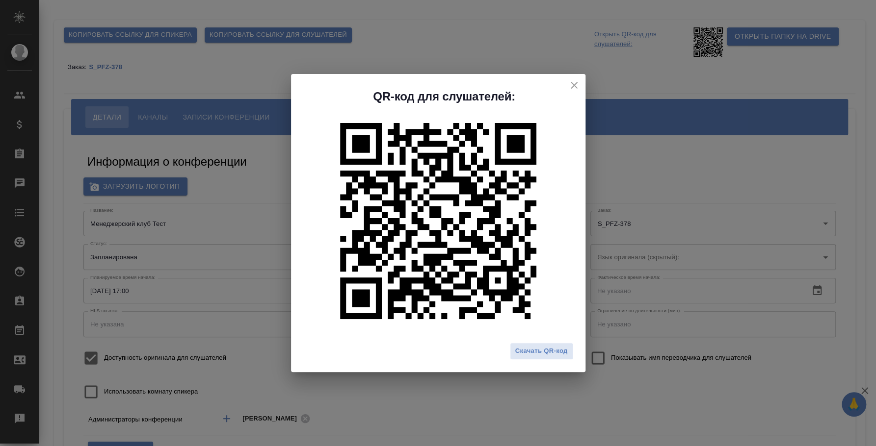
type input "Pfizer"
click at [532, 347] on span "Скачать QR-код" at bounding box center [541, 351] width 52 height 11
click at [437, 36] on div "QR-код для слушателей: Скачать QR-код" at bounding box center [438, 223] width 876 height 446
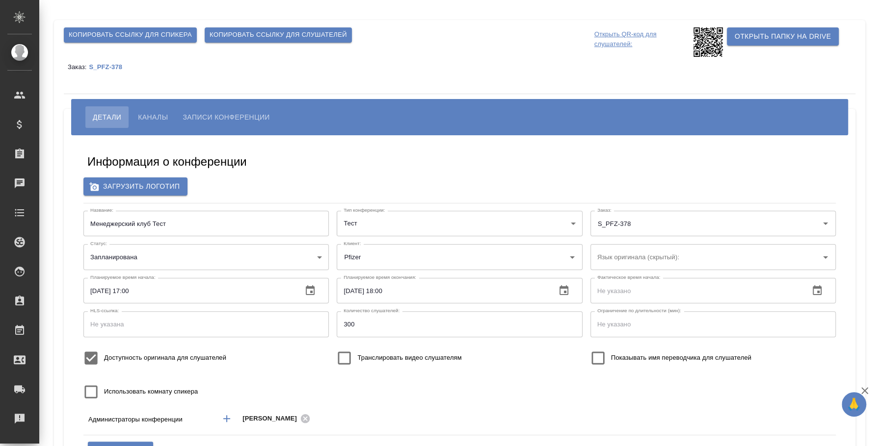
click at [322, 35] on span "Копировать ссылку для слушателей" at bounding box center [277, 34] width 137 height 11
click at [162, 115] on span "Каналы" at bounding box center [153, 117] width 30 height 12
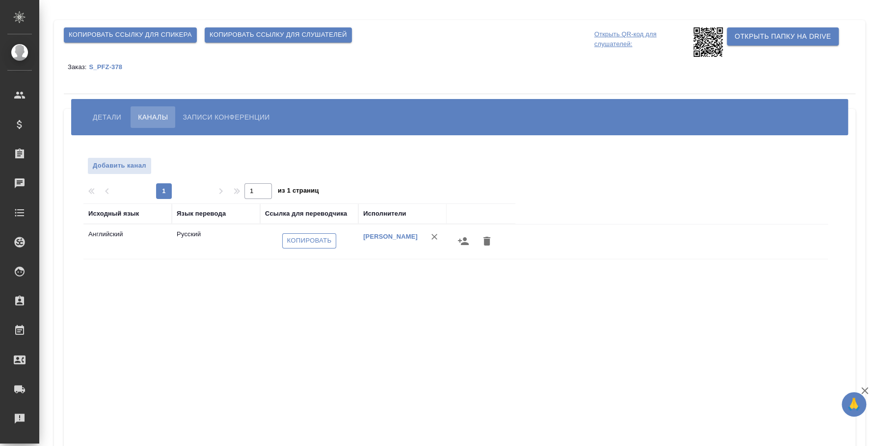
click at [320, 237] on span "Копировать" at bounding box center [309, 240] width 45 height 11
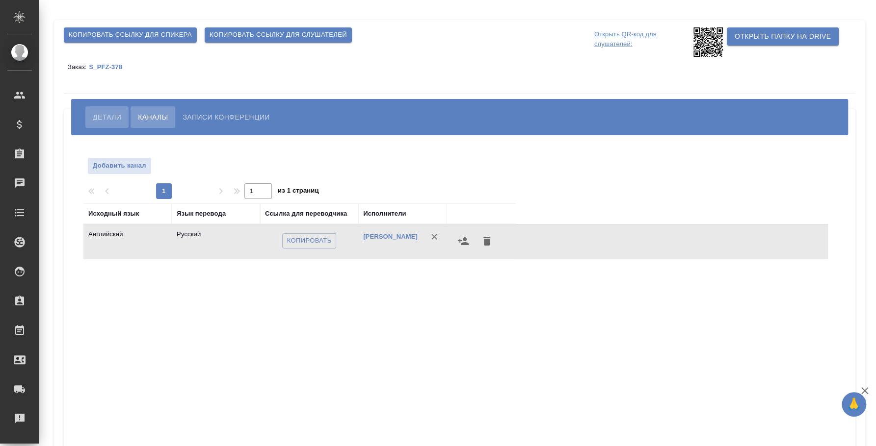
click at [114, 118] on span "Детали" at bounding box center [107, 117] width 28 height 12
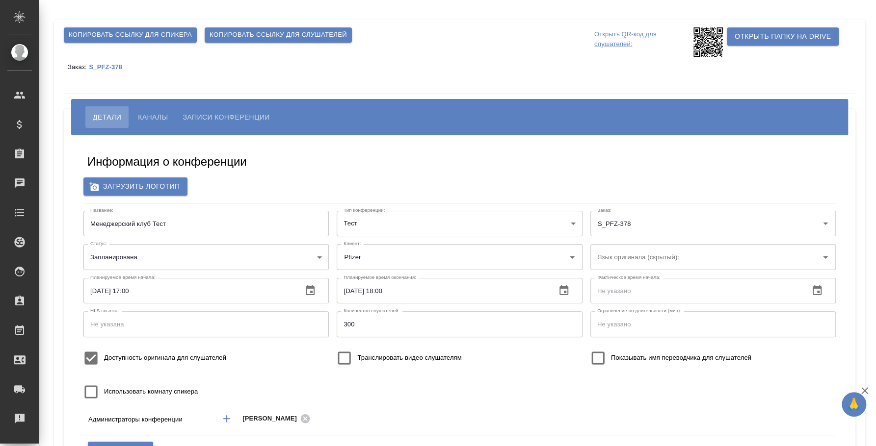
click at [147, 116] on span "Каналы" at bounding box center [153, 117] width 30 height 12
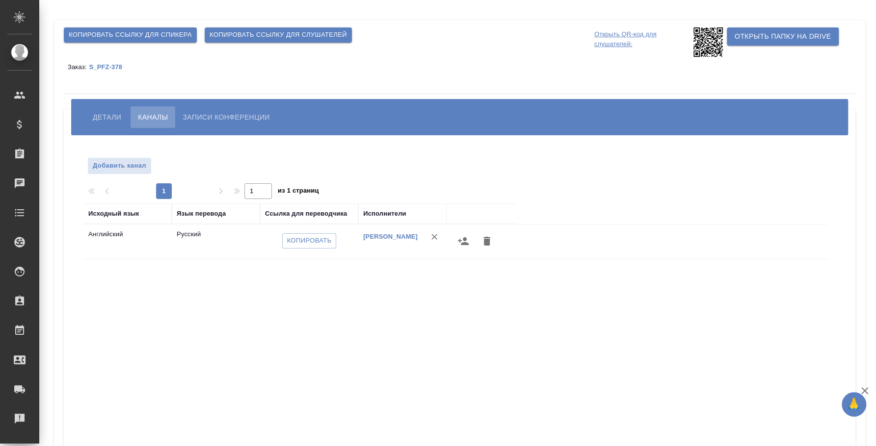
click at [100, 117] on span "Детали" at bounding box center [107, 117] width 28 height 12
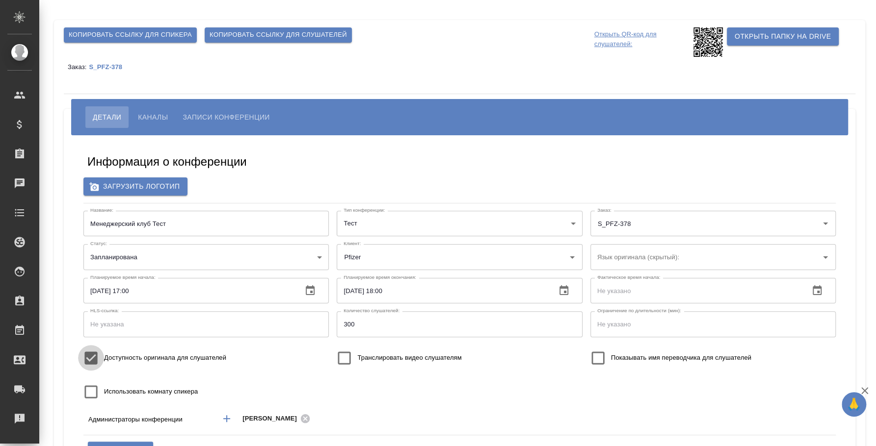
click at [95, 359] on input "Доступность оригинала для слушателей" at bounding box center [91, 358] width 26 height 26
checkbox input "false"
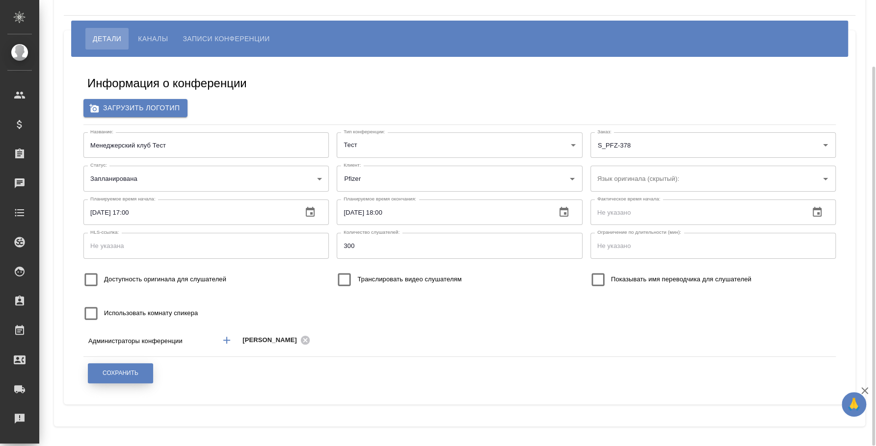
click at [107, 368] on button "Сохранить" at bounding box center [120, 373] width 65 height 20
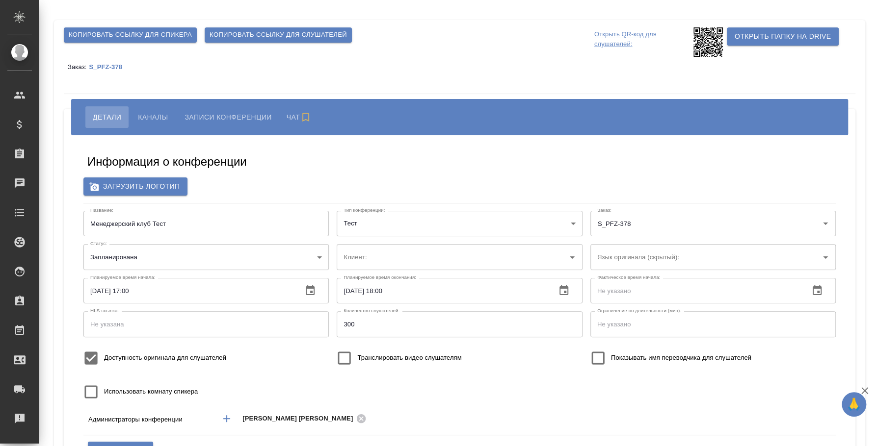
type input "Pfizer"
click at [321, 32] on span "Копировать ссылку для слушателей" at bounding box center [277, 34] width 137 height 11
type input "Pfizer"
click at [321, 32] on span "Копировать ссылку для слушателей" at bounding box center [277, 34] width 137 height 11
click at [619, 38] on p "Открыть QR-код для слушателей:" at bounding box center [642, 41] width 97 height 29
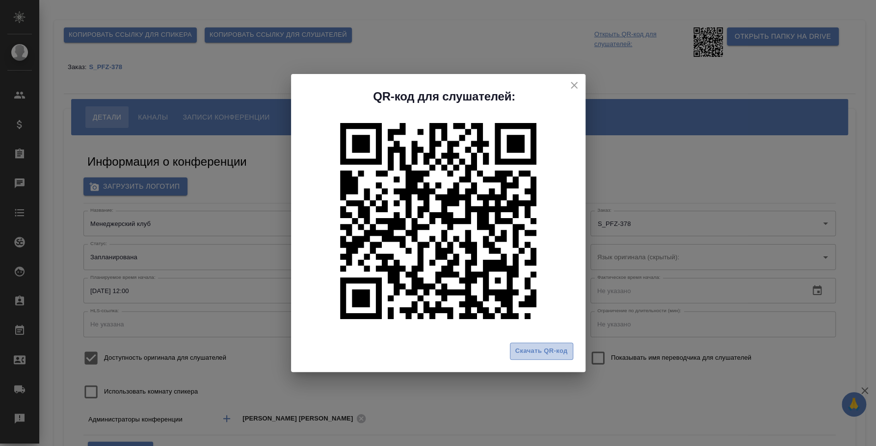
click at [531, 349] on span "Скачать QR-код" at bounding box center [541, 351] width 52 height 11
click at [604, 405] on div "QR-код для слушателей: Скачать QR-код" at bounding box center [438, 223] width 876 height 446
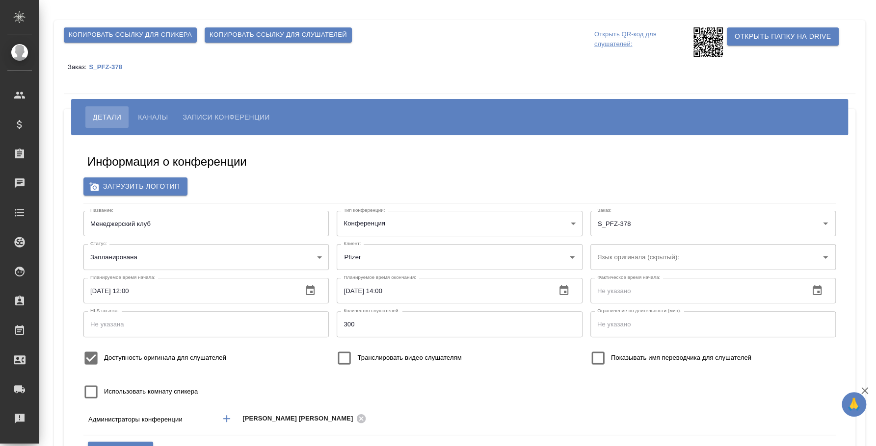
click at [87, 356] on input "Доступность оригинала для слушателей" at bounding box center [91, 358] width 26 height 26
checkbox input "false"
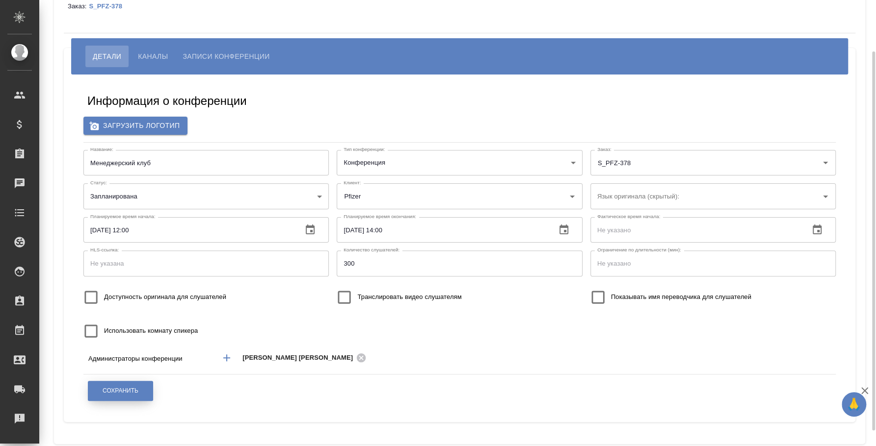
click at [135, 387] on span "Сохранить" at bounding box center [121, 391] width 36 height 8
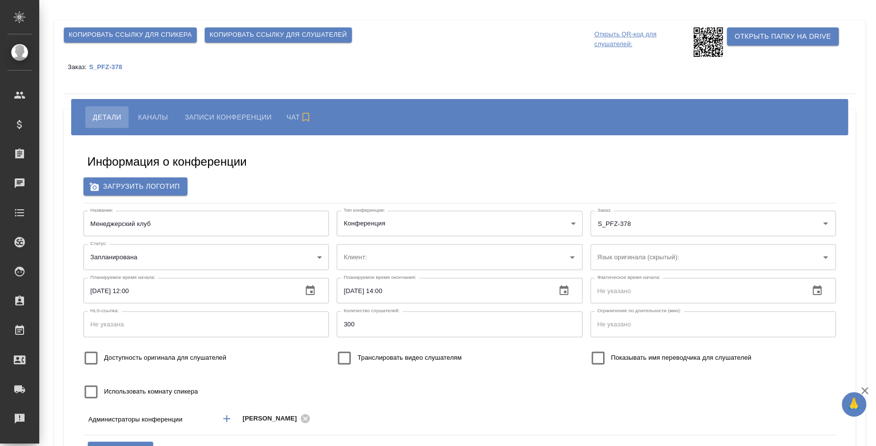
type input "Pfizer"
click at [157, 112] on span "Каналы" at bounding box center [153, 117] width 30 height 12
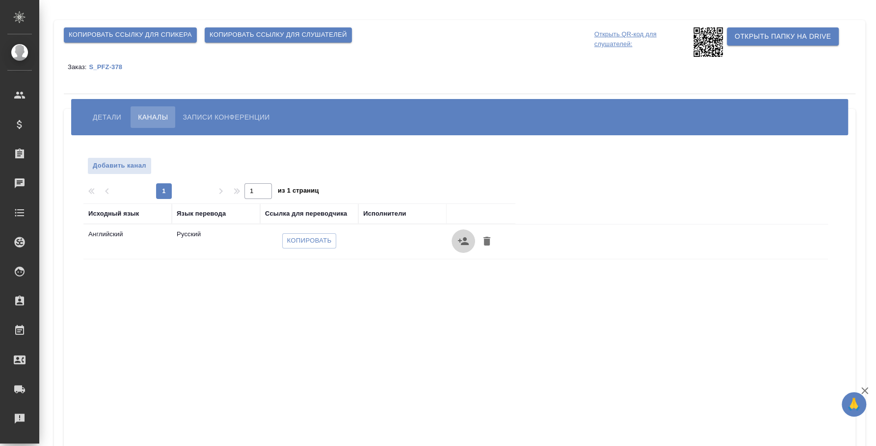
click at [459, 241] on icon "button" at bounding box center [463, 241] width 11 height 8
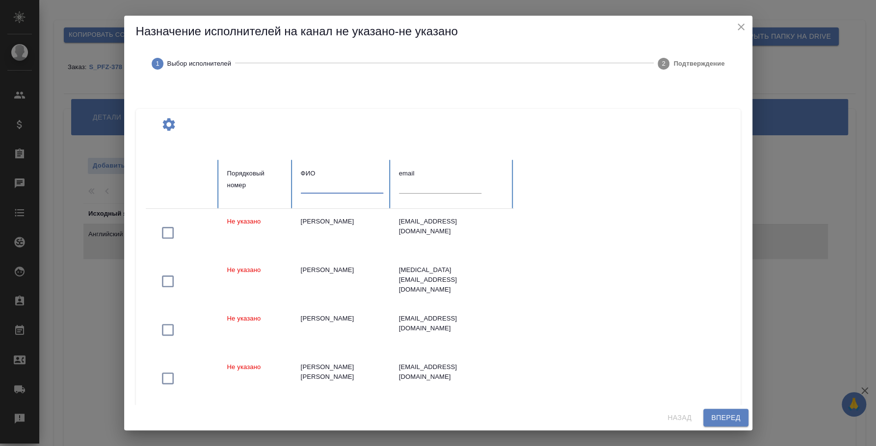
click at [325, 185] on input "text" at bounding box center [342, 187] width 82 height 14
type input "алексеева наталья"
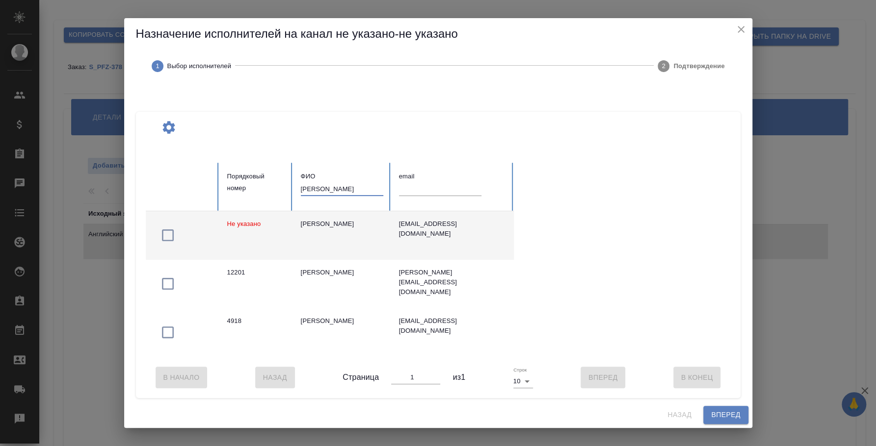
scroll to position [4, 0]
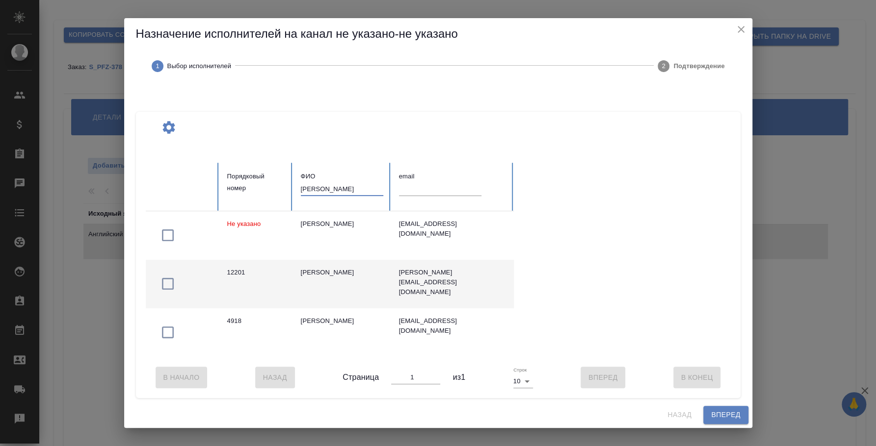
click at [165, 276] on icon "button" at bounding box center [168, 284] width 16 height 16
click at [718, 410] on button "Вперед" at bounding box center [725, 415] width 45 height 18
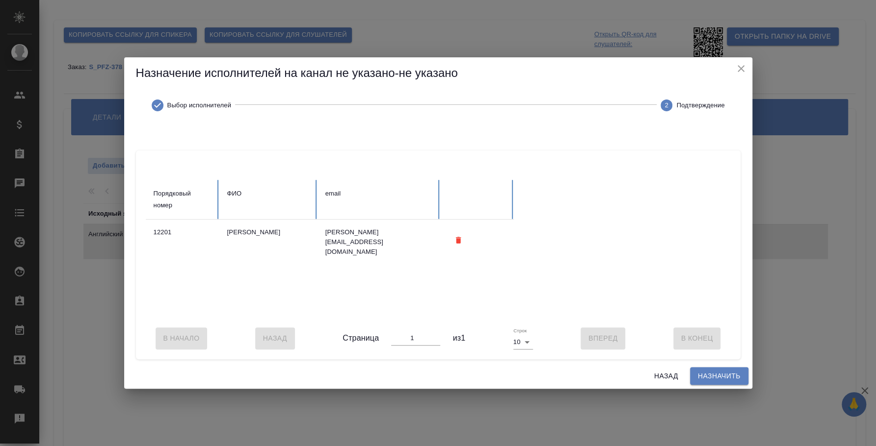
click at [698, 383] on span "Назначить" at bounding box center [718, 376] width 43 height 12
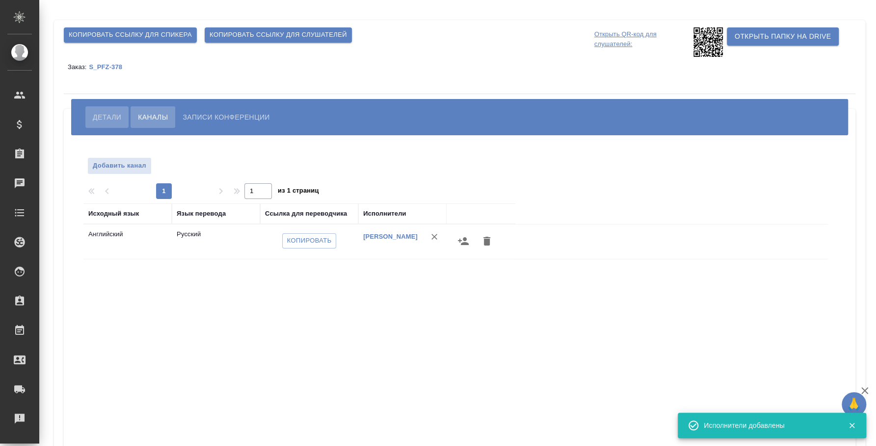
click at [106, 115] on span "Детали" at bounding box center [107, 117] width 28 height 12
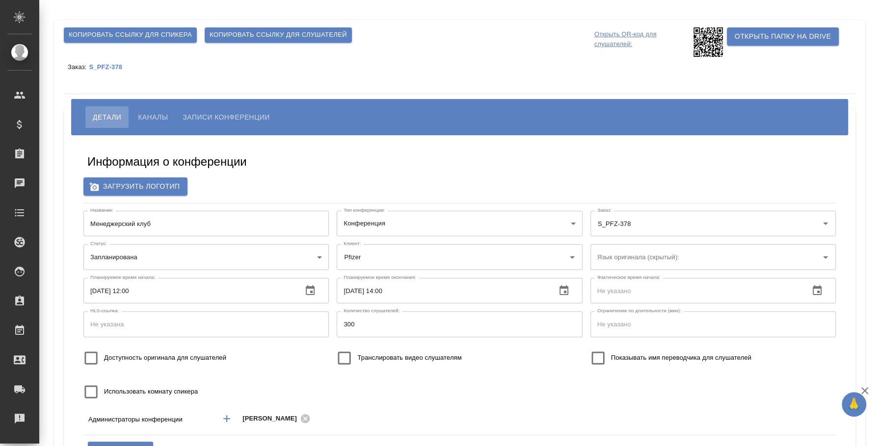
click at [151, 121] on span "Каналы" at bounding box center [153, 117] width 30 height 12
click at [156, 90] on div "Копировать ссылку для спикера Копировать ссылку для слушателей Открыть QR-код д…" at bounding box center [459, 262] width 811 height 485
click at [156, 115] on span "Каналы" at bounding box center [153, 117] width 30 height 12
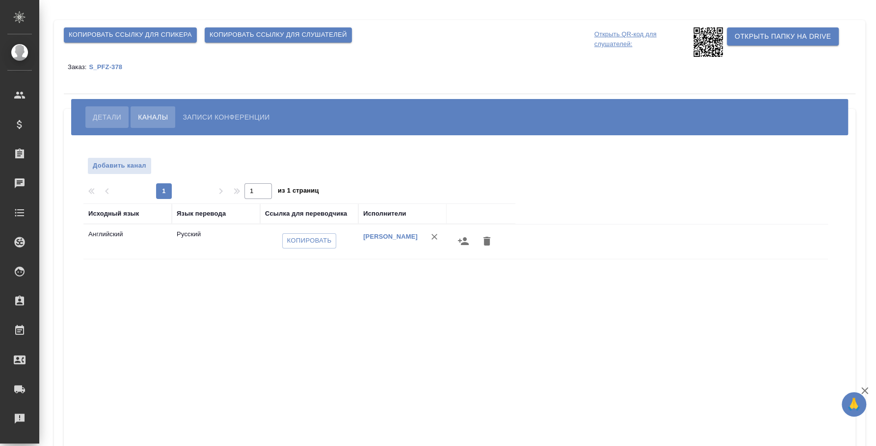
click at [103, 107] on button "Детали" at bounding box center [106, 117] width 43 height 22
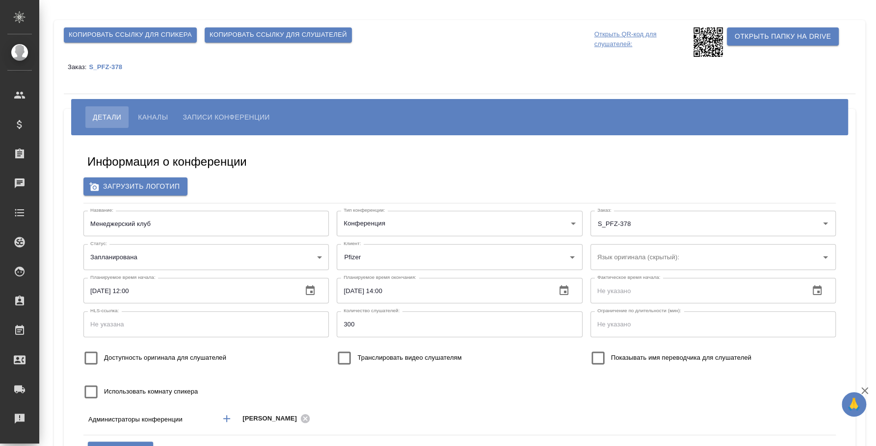
click at [263, 32] on span "Копировать ссылку для слушателей" at bounding box center [277, 34] width 137 height 11
click at [151, 115] on span "Каналы" at bounding box center [153, 117] width 30 height 12
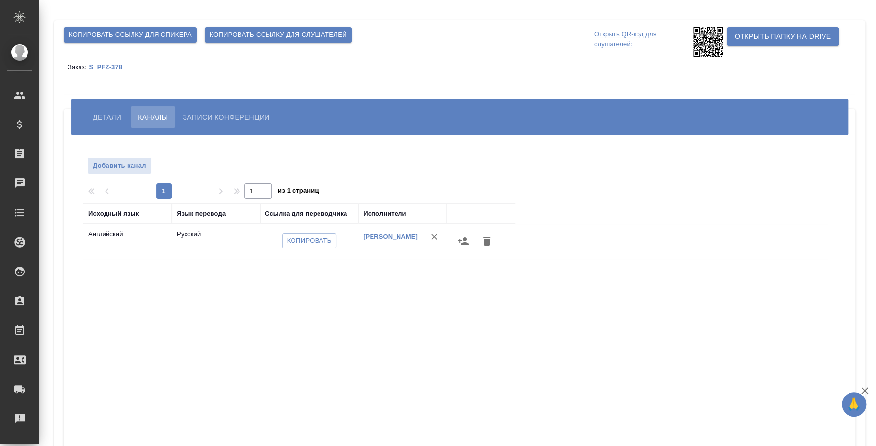
click at [303, 230] on div "Копировать" at bounding box center [309, 241] width 88 height 23
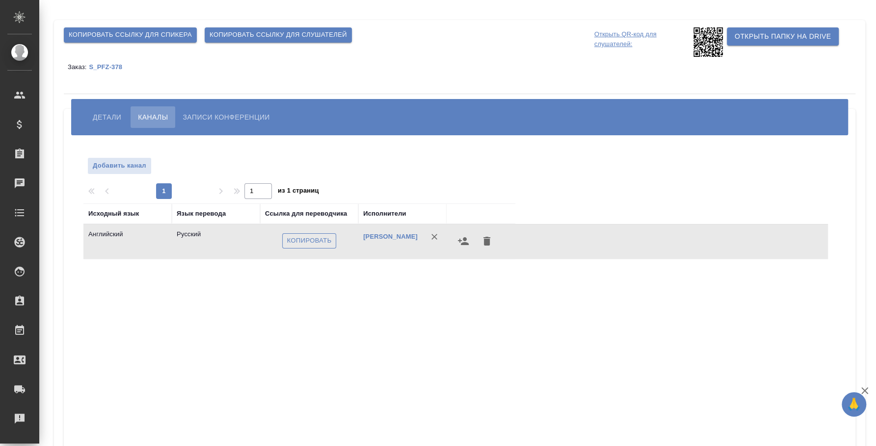
click at [303, 236] on span "Копировать" at bounding box center [309, 240] width 45 height 11
click at [114, 122] on span "Детали" at bounding box center [107, 117] width 28 height 12
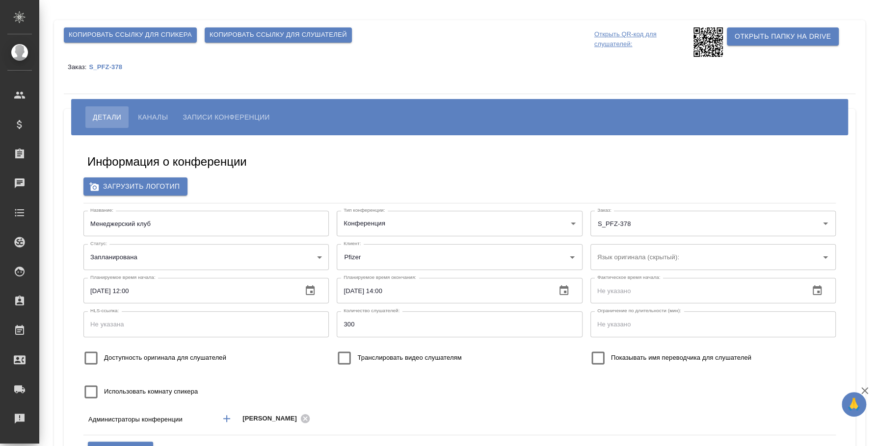
click at [151, 116] on span "Каналы" at bounding box center [153, 117] width 30 height 12
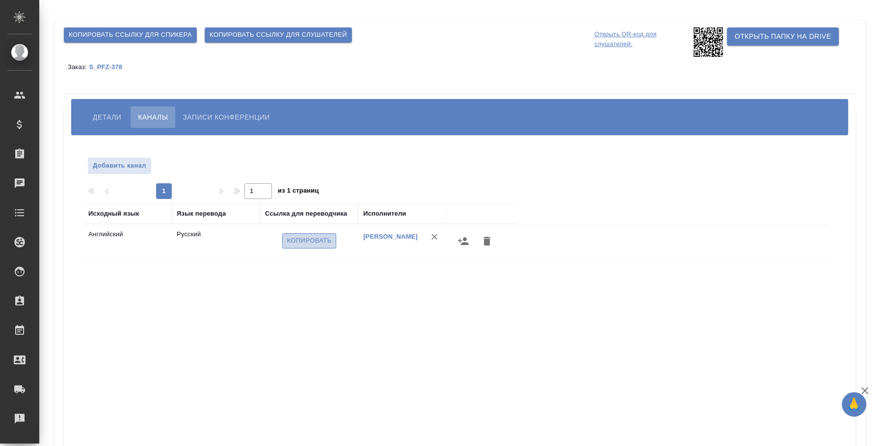
click at [306, 242] on span "Копировать" at bounding box center [309, 240] width 45 height 11
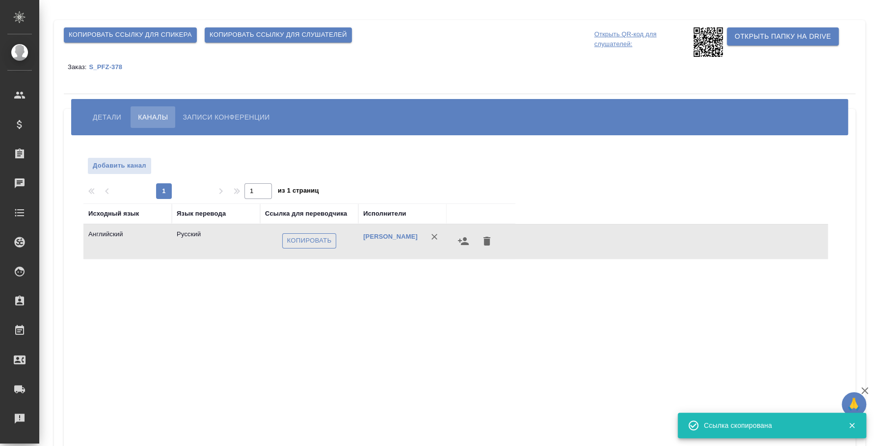
click at [306, 242] on span "Копировать" at bounding box center [309, 240] width 45 height 11
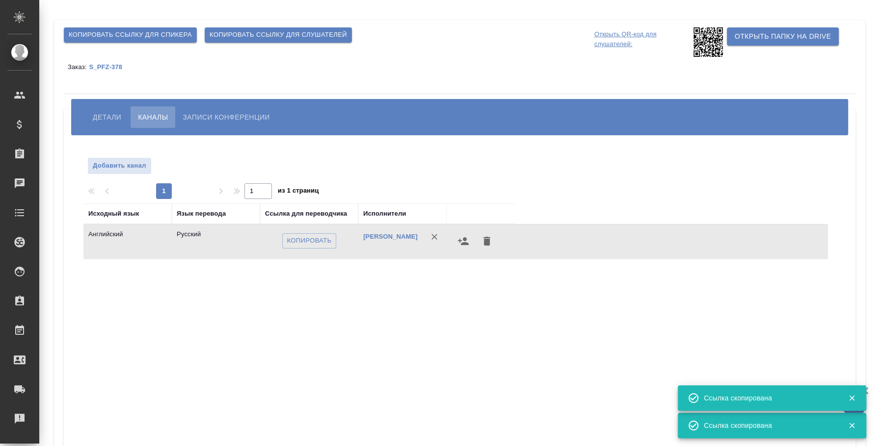
click at [100, 115] on span "Детали" at bounding box center [107, 117] width 28 height 12
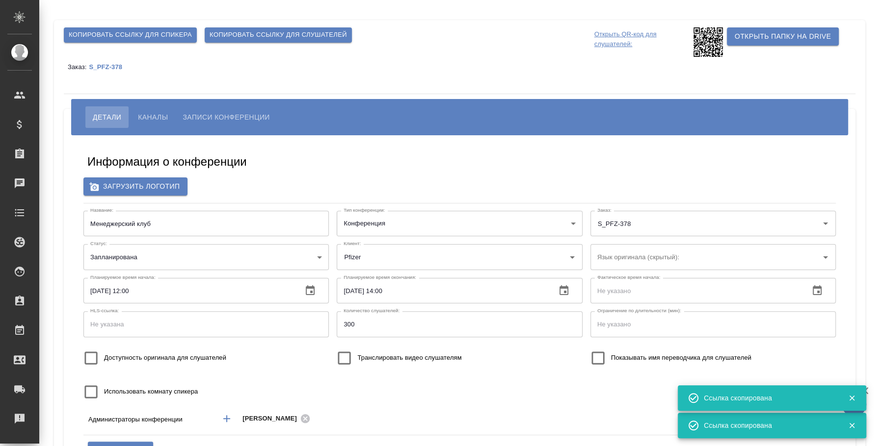
click at [158, 108] on button "Каналы" at bounding box center [152, 117] width 45 height 22
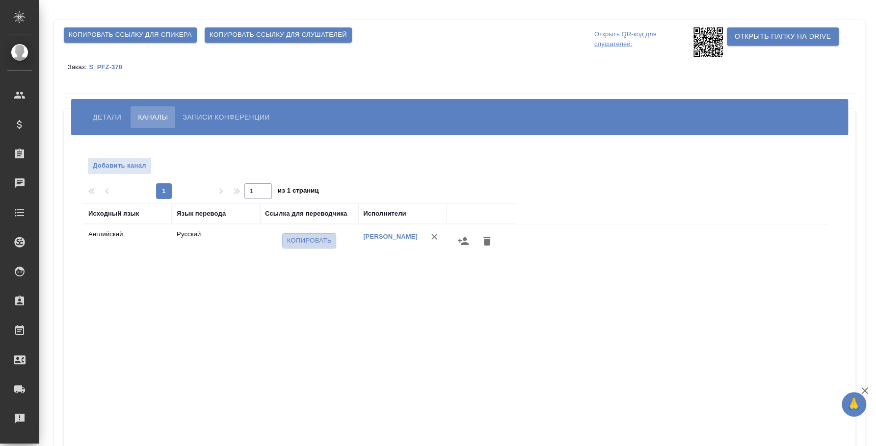
click at [312, 241] on span "Копировать" at bounding box center [309, 240] width 45 height 11
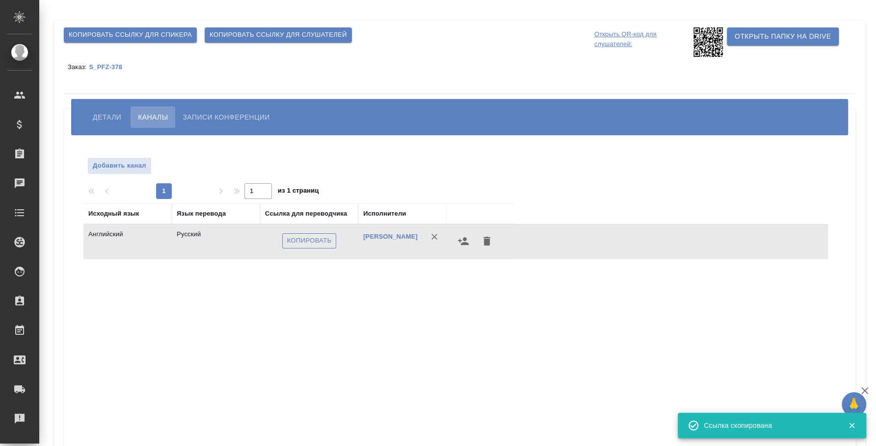
click at [288, 233] on button "Копировать" at bounding box center [309, 240] width 54 height 15
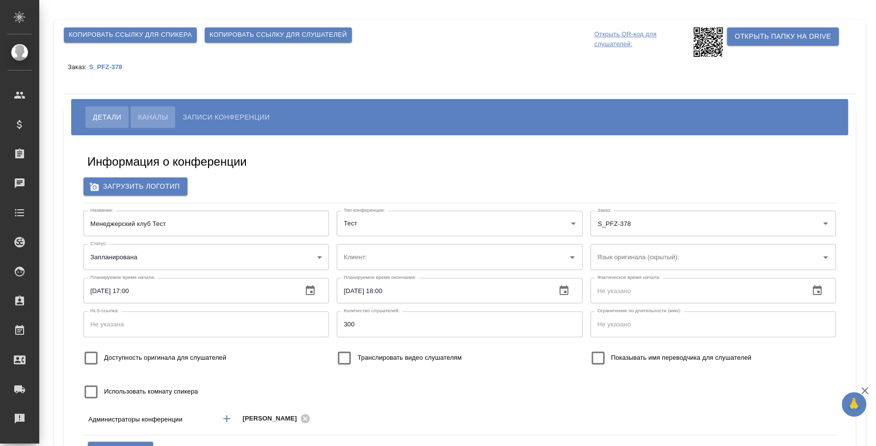
click at [157, 111] on span "Каналы" at bounding box center [153, 117] width 30 height 12
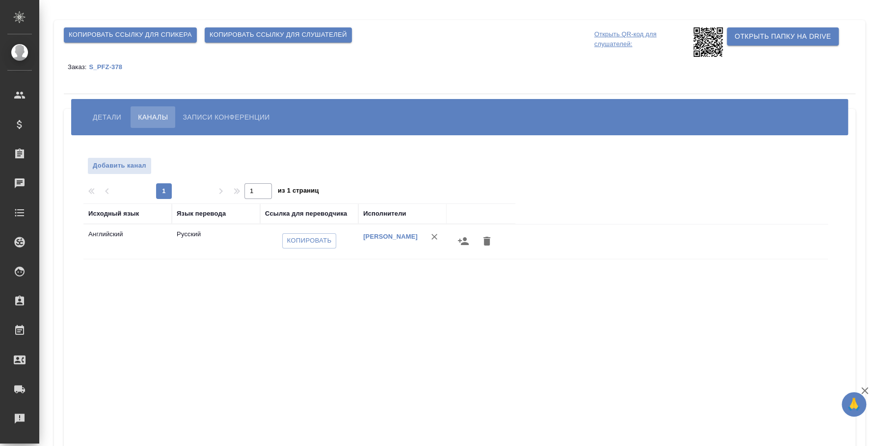
click at [106, 71] on div "Заказ: S_PFZ-378" at bounding box center [459, 67] width 791 height 20
click at [107, 63] on p "S_PFZ-378" at bounding box center [109, 66] width 41 height 7
click at [96, 117] on span "Детали" at bounding box center [107, 117] width 28 height 12
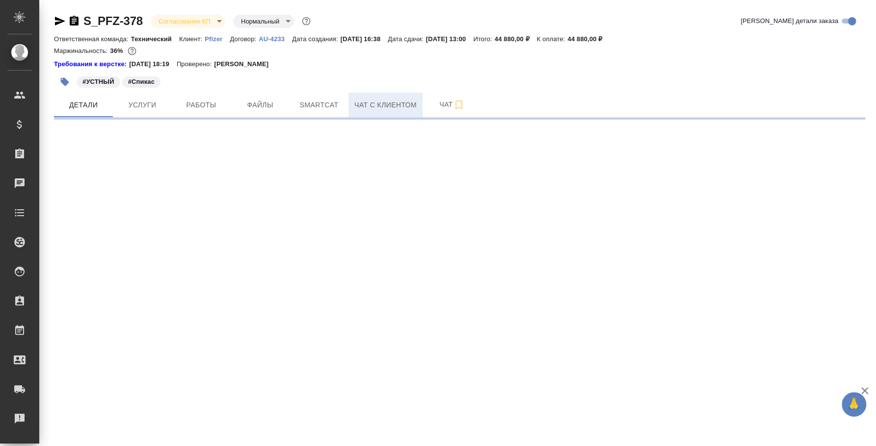
select select "RU"
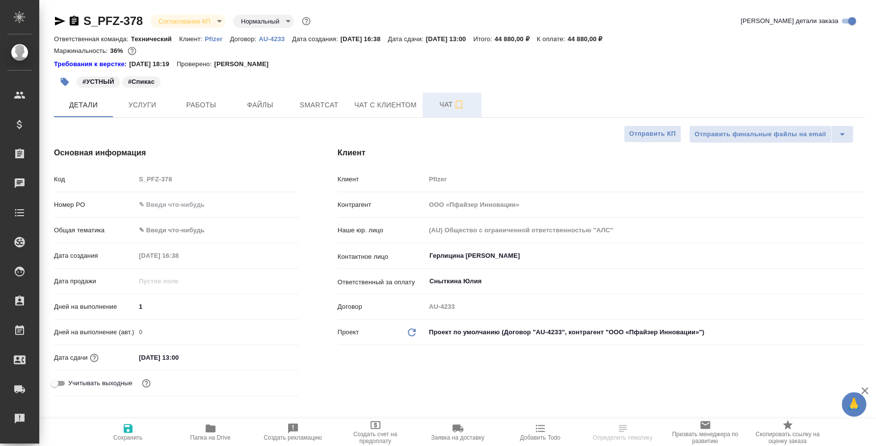
type textarea "x"
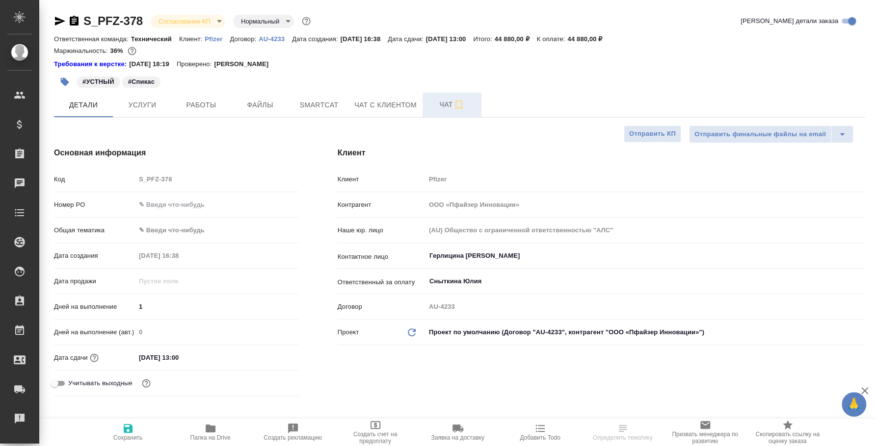
type textarea "x"
click at [443, 108] on span "Чат" at bounding box center [451, 105] width 47 height 12
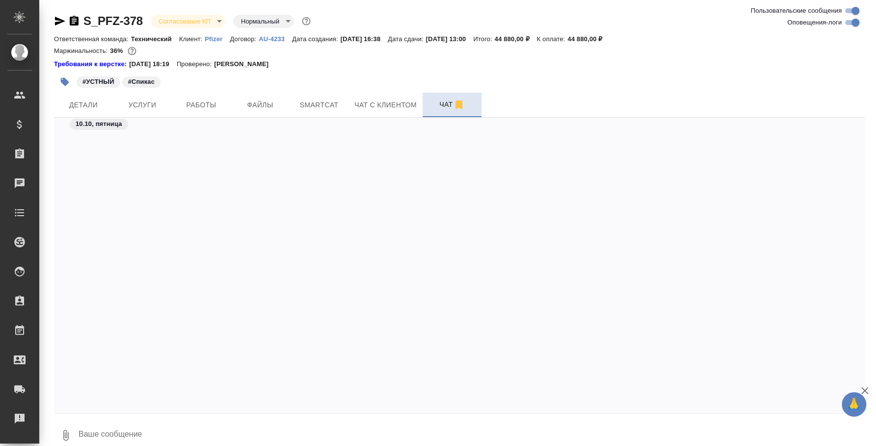
scroll to position [2951, 0]
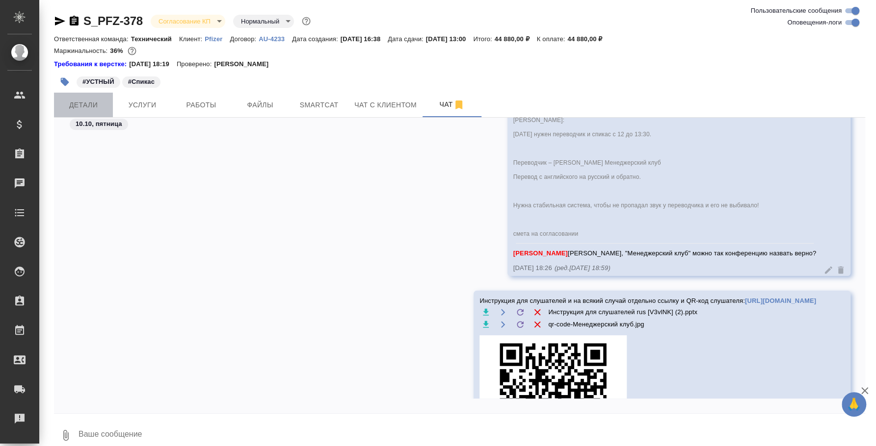
click at [93, 97] on button "Детали" at bounding box center [83, 105] width 59 height 25
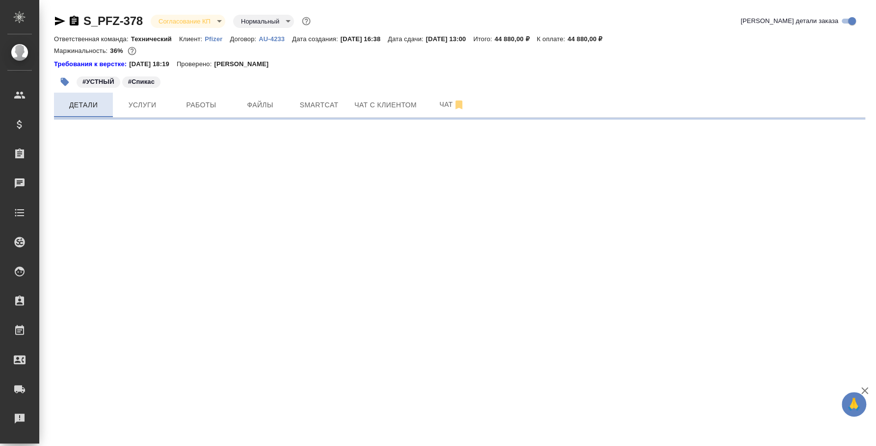
select select "RU"
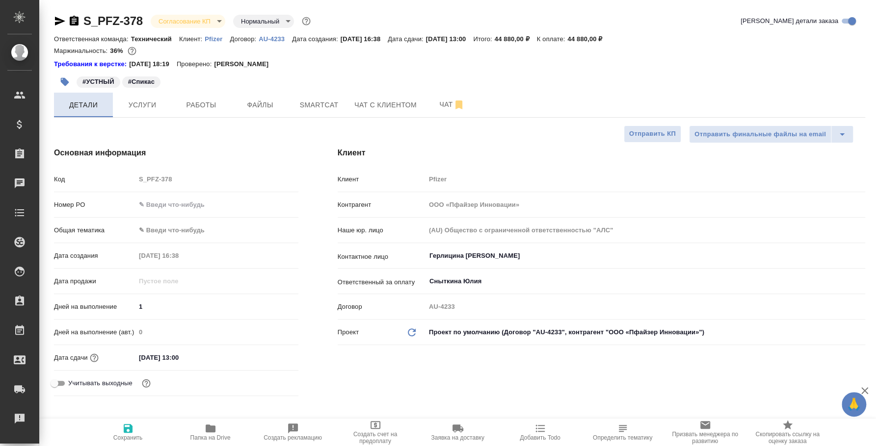
type textarea "x"
click at [162, 104] on span "Услуги" at bounding box center [142, 105] width 47 height 12
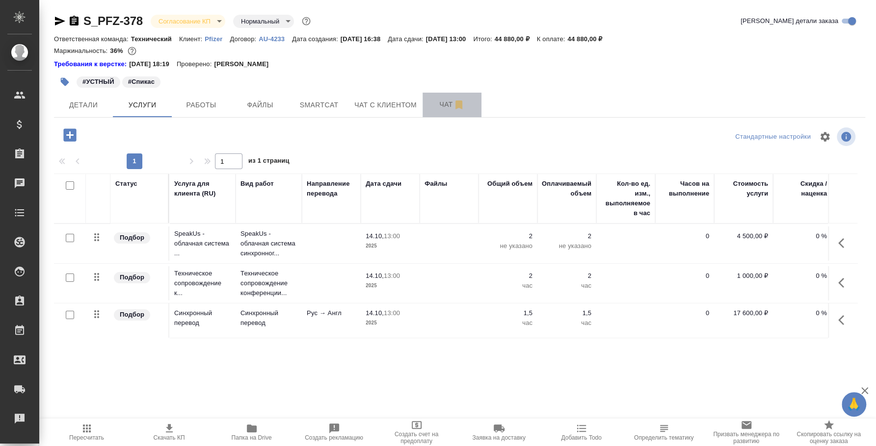
click at [431, 106] on span "Чат" at bounding box center [451, 105] width 47 height 12
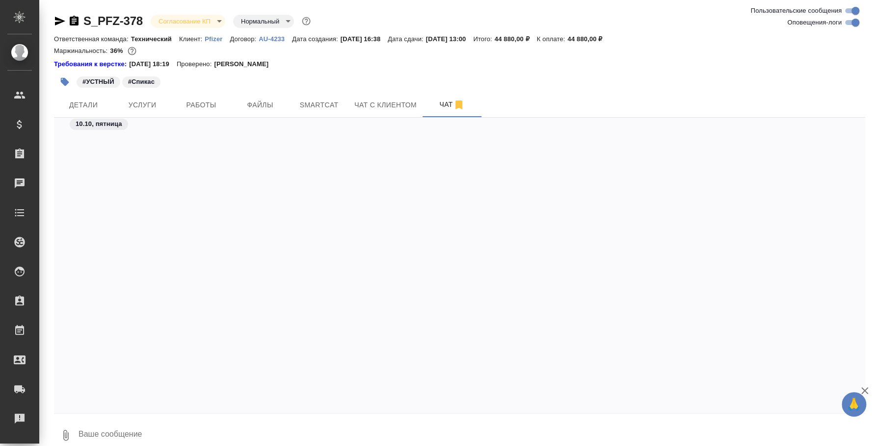
scroll to position [3073, 0]
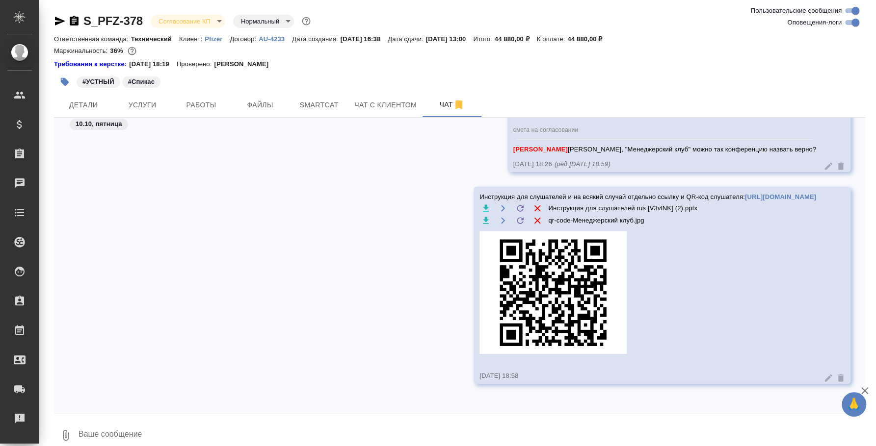
click at [66, 437] on icon "button" at bounding box center [65, 435] width 5 height 11
click at [88, 380] on span "С локального диска" at bounding box center [62, 384] width 67 height 12
click at [0, 0] on input "С локального диска" at bounding box center [0, 0] width 0 height 0
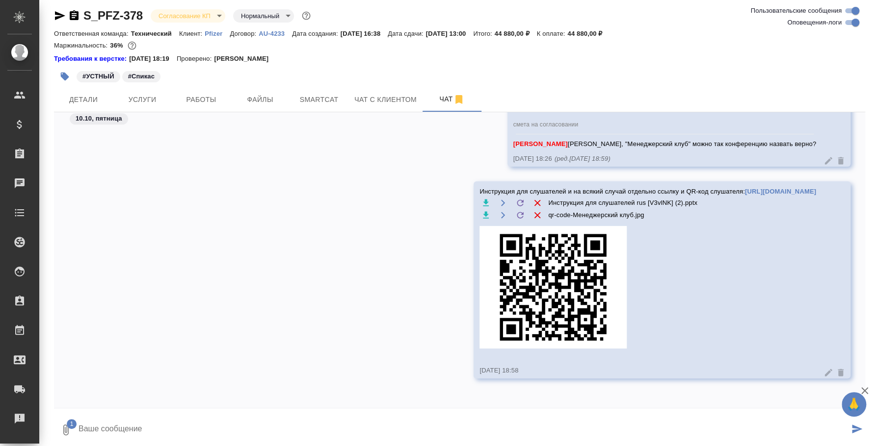
click at [852, 429] on icon "submit" at bounding box center [857, 429] width 10 height 9
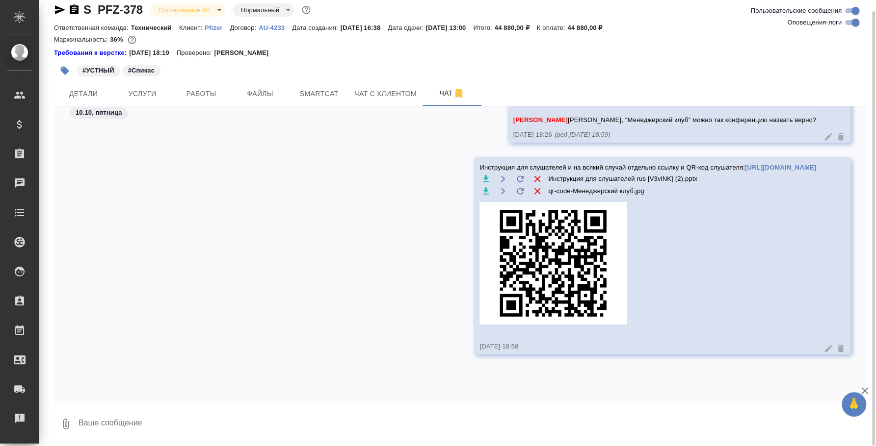
scroll to position [3124, 0]
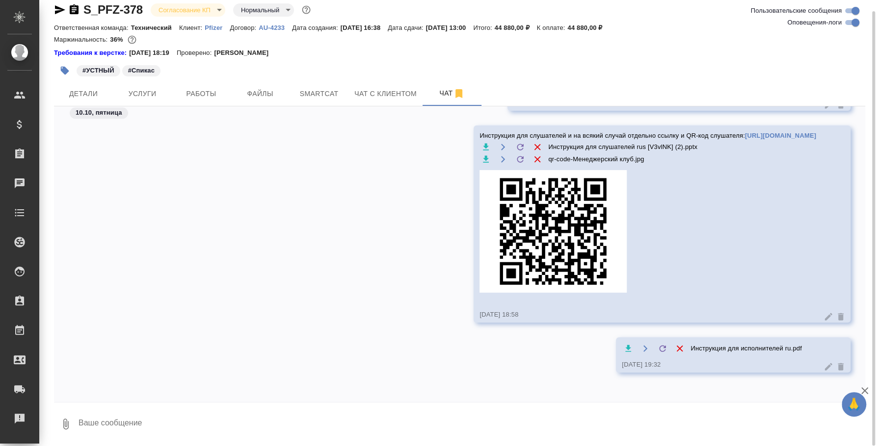
click at [524, 417] on textarea at bounding box center [470, 424] width 787 height 33
type textarea """
type textarea "B"
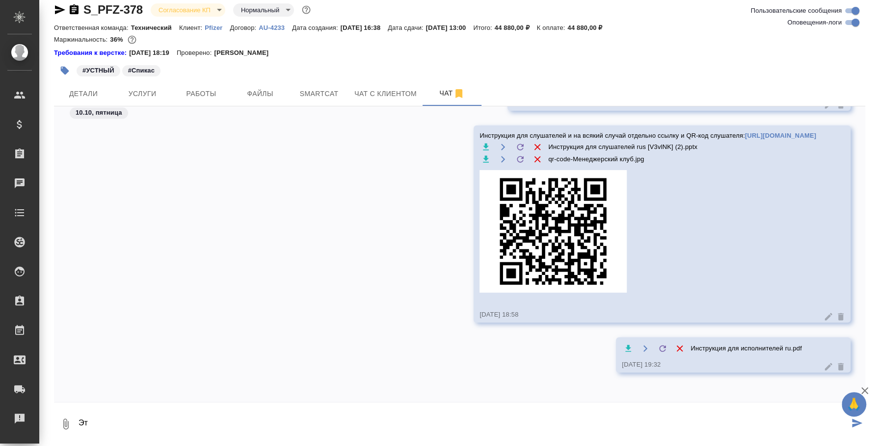
type textarea "Э"
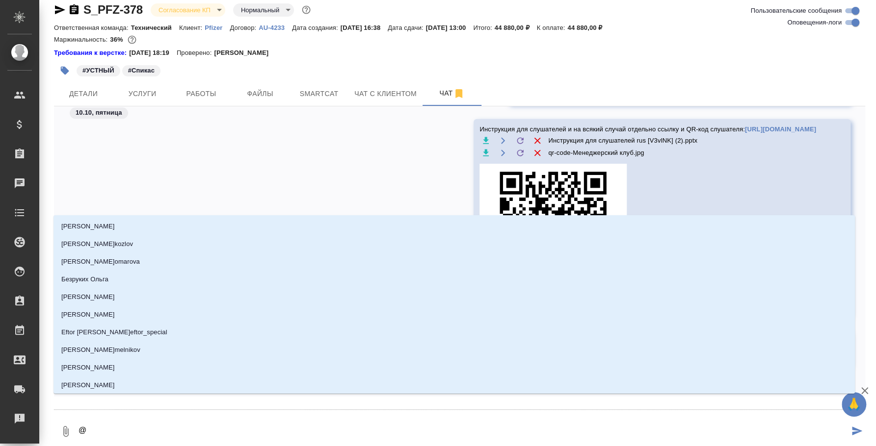
type textarea "@y"
type input "y"
type textarea "@yb"
type input "yb"
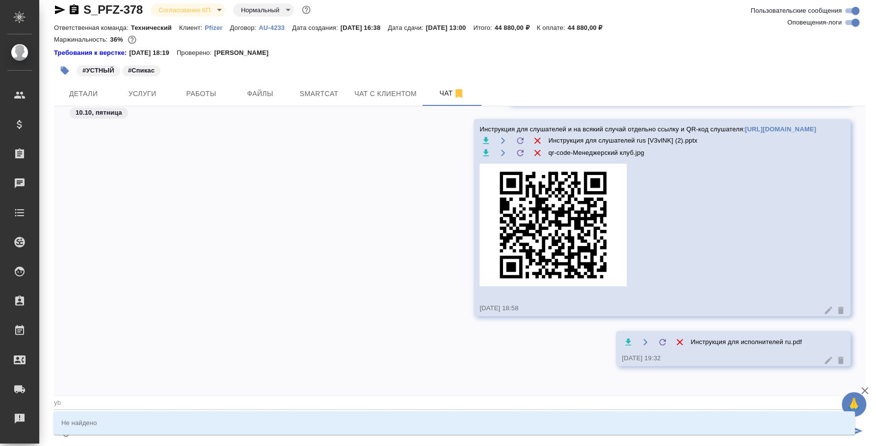
type textarea "@ybr"
type input "ybr"
type textarea "@yb"
type input "yb"
type textarea "@y"
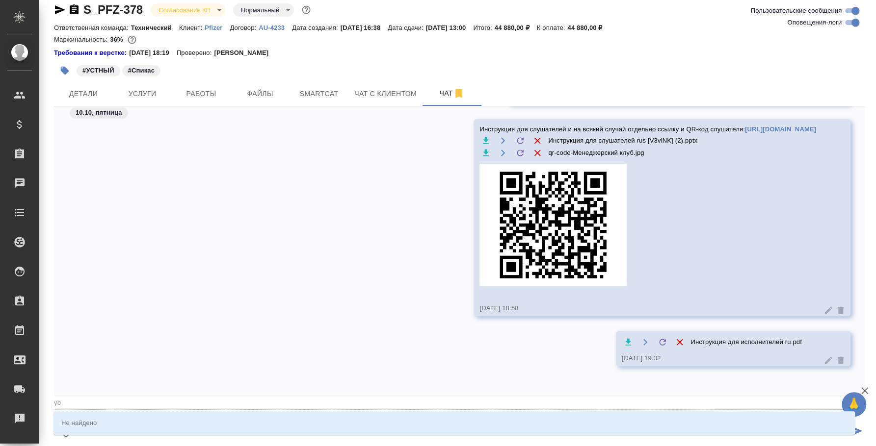
type input "y"
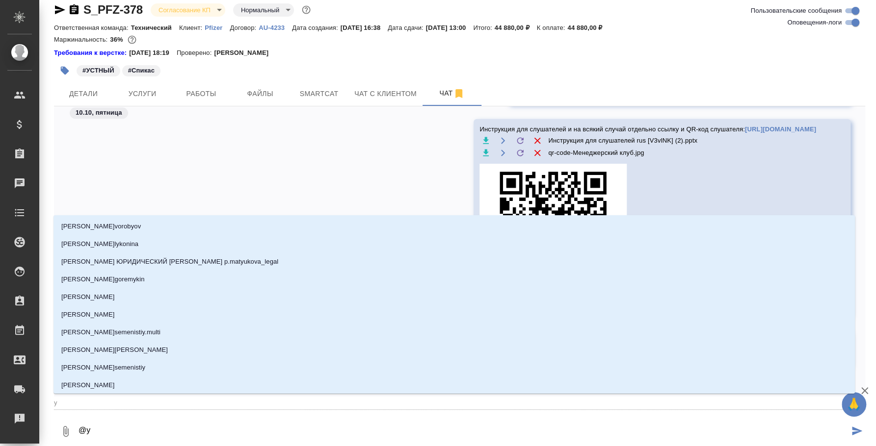
type textarea "@"
type textarea "@н"
type input "н"
type textarea "@ни"
type input "ни"
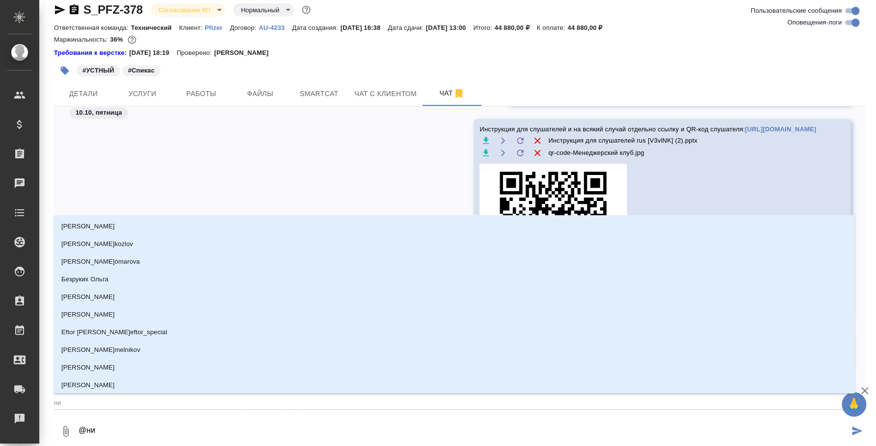
type textarea "@ник"
type input "ник"
type textarea "@ники"
type input "ники"
type textarea "@никиф"
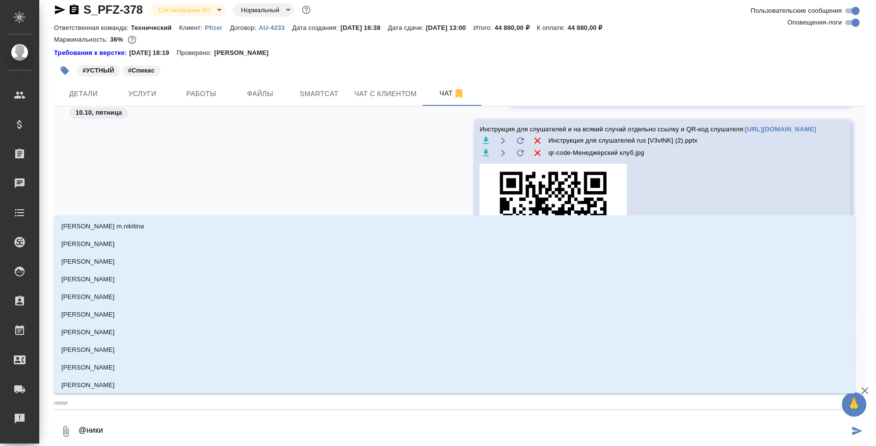
type input "никиф"
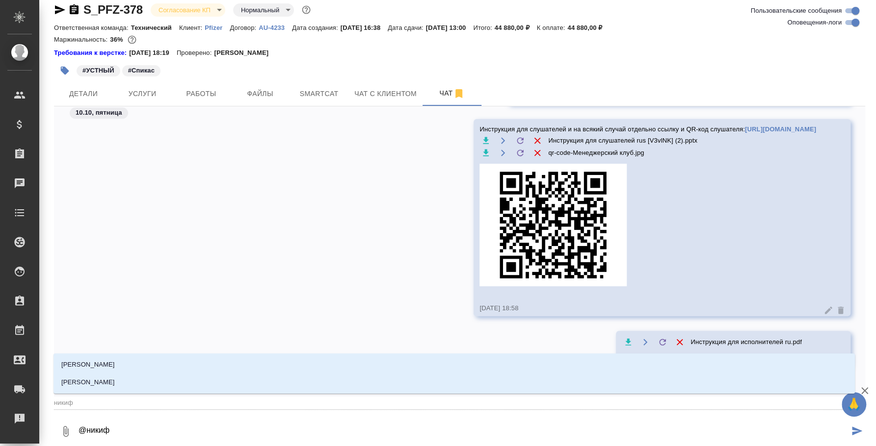
type textarea "@никифо"
type input "никифо"
type textarea "@никифор"
type input "никифор"
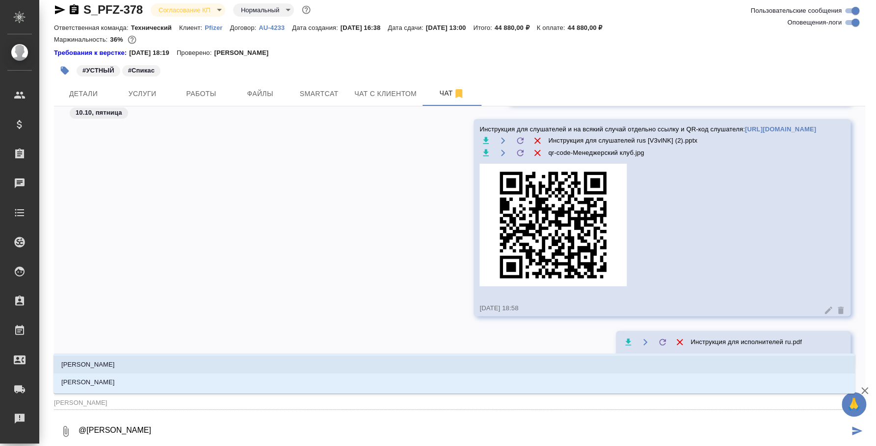
click at [415, 362] on li "Никифорова Валерия" at bounding box center [453, 365] width 801 height 18
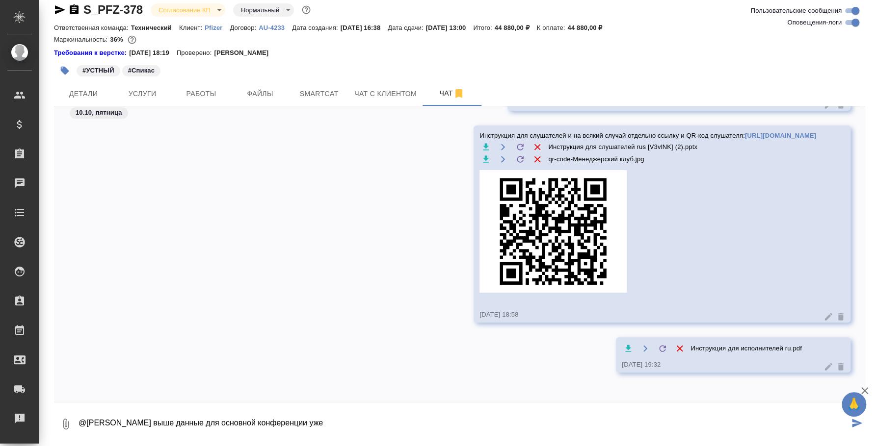
type textarea "@Никифорова Валерия выше данные для основной конференции уже"
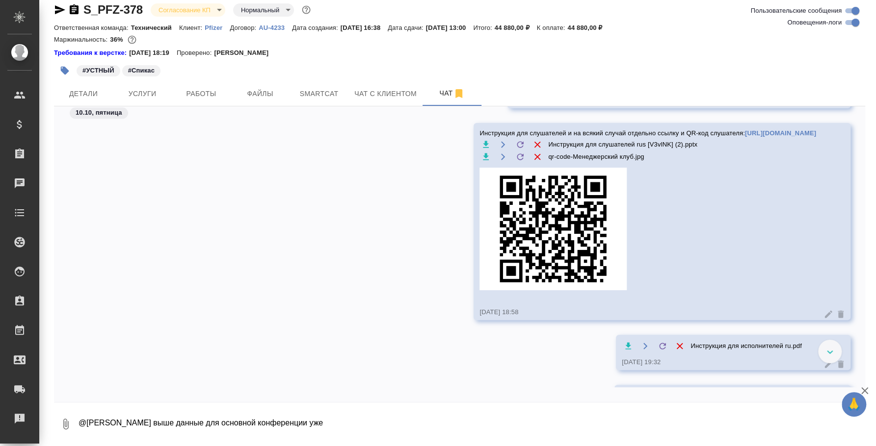
scroll to position [3171, 0]
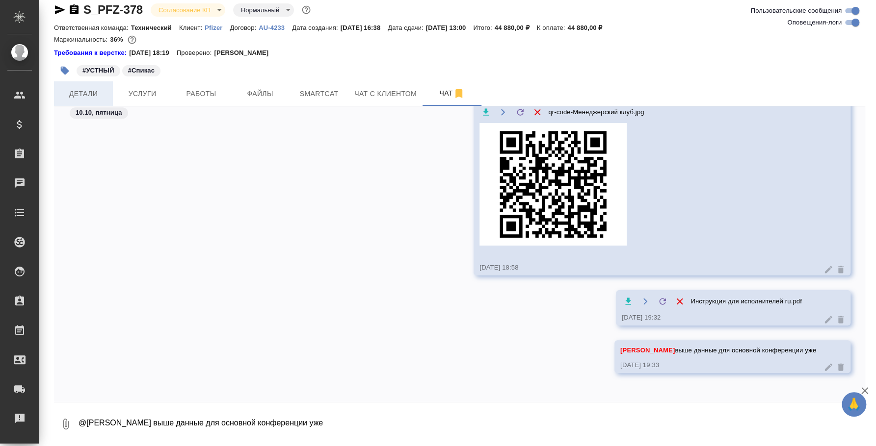
click at [78, 96] on span "Детали" at bounding box center [83, 94] width 47 height 12
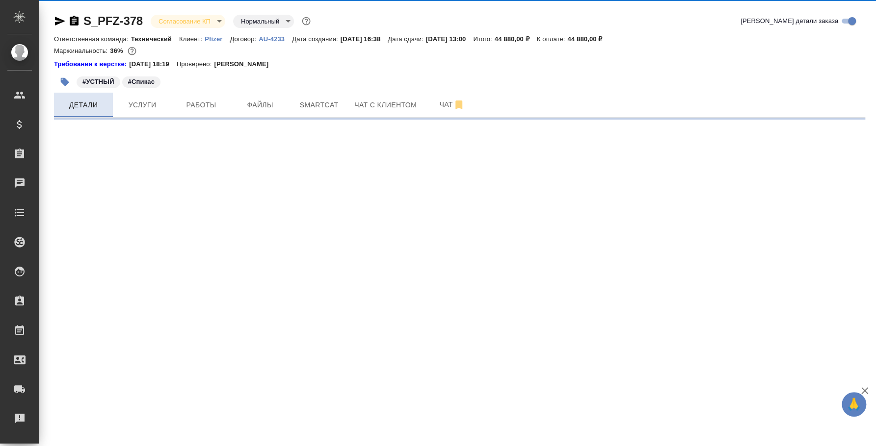
select select "RU"
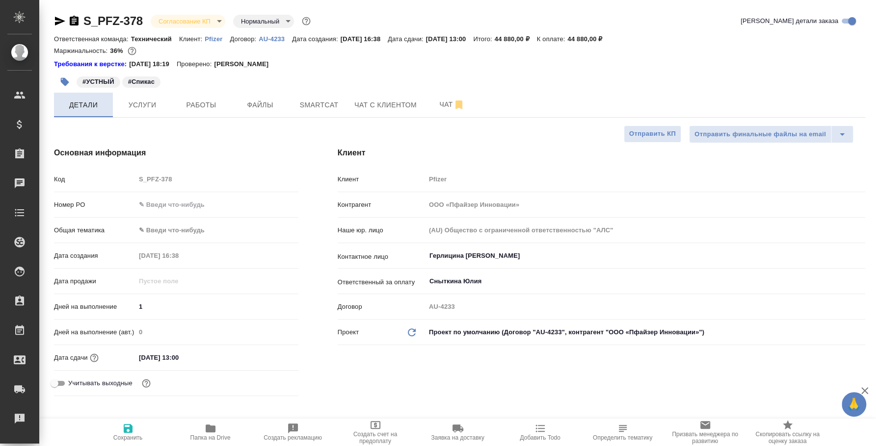
type textarea "x"
type input "[PERSON_NAME]"
type input "Переверзева Анна a.pereverzeva"
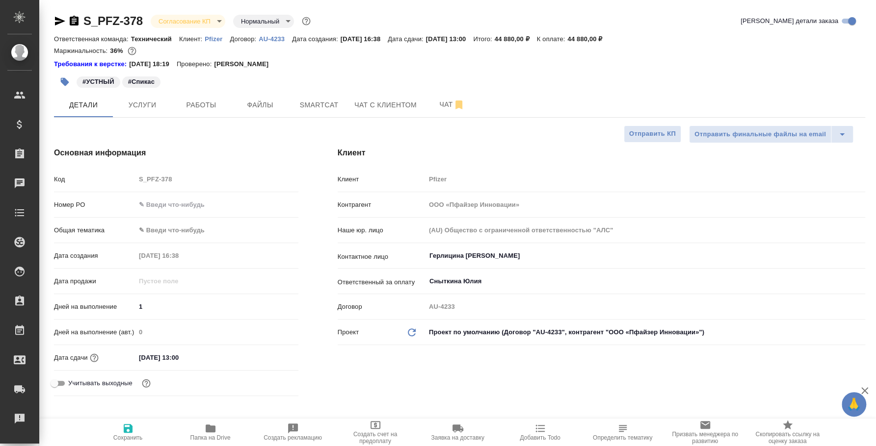
type textarea "x"
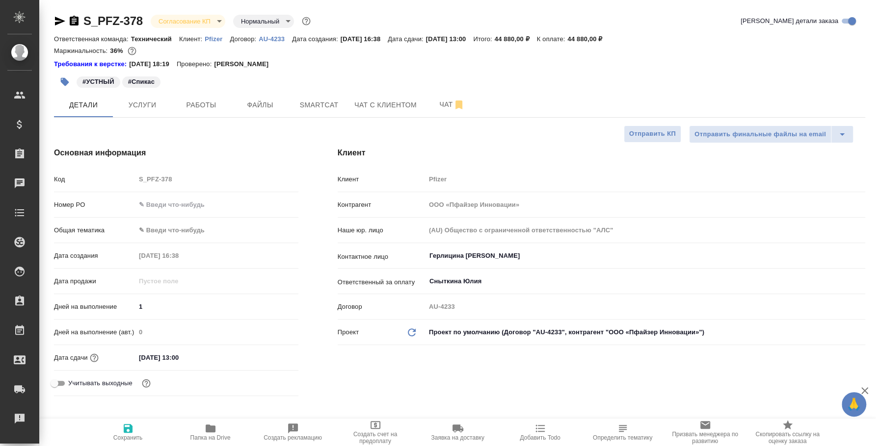
type textarea "x"
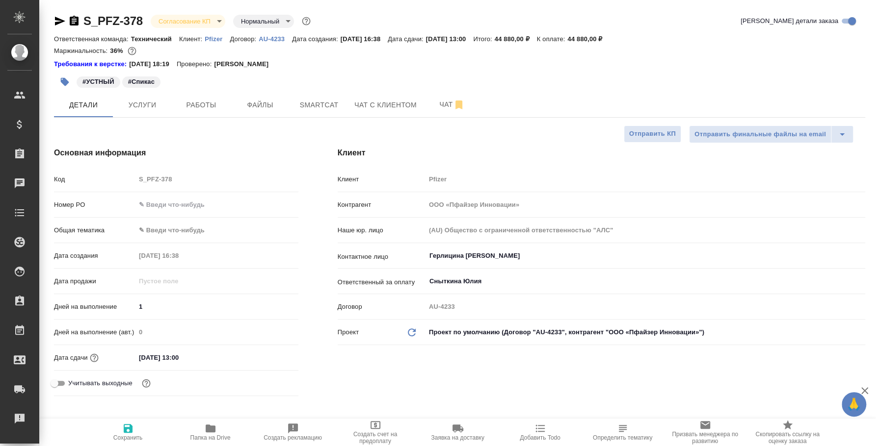
type textarea "x"
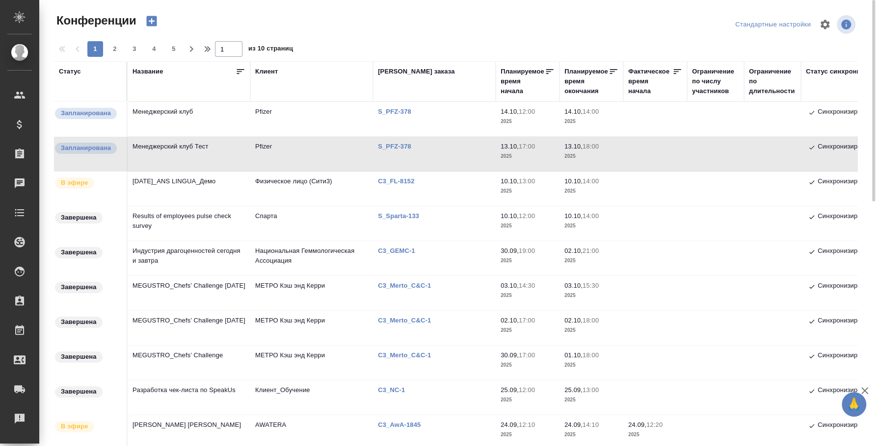
click at [161, 109] on td "Менеджерский клуб" at bounding box center [189, 119] width 123 height 34
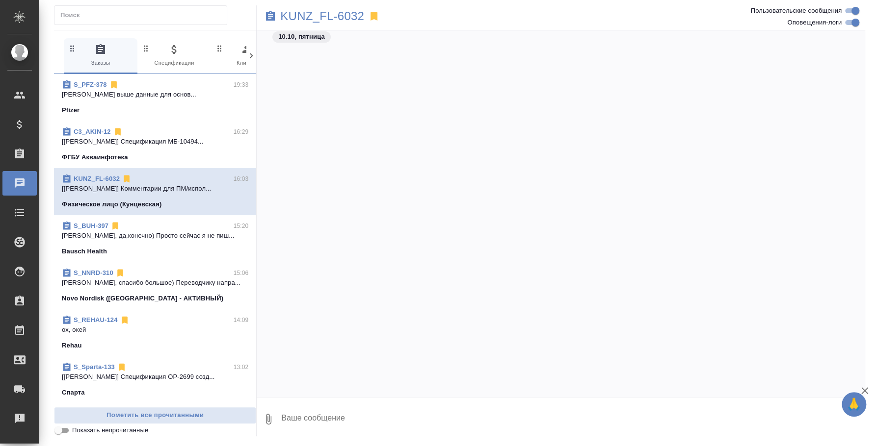
scroll to position [1002, 0]
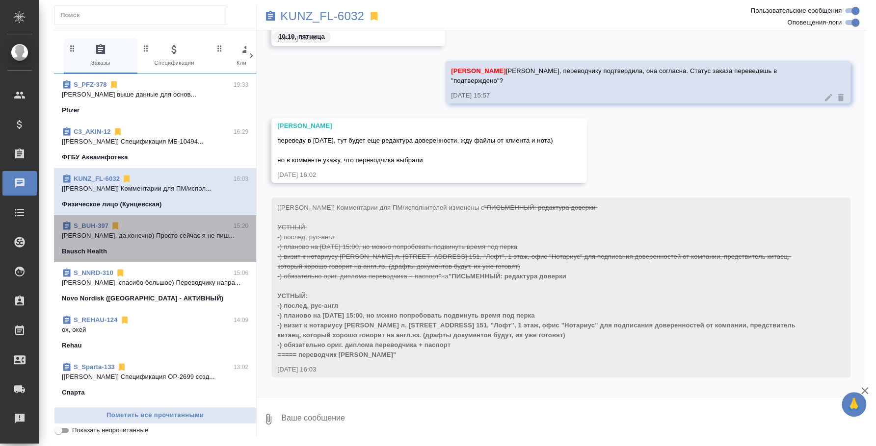
click at [159, 248] on div "Bausch Health" at bounding box center [155, 252] width 186 height 10
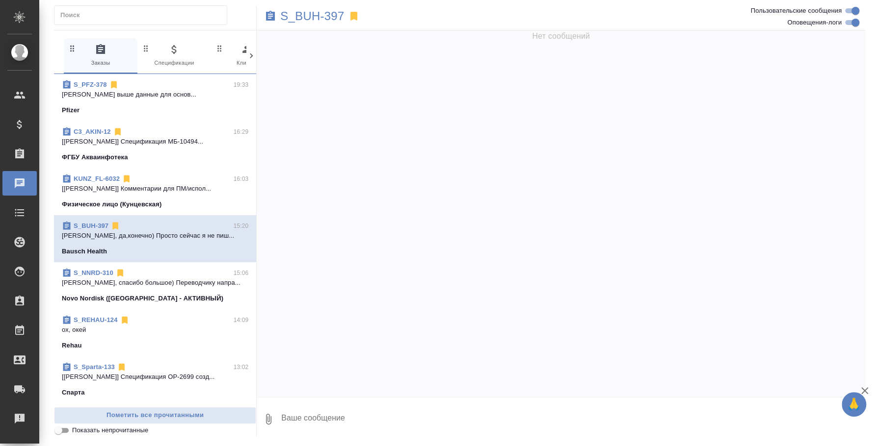
scroll to position [1989, 0]
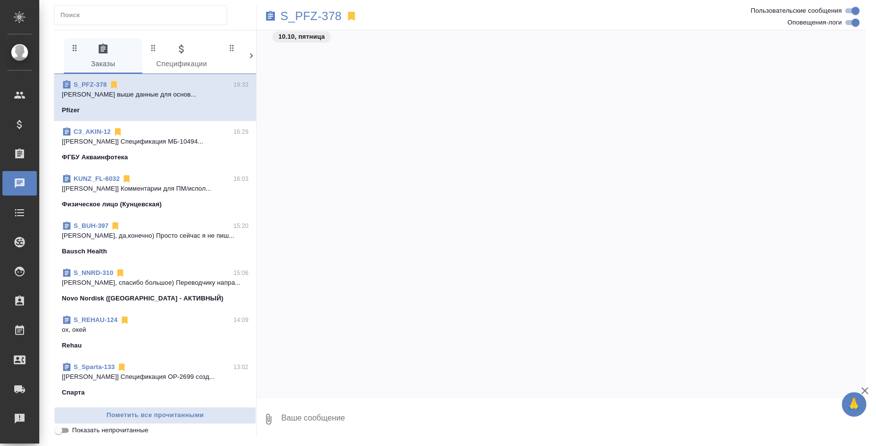
scroll to position [3341, 0]
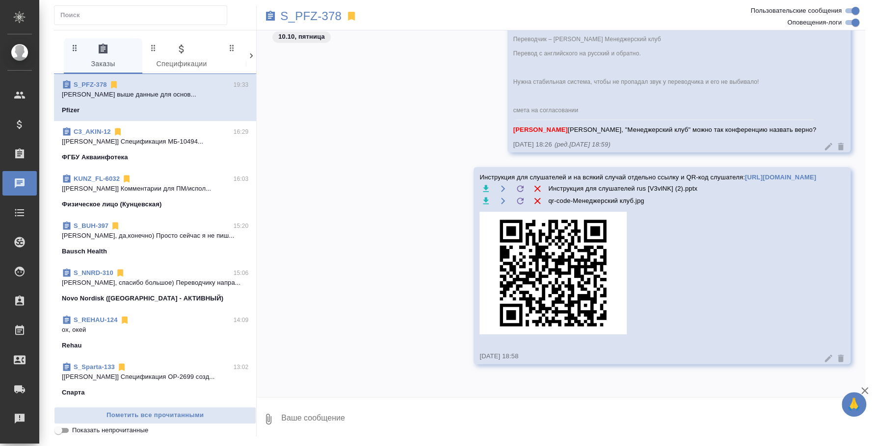
click at [154, 234] on p "[PERSON_NAME], да,конечно) Просто сейчас я не пиш..." at bounding box center [155, 236] width 186 height 10
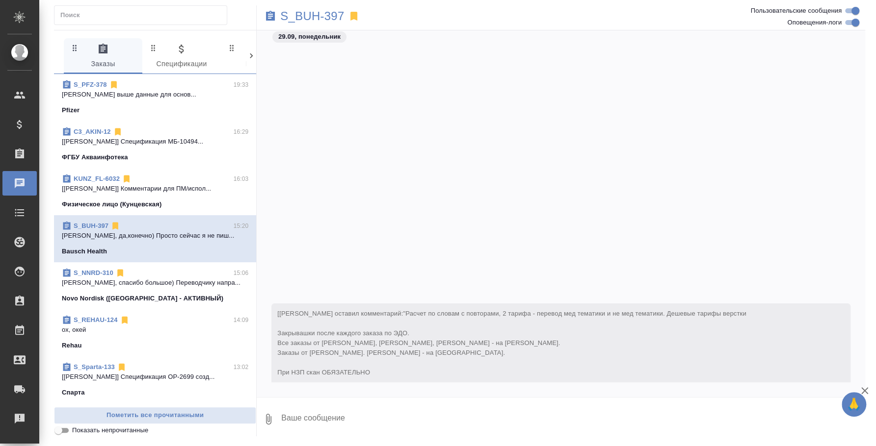
scroll to position [9794, 0]
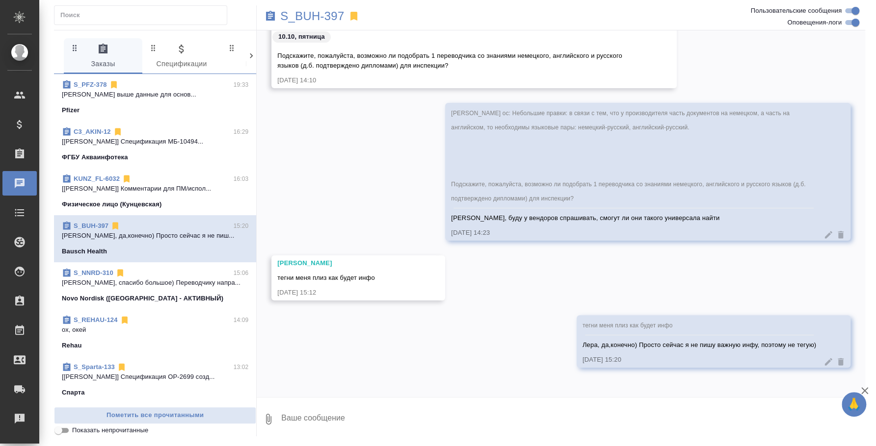
click at [154, 148] on span "C3_AKIN-12 16:29 [[PERSON_NAME]] Спецификация МБ-10494... ФГБУ Акваинфотека" at bounding box center [155, 144] width 186 height 35
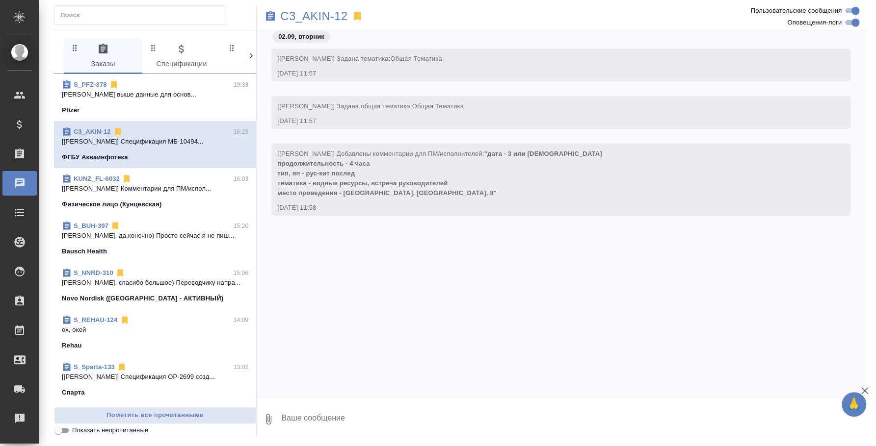
scroll to position [8867, 0]
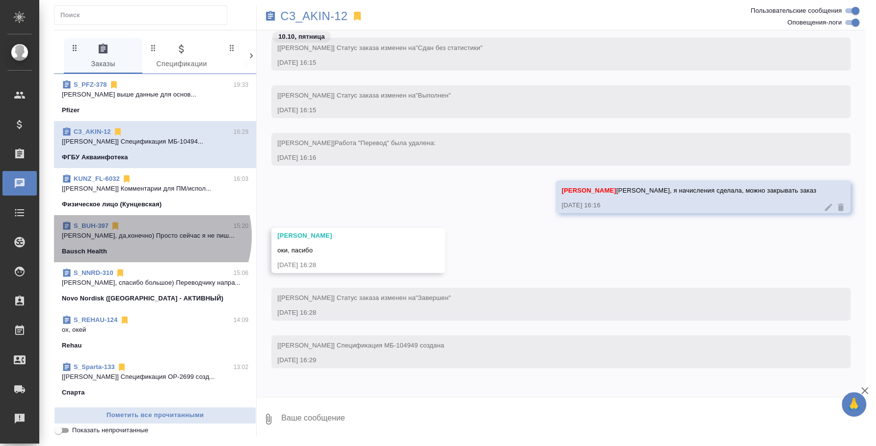
click at [151, 236] on p "[PERSON_NAME], да,конечно) Просто сейчас я не пиш..." at bounding box center [155, 236] width 186 height 10
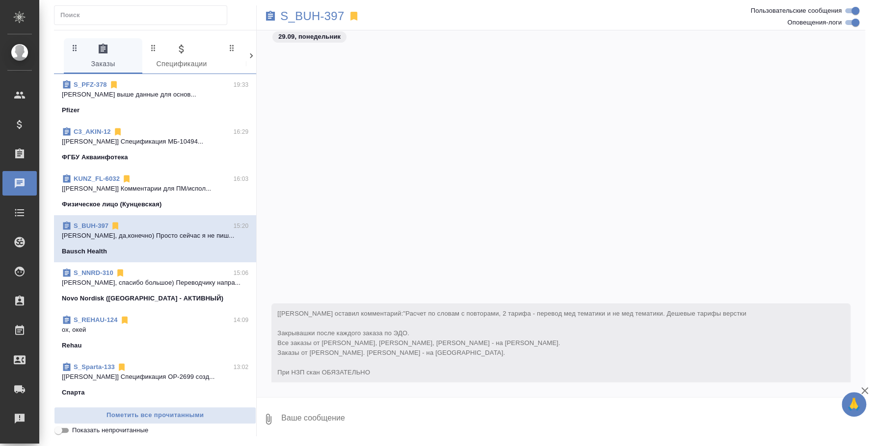
scroll to position [9794, 0]
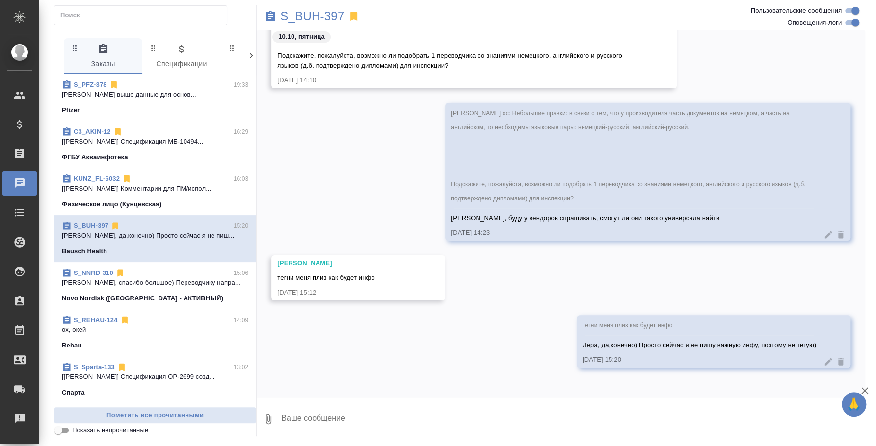
click at [270, 421] on icon "button" at bounding box center [268, 419] width 12 height 12
click at [224, 372] on span "С локального диска" at bounding box center [195, 367] width 115 height 13
click at [0, 0] on input "С локального диска" at bounding box center [0, 0] width 0 height 0
click at [463, 359] on div at bounding box center [438, 223] width 876 height 446
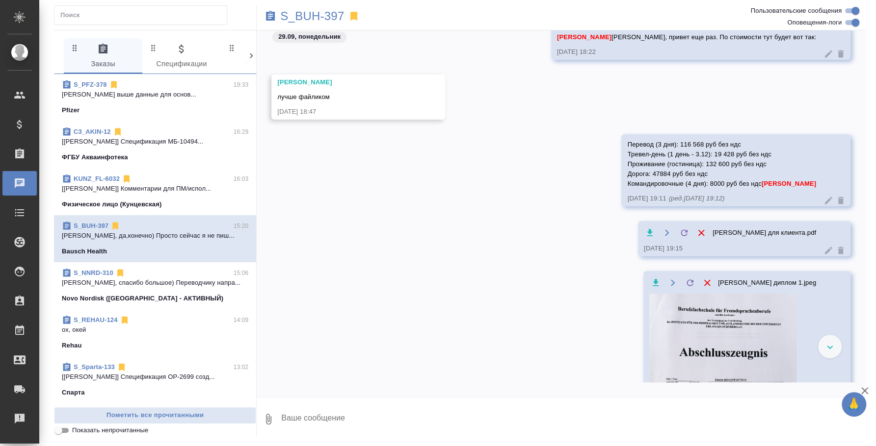
scroll to position [2897, 0]
drag, startPoint x: 661, startPoint y: 143, endPoint x: 809, endPoint y: 185, distance: 153.9
click at [809, 185] on div "Перевод (3 дня): 116 568 руб без ндс Тревел-день (1 день - 3.12): 19 428 руб бе…" at bounding box center [735, 172] width 229 height 72
copy span "Перевод (3 дня): 116 568 руб без ндс Тревел-день (1 день - 3.12): 19 428 руб бе…"
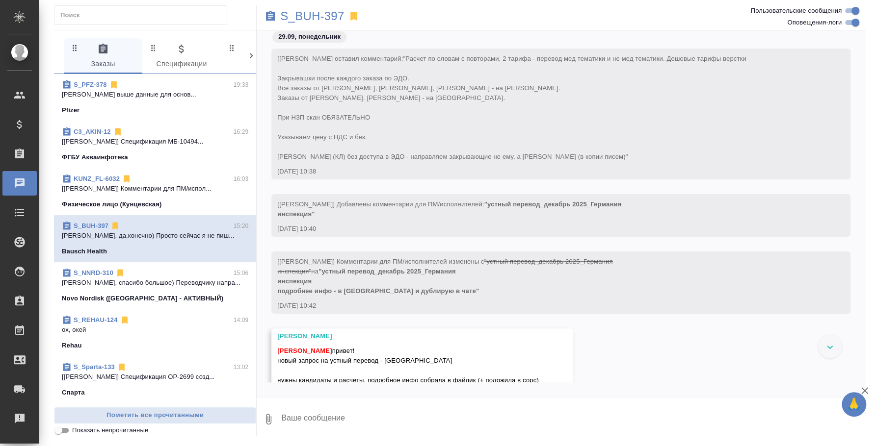
scroll to position [61, 0]
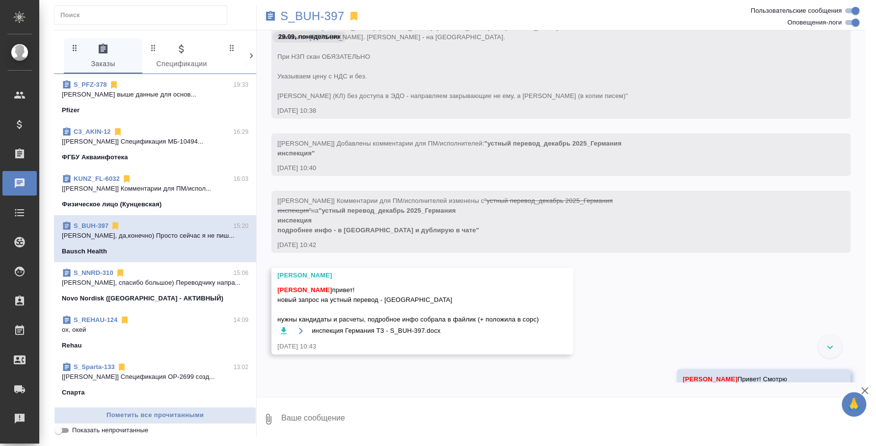
click at [282, 328] on icon "button" at bounding box center [284, 330] width 6 height 7
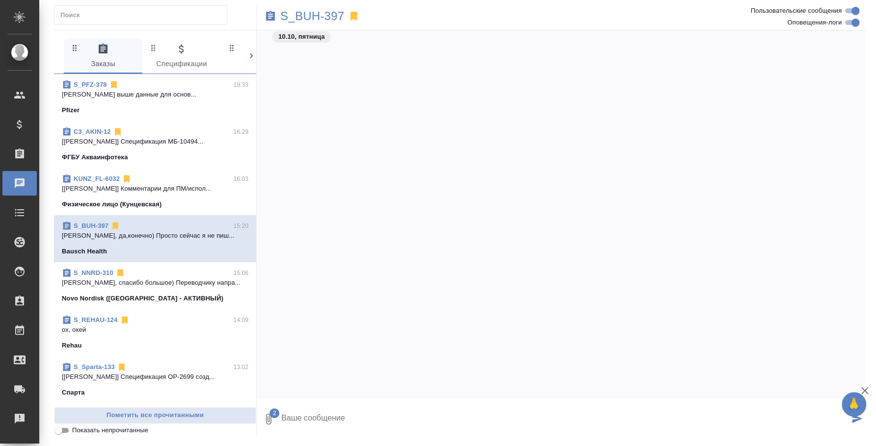
scroll to position [1989, 0]
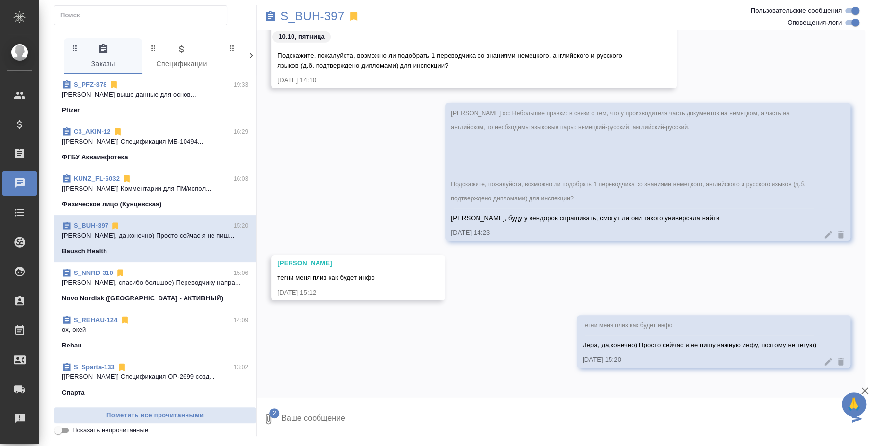
click at [313, 413] on textarea at bounding box center [564, 419] width 568 height 33
click at [268, 421] on icon "button" at bounding box center [268, 419] width 12 height 12
click at [220, 367] on span "С локального диска" at bounding box center [188, 368] width 67 height 12
click at [0, 0] on input "С локального диска" at bounding box center [0, 0] width 0 height 0
click at [334, 411] on textarea at bounding box center [564, 419] width 568 height 33
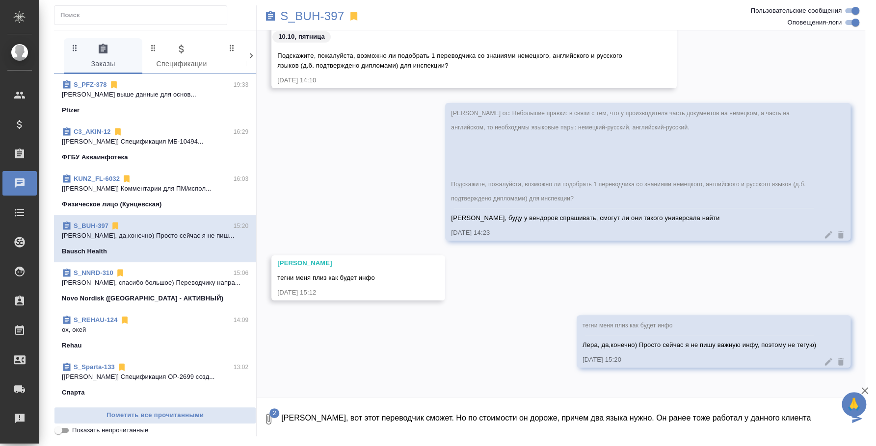
click at [273, 420] on icon "button" at bounding box center [268, 419] width 12 height 12
click at [204, 362] on span "С локального диска" at bounding box center [188, 368] width 67 height 12
click at [0, 0] on input "С локального диска" at bounding box center [0, 0] width 0 height 0
drag, startPoint x: 606, startPoint y: 416, endPoint x: 511, endPoint y: 420, distance: 95.2
click at [511, 420] on textarea "Лера, вот этот переводчик сможет. Но по стоимости он дороже, причем два языка н…" at bounding box center [564, 419] width 568 height 33
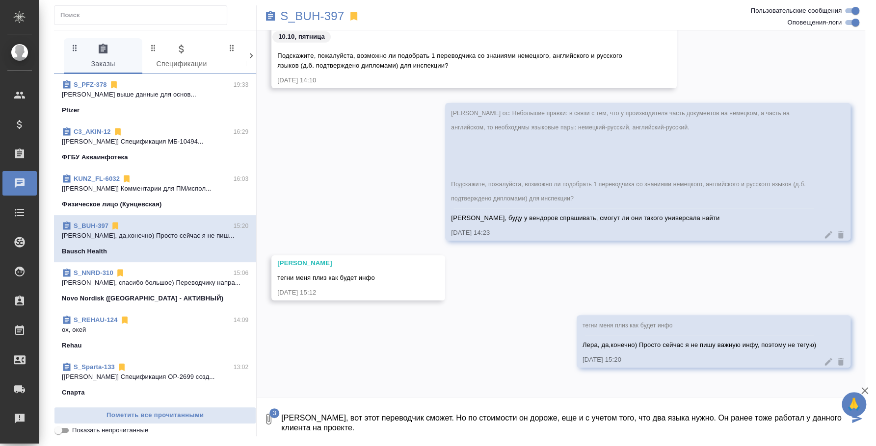
scroll to position [16, 0]
type textarea "[PERSON_NAME], вот этот переводчик сможет. Но по стоимости он дороже, еще и с у…"
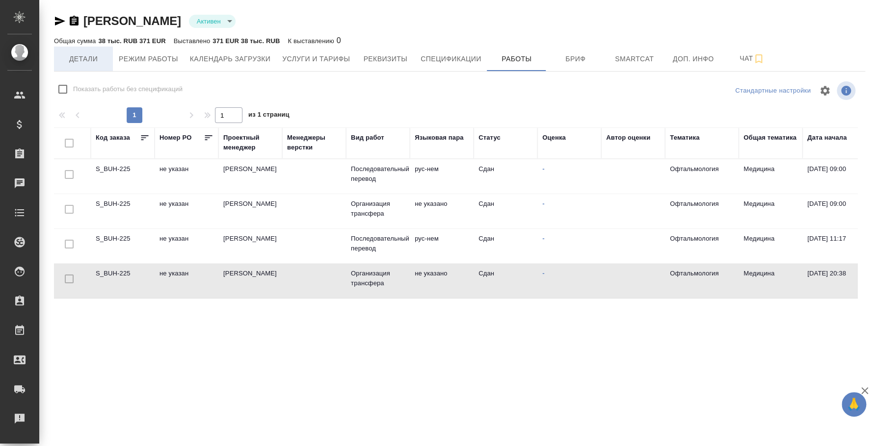
click at [77, 55] on span "Детали" at bounding box center [83, 59] width 47 height 12
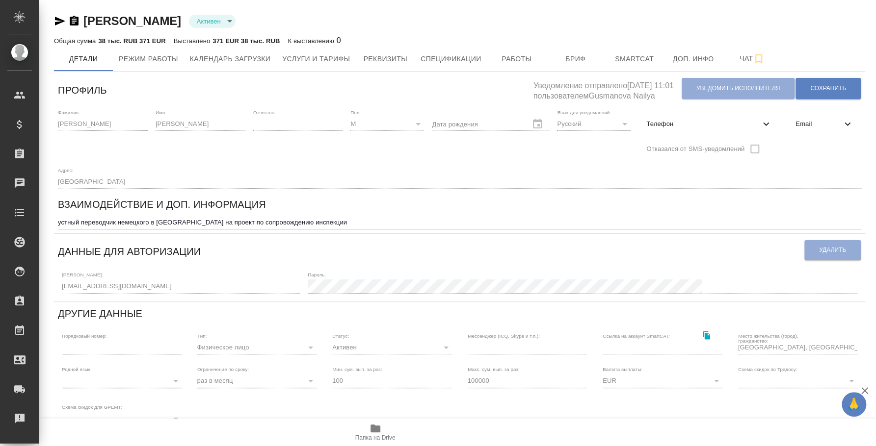
click at [370, 428] on icon "button" at bounding box center [375, 429] width 10 height 8
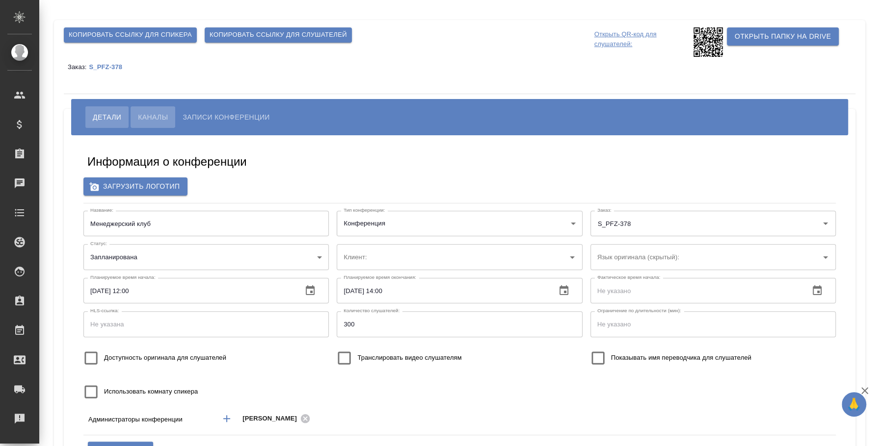
click at [155, 119] on span "Каналы" at bounding box center [153, 117] width 30 height 12
type input "Pfizer"
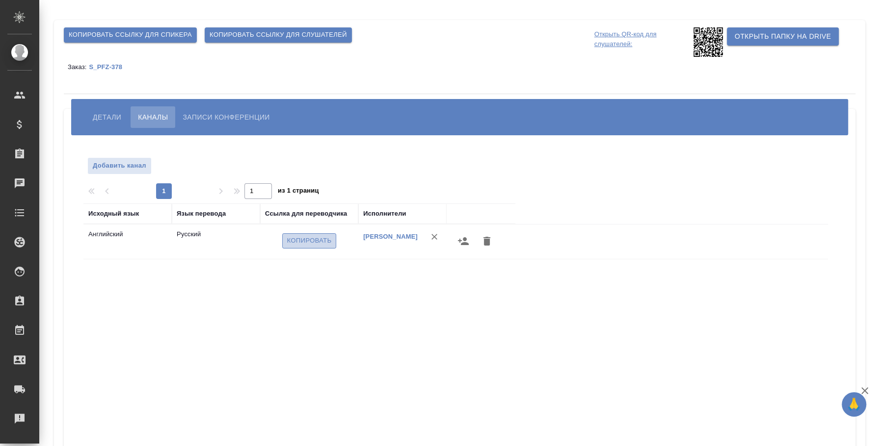
click at [315, 242] on span "Копировать" at bounding box center [309, 240] width 45 height 11
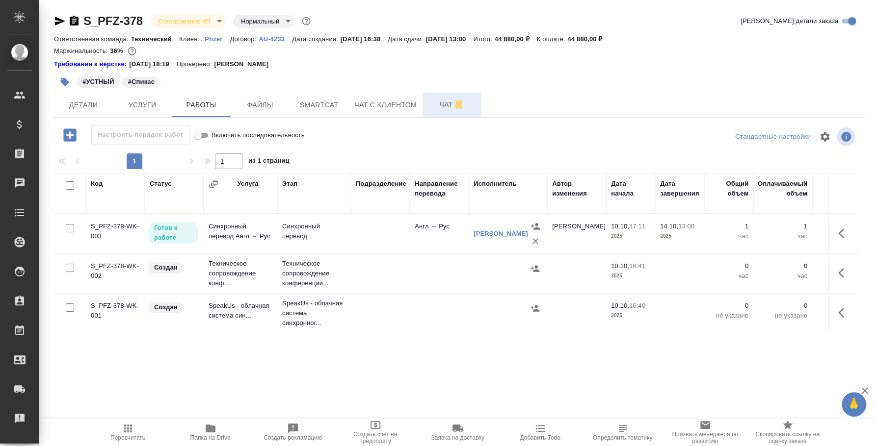
click at [440, 104] on span "Чат" at bounding box center [451, 105] width 47 height 12
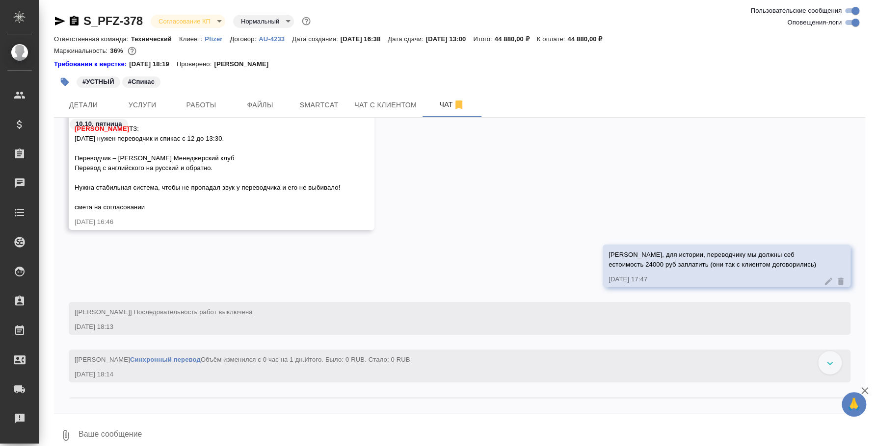
scroll to position [747, 0]
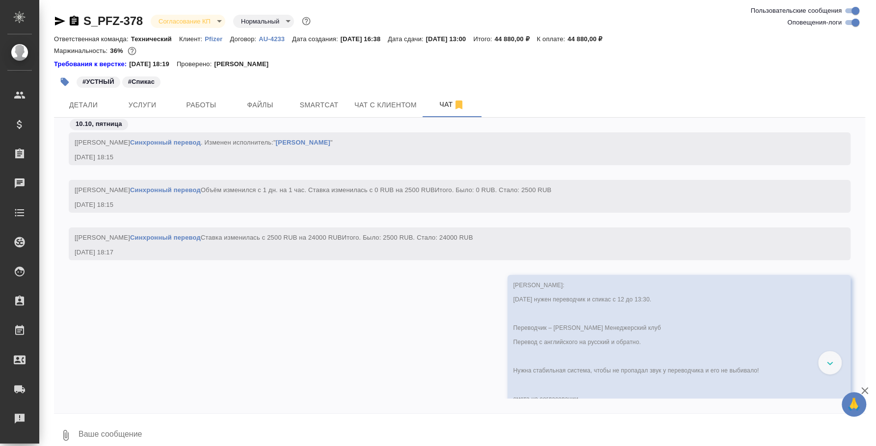
scroll to position [1299, 0]
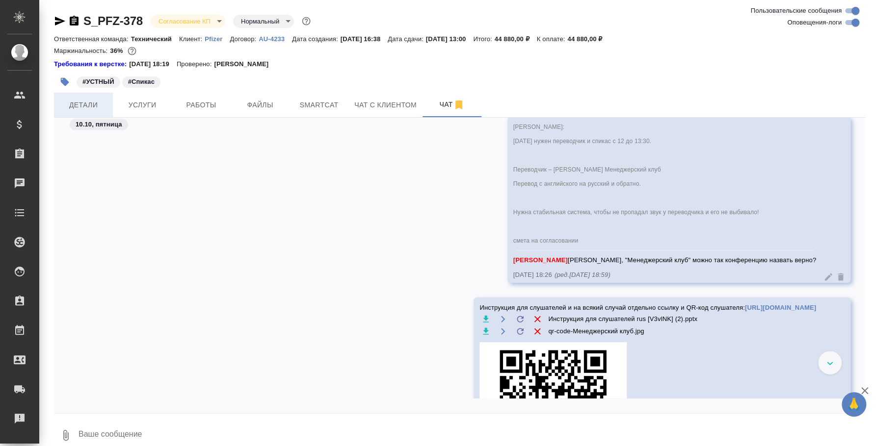
click at [88, 109] on span "Детали" at bounding box center [83, 105] width 47 height 12
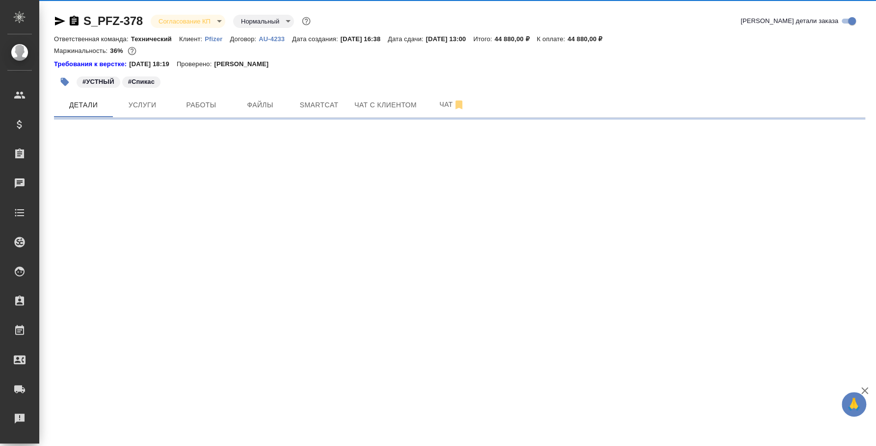
select select "RU"
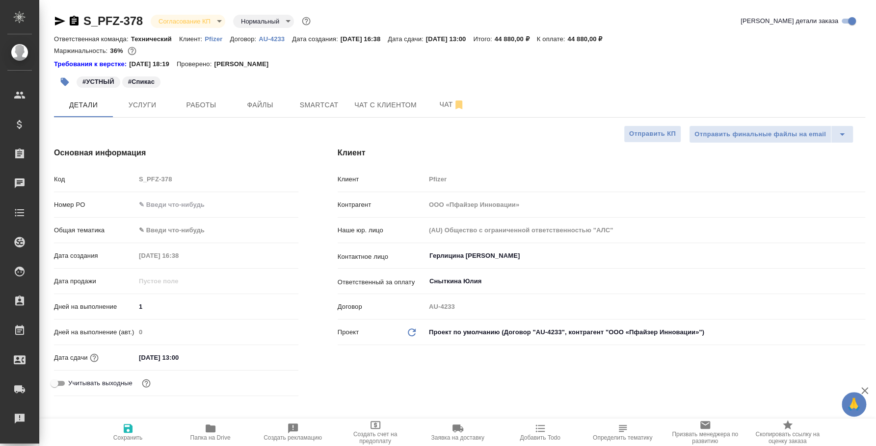
type textarea "x"
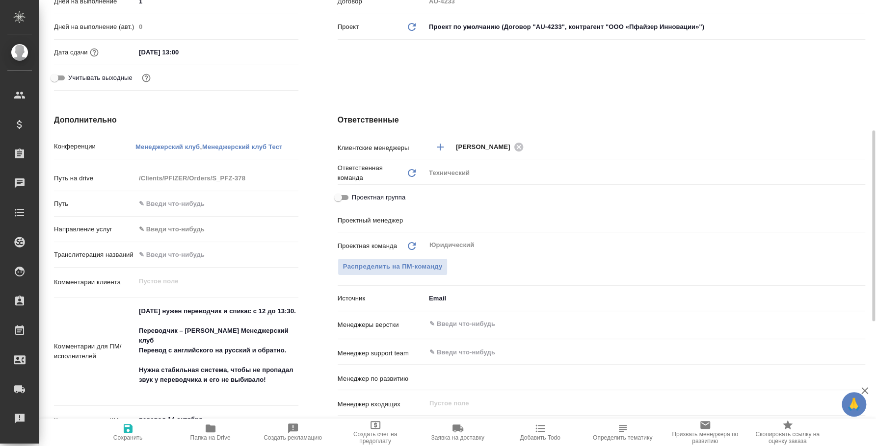
type input "[PERSON_NAME]"
type input "Переверзева Анна a.pereverzeva"
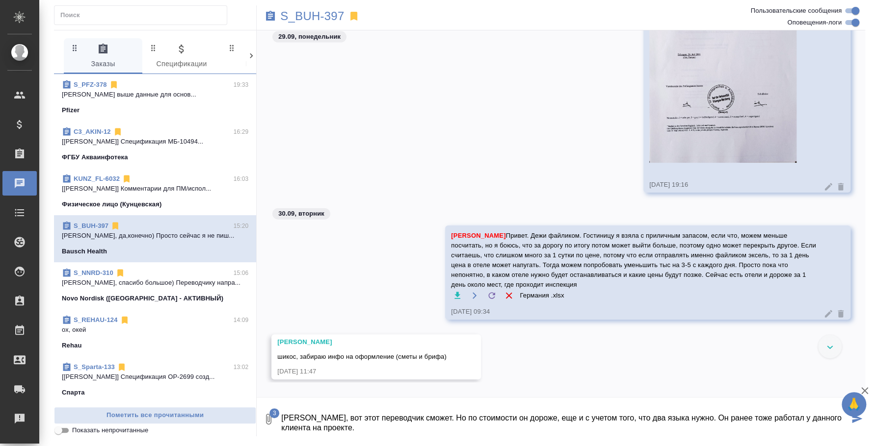
scroll to position [1409, 0]
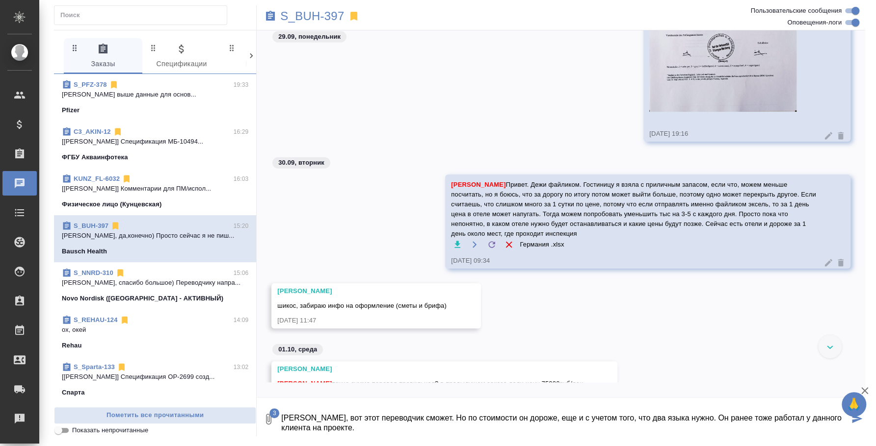
click at [454, 244] on icon "button" at bounding box center [457, 244] width 6 height 7
drag, startPoint x: 770, startPoint y: 330, endPoint x: 865, endPoint y: 112, distance: 237.5
click at [770, 330] on div "[PERSON_NAME], забираю инфо на оформление (сметы и брифа) [DATE] 11:47" at bounding box center [561, 314] width 608 height 60
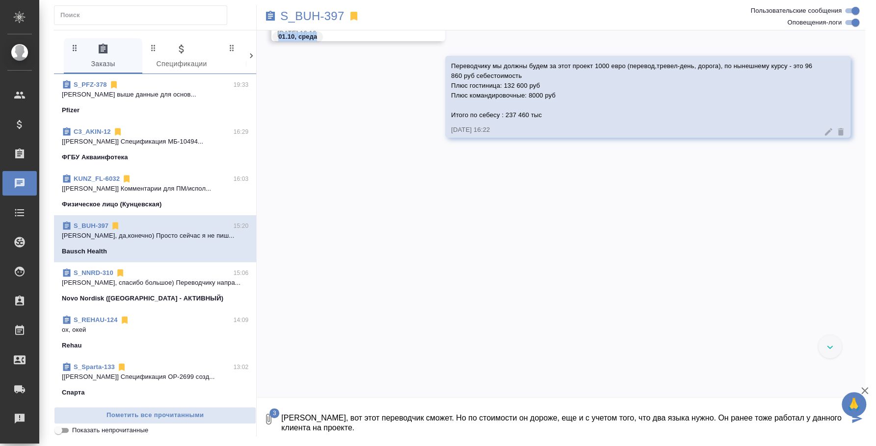
scroll to position [2802, 0]
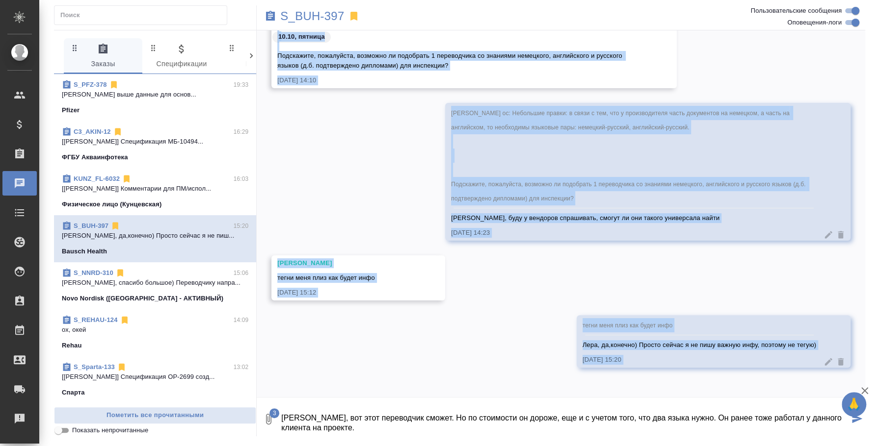
drag, startPoint x: 864, startPoint y: 213, endPoint x: 874, endPoint y: 417, distance: 204.3
click at [874, 417] on div "S_BUH-397 0 Заказы 0 Спецификации 0 Клиенты 0 Входящие 0 Тендеры 0 Исполнители …" at bounding box center [457, 221] width 836 height 442
click at [325, 426] on textarea "Лера, вот этот переводчик сможет. Но по стоимости он дороже, еще и с учетом тог…" at bounding box center [564, 419] width 568 height 33
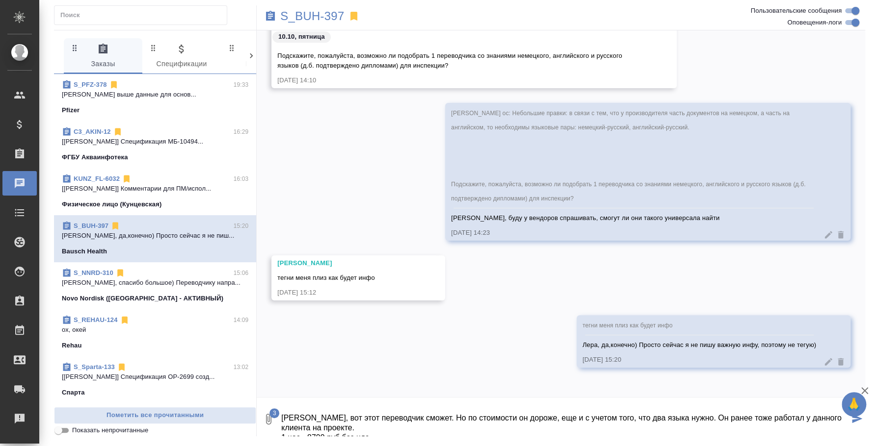
drag, startPoint x: 540, startPoint y: 421, endPoint x: 309, endPoint y: 397, distance: 232.8
click at [309, 398] on form "3 Лера, вот этот переводчик сможет. Но по стоимости он дороже, еще и с учетом т…" at bounding box center [561, 417] width 608 height 38
click at [422, 423] on textarea "Лера, вот этот переводчик сможет. Но по стоимости он дороже, еще и с учетом тог…" at bounding box center [564, 419] width 568 height 33
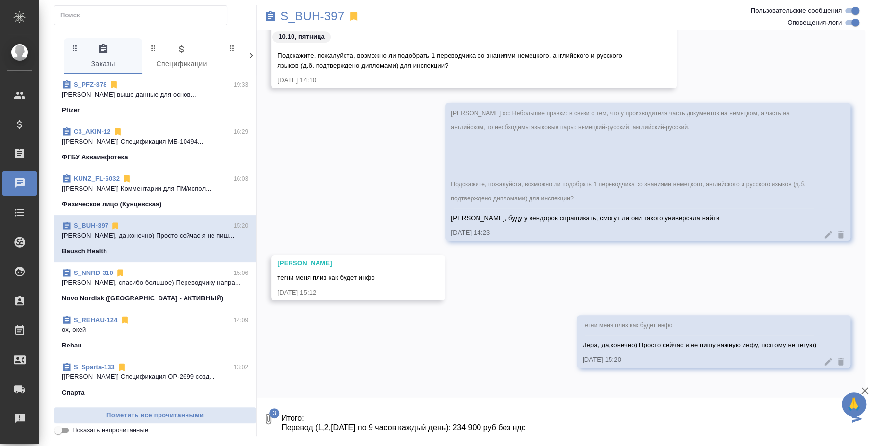
scroll to position [88, 0]
drag, startPoint x: 281, startPoint y: 421, endPoint x: 446, endPoint y: 446, distance: 167.7
click at [446, 446] on html "🙏 .cls-1 fill:#fff; AWATERA Fedotova Irina Клиенты Спецификации Заказы 0 Чаты T…" at bounding box center [438, 223] width 876 height 446
click at [350, 418] on textarea "Лера, вот этот переводчик сможет. Но по стоимости он дороже, еще и с учетом тог…" at bounding box center [564, 419] width 568 height 33
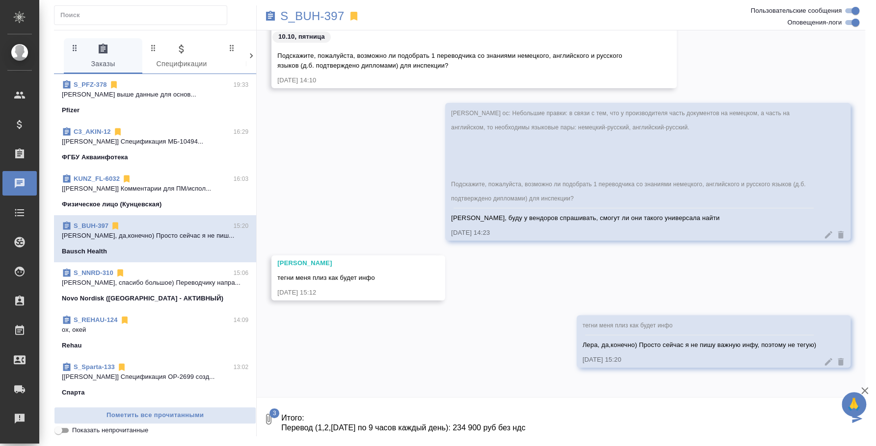
drag, startPoint x: 281, startPoint y: 405, endPoint x: 413, endPoint y: 446, distance: 138.7
click at [413, 446] on html "🙏 .cls-1 fill:#fff; AWATERA Fedotova Irina Клиенты Спецификации Заказы 0 Чаты T…" at bounding box center [438, 223] width 876 height 446
paste textarea "Тревел-день (1 день - 3.12): 39 150 руб без ндс Проживание (гостиница): 132 600…"
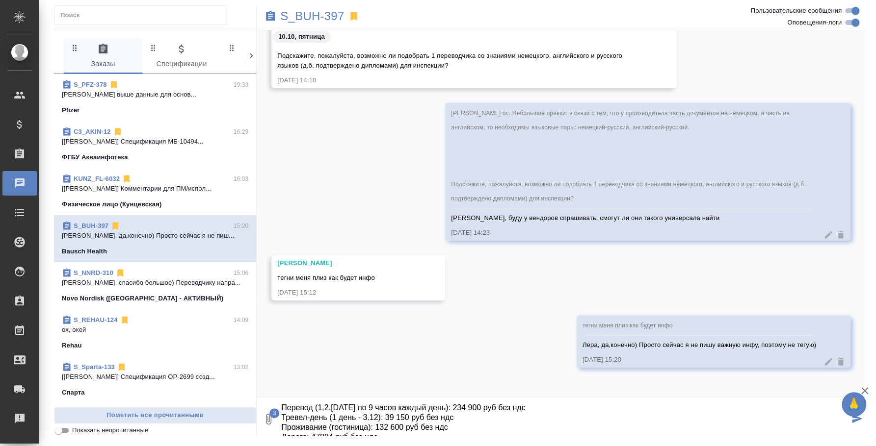
type textarea "Лера, вот этот переводчик сможет. Но по стоимости он дороже, еще и с учетом тог…"
click at [860, 420] on icon "submit" at bounding box center [857, 418] width 10 height 9
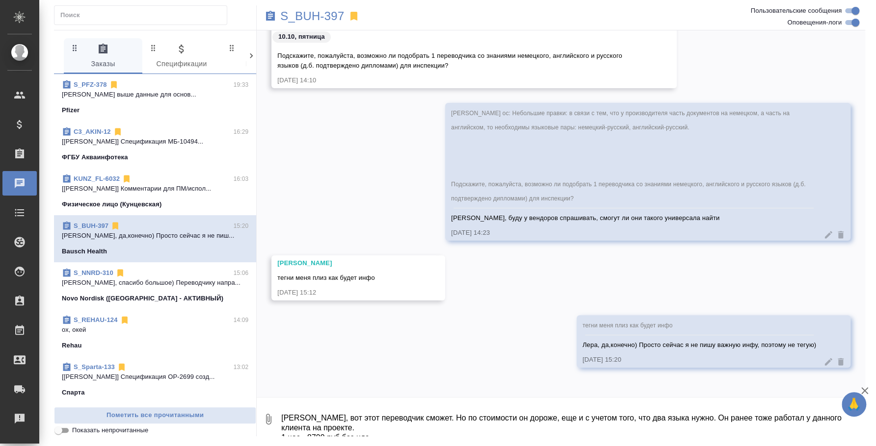
scroll to position [2802, 0]
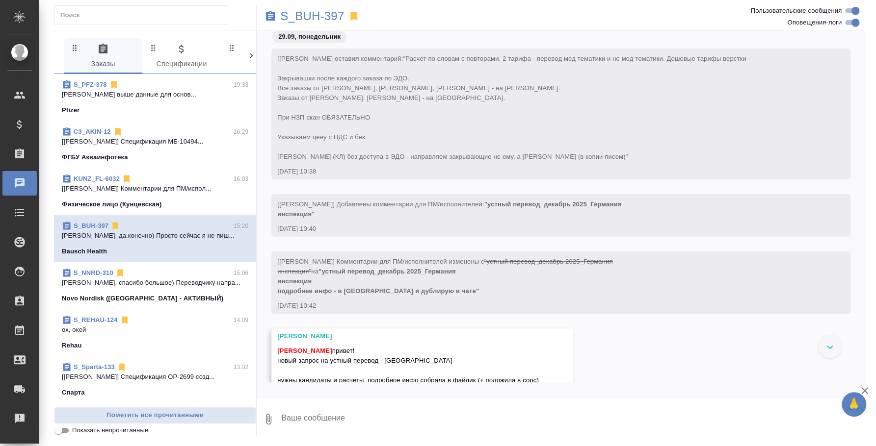
scroll to position [61, 0]
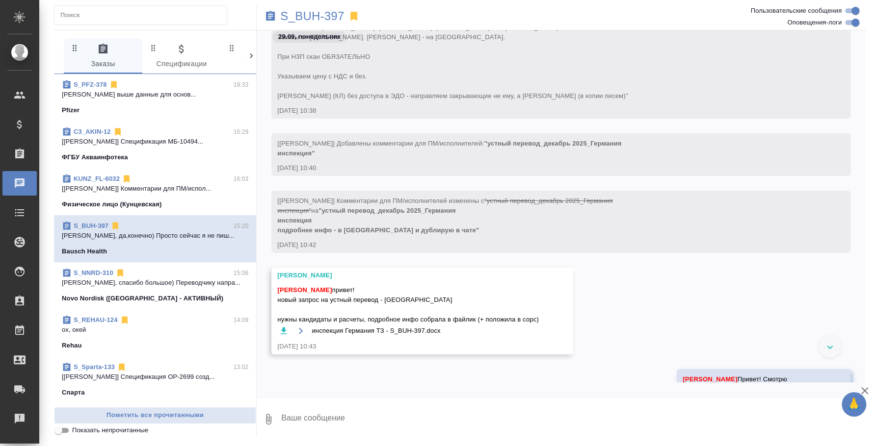
click at [144, 232] on p "[PERSON_NAME], да,конечно) Просто сейчас я не пиш..." at bounding box center [155, 236] width 186 height 10
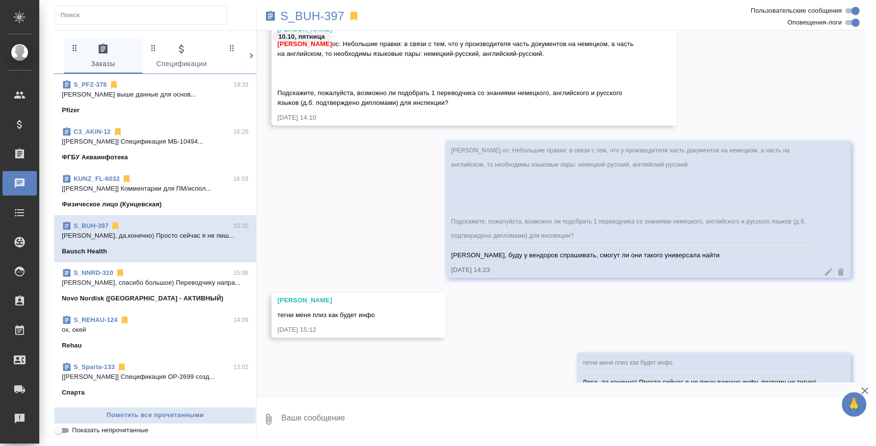
scroll to position [2465, 0]
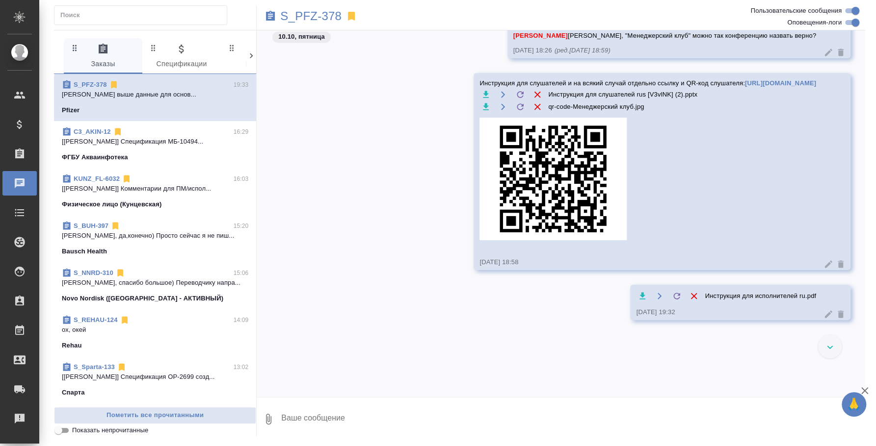
scroll to position [3463, 0]
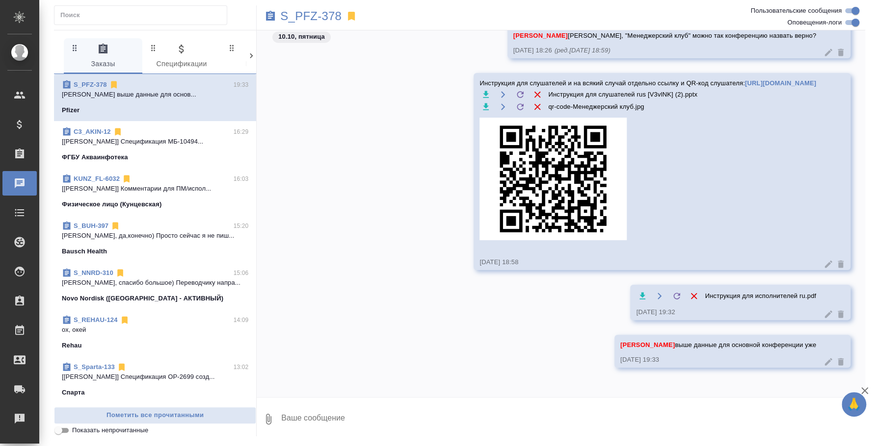
click at [132, 204] on p "Физическое лицо (Кунцевская)" at bounding box center [112, 205] width 100 height 10
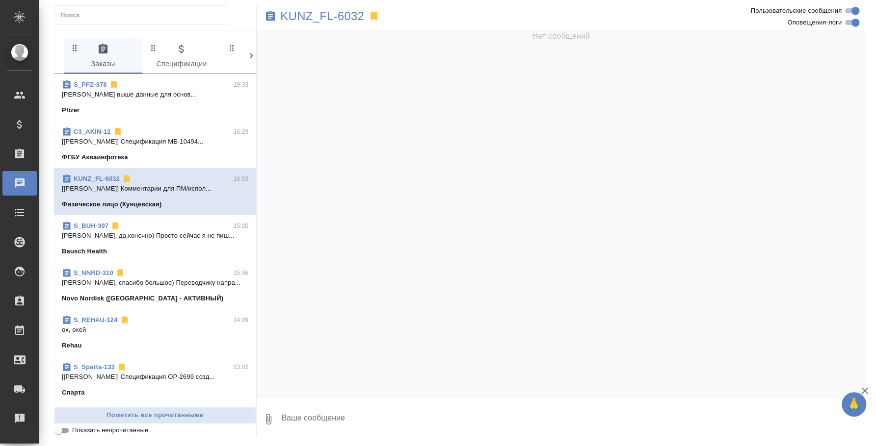
scroll to position [0, 0]
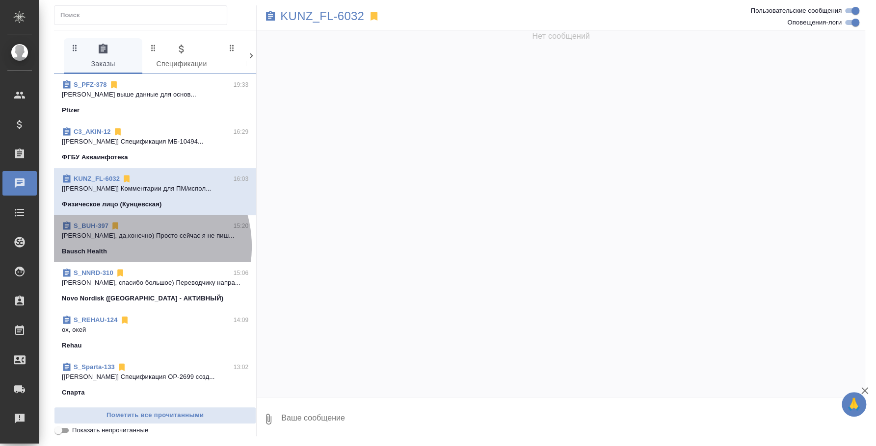
click at [131, 247] on div "Bausch Health" at bounding box center [155, 252] width 186 height 10
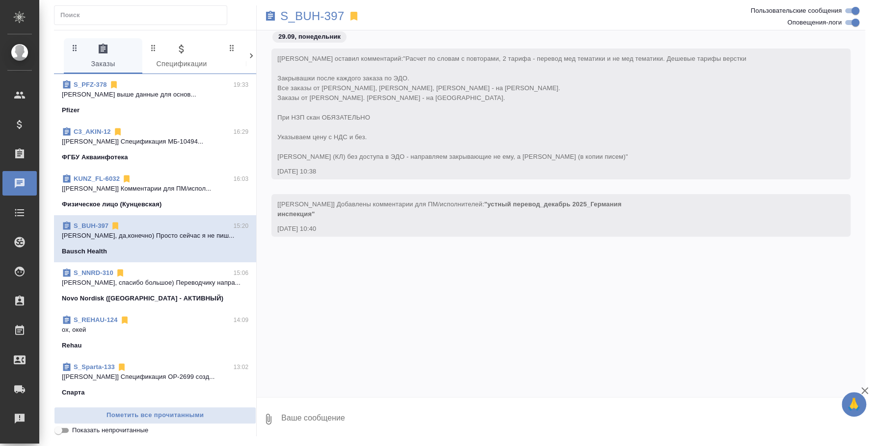
scroll to position [9794, 0]
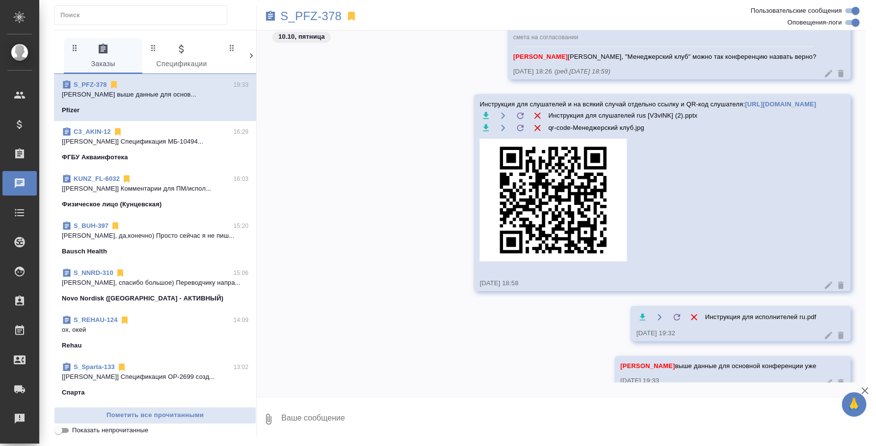
scroll to position [3463, 0]
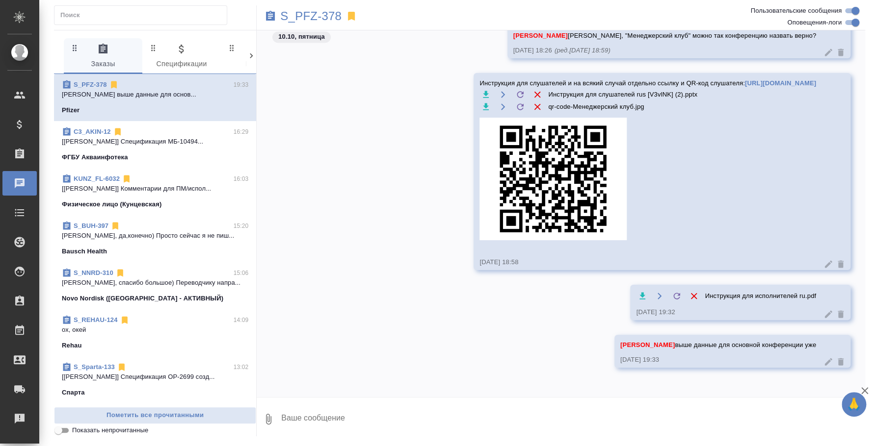
click at [137, 237] on p "Лера, да,конечно) Просто сейчас я не пиш..." at bounding box center [155, 236] width 186 height 10
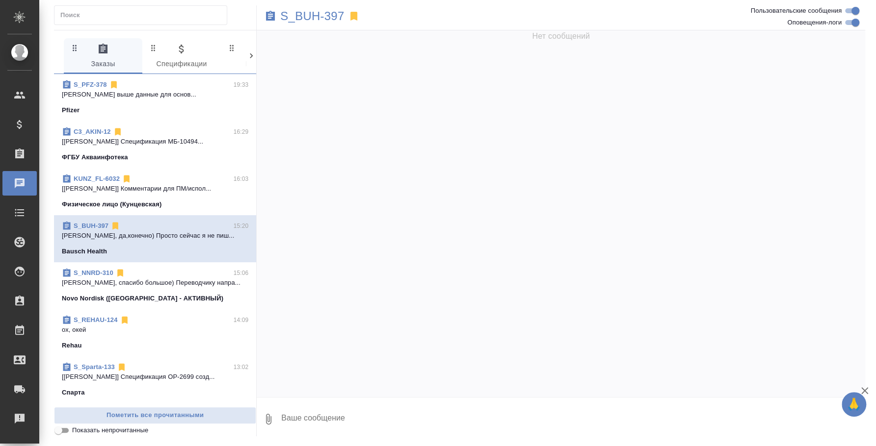
scroll to position [9794, 0]
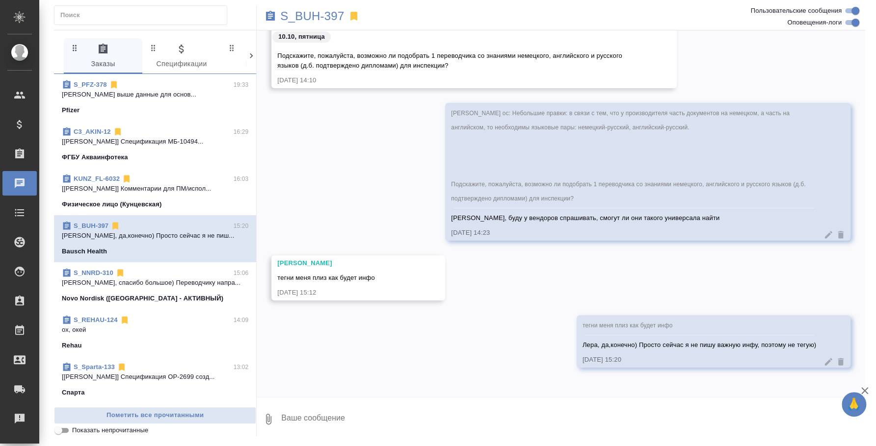
click at [333, 25] on div "S_BUH-397" at bounding box center [460, 16] width 406 height 22
click at [331, 18] on p "S_BUH-397" at bounding box center [312, 16] width 64 height 10
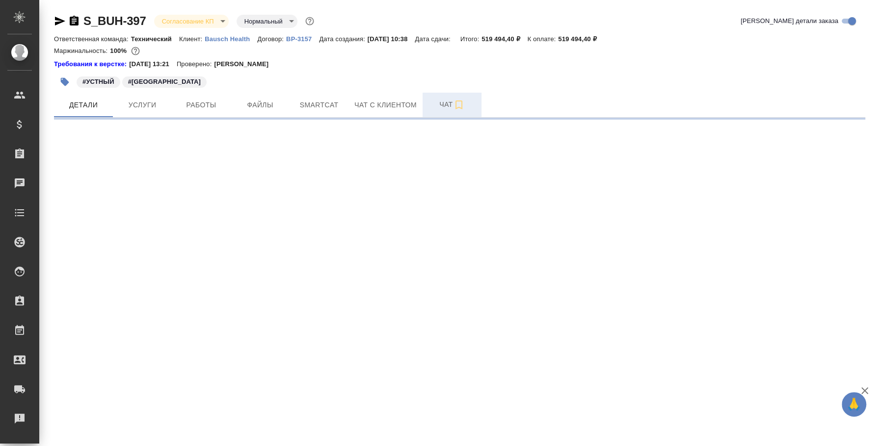
select select "RU"
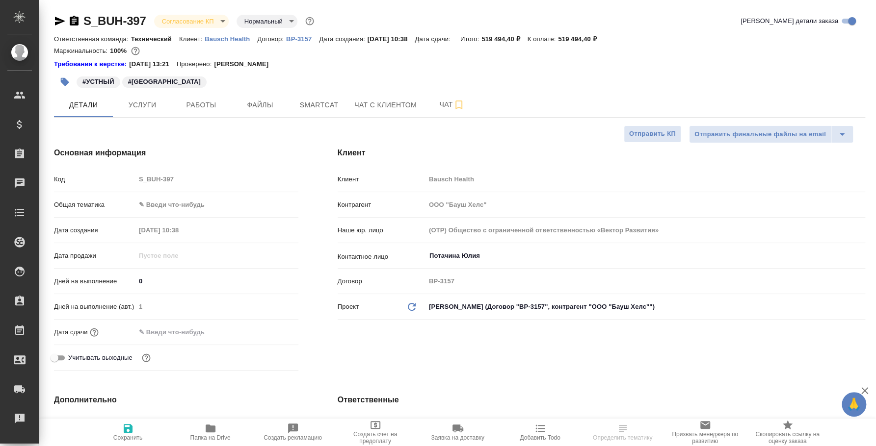
type textarea "x"
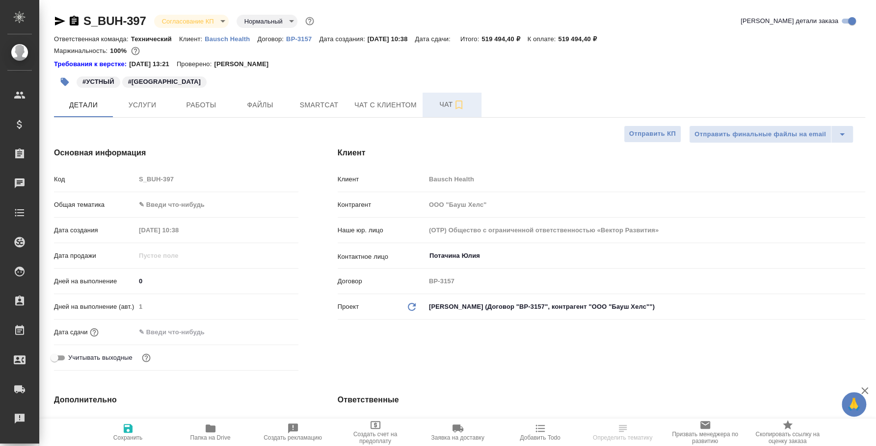
type textarea "x"
click at [441, 105] on span "Чат" at bounding box center [451, 105] width 47 height 12
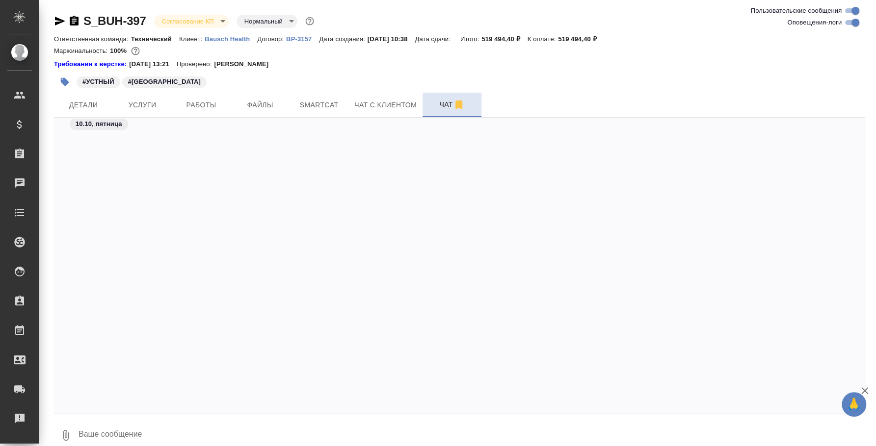
scroll to position [5132, 0]
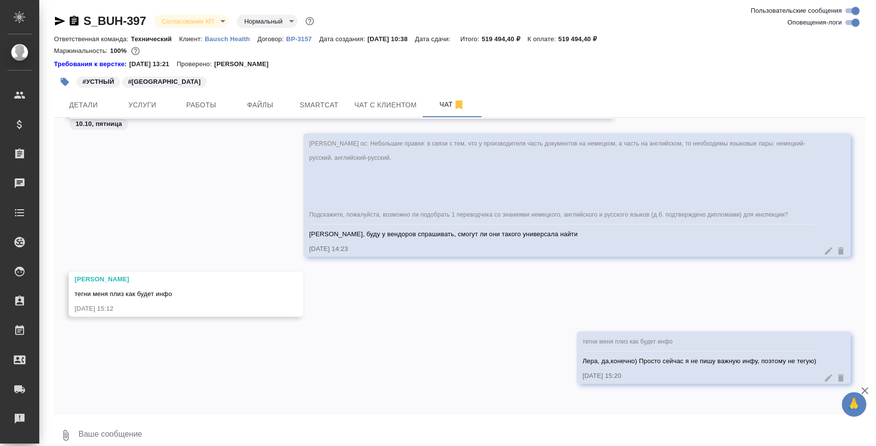
click at [241, 429] on textarea at bounding box center [470, 435] width 787 height 33
paste textarea "Перевод (1,2,4 декабря по 9 часов каждый день): 234 900 руб без ндс Тревел-день…"
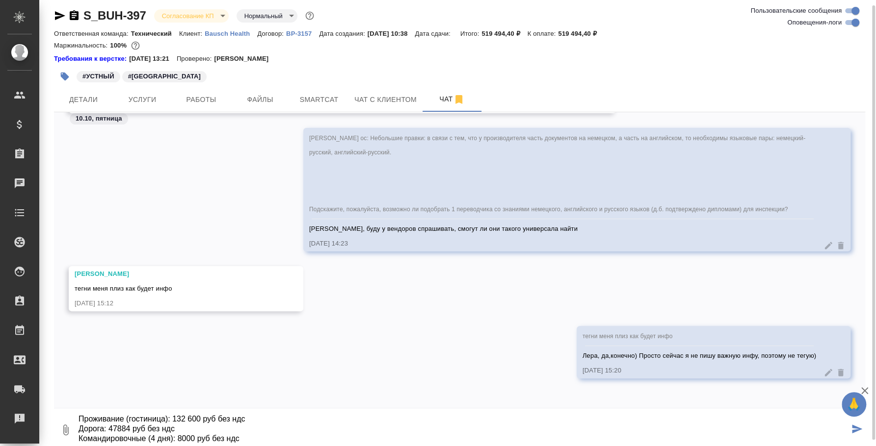
scroll to position [11, 0]
type textarea "Перевод (1,2,4 декабря по 9 часов каждый день): 234 900 руб без ндс Тревел-день…"
click at [70, 428] on icon "button" at bounding box center [66, 430] width 12 height 12
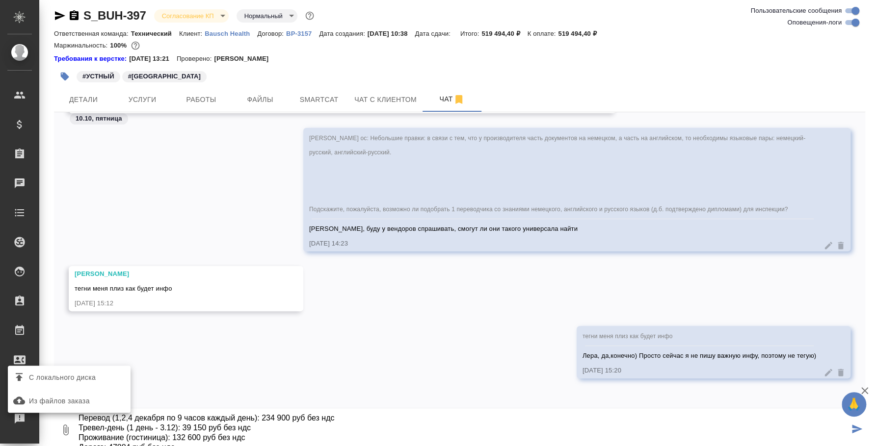
click at [76, 374] on span "С локального диска" at bounding box center [62, 378] width 67 height 12
click at [0, 0] on input "С локального диска" at bounding box center [0, 0] width 0 height 0
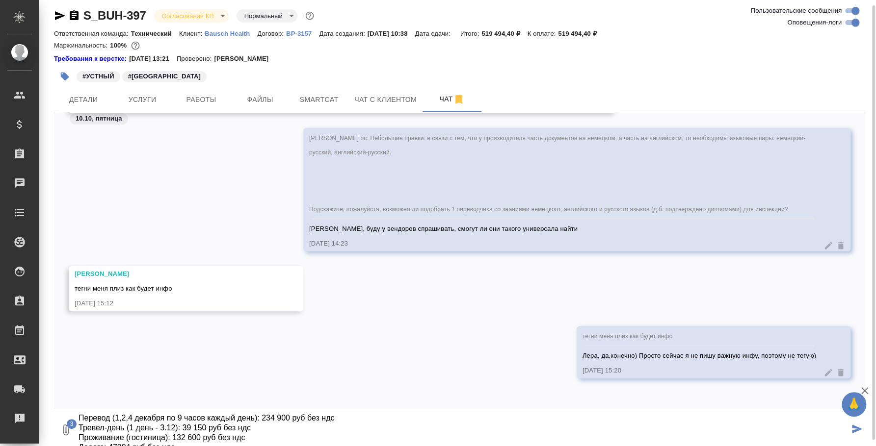
click at [852, 429] on icon "submit" at bounding box center [857, 429] width 10 height 9
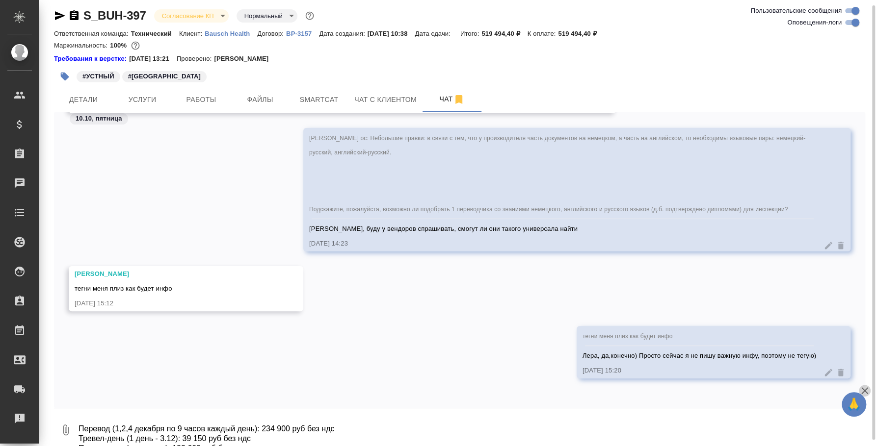
click at [865, 386] on icon "button" at bounding box center [864, 391] width 12 height 12
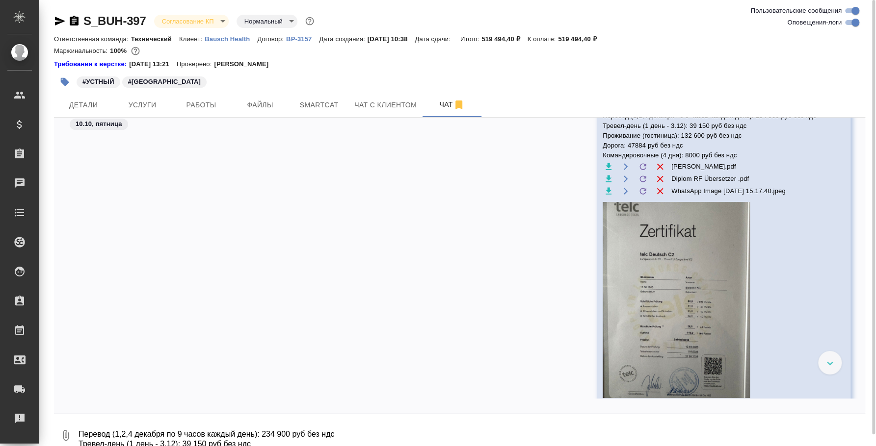
scroll to position [5407, 0]
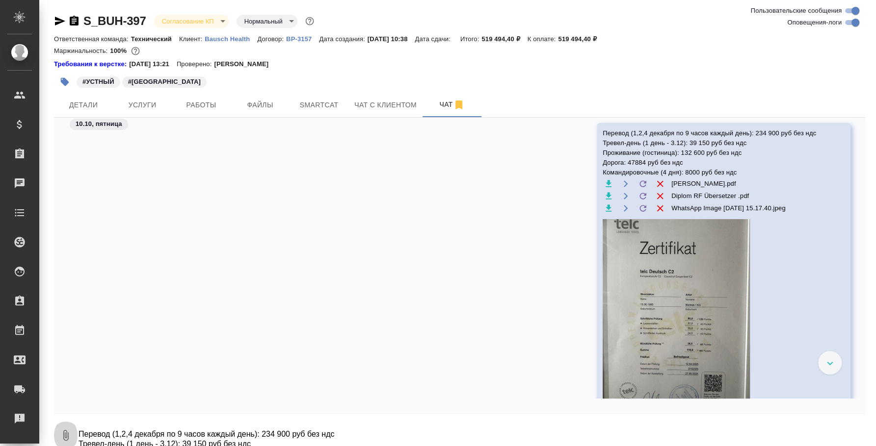
click at [64, 435] on icon "button" at bounding box center [66, 436] width 12 height 12
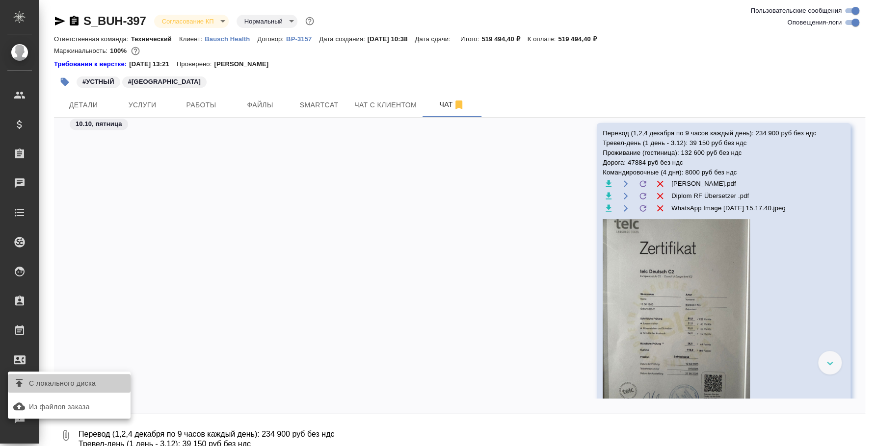
click at [76, 382] on span "С локального диска" at bounding box center [62, 384] width 67 height 12
click at [0, 0] on input "С локального диска" at bounding box center [0, 0] width 0 height 0
click at [43, 386] on span "С локального диска" at bounding box center [62, 384] width 67 height 12
click at [0, 0] on input "С локального диска" at bounding box center [0, 0] width 0 height 0
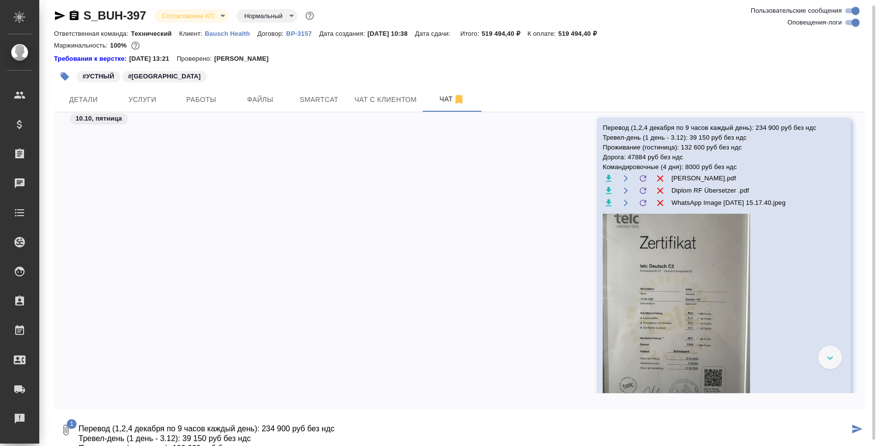
click at [200, 435] on textarea "Перевод (1,2,4 декабря по 9 часов каждый день): 234 900 руб без ндс Тревел-день…" at bounding box center [462, 429] width 771 height 33
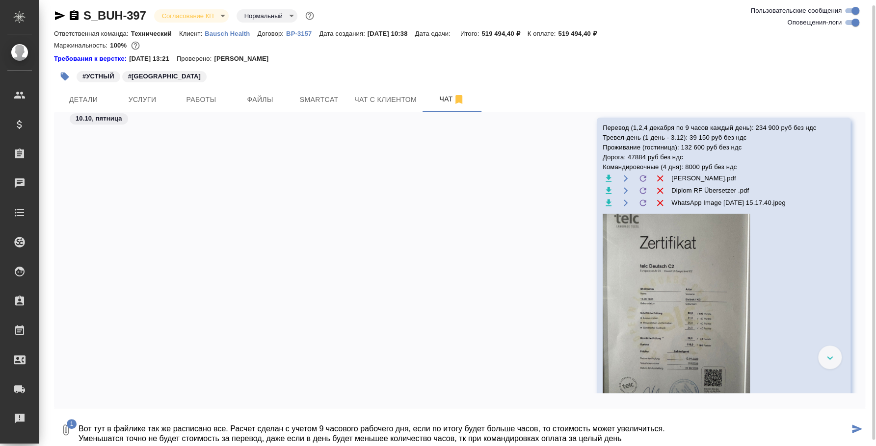
type textarea "Вот тут в файлике так же расписано все. Расчет сделан с учетом 9 часового рабоч…"
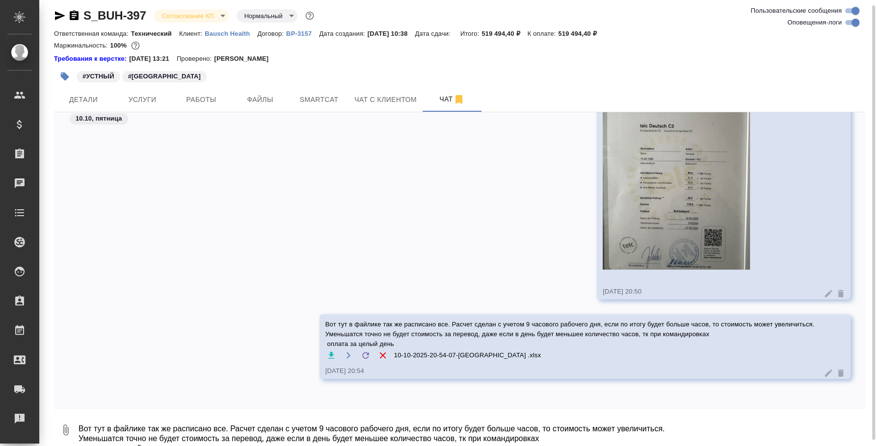
scroll to position [5548, 0]
click at [351, 416] on textarea "Вот тут в файлике так же расписано все. Расчет сделан с учетом 9 часового рабоч…" at bounding box center [470, 429] width 787 height 33
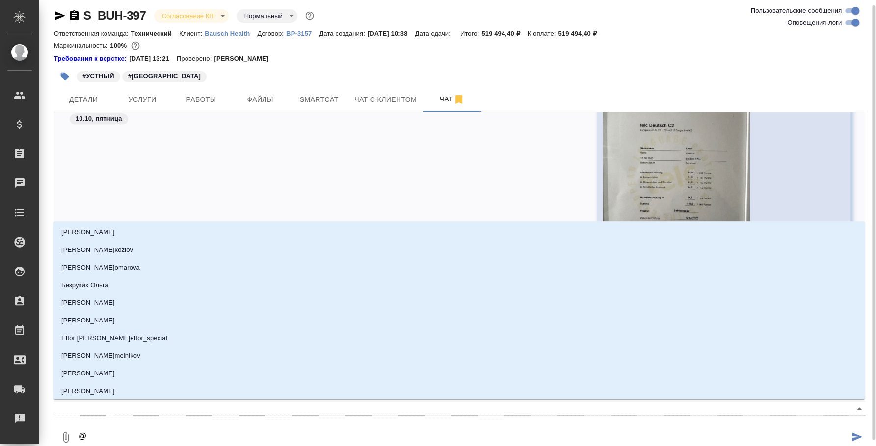
type textarea "@y"
type input "y"
type textarea "@yb"
type input "yb"
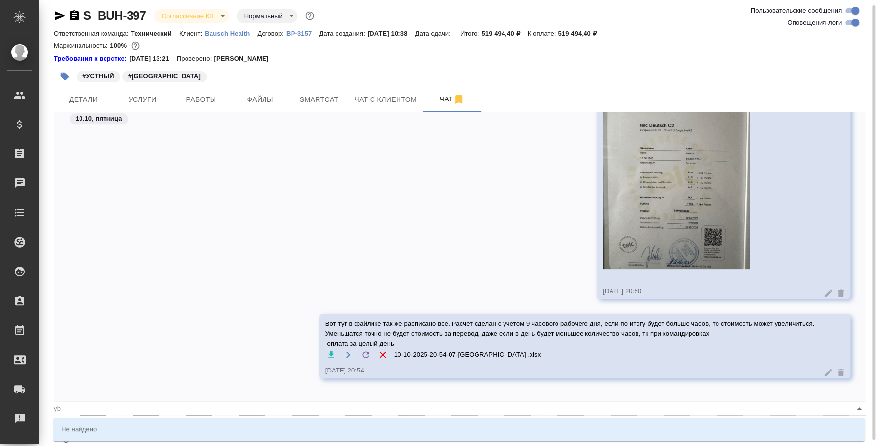
type textarea "@y"
type input "y"
type textarea "@"
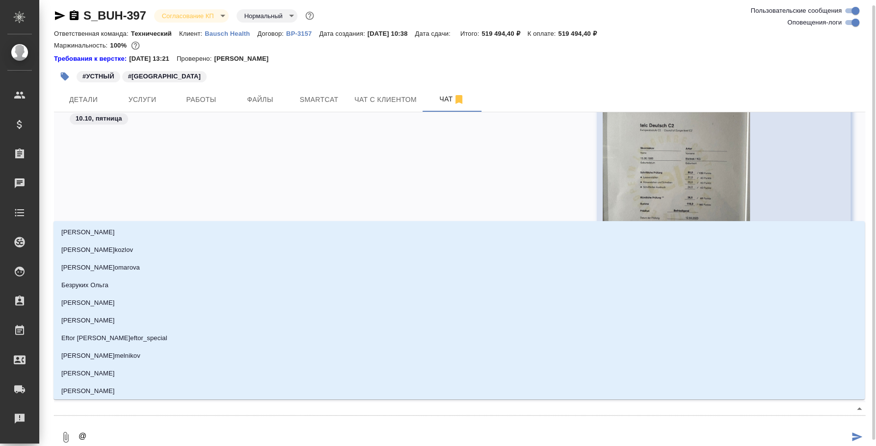
type textarea "@н"
type input "н"
type textarea "@ни"
type input "ни"
type textarea "@ник"
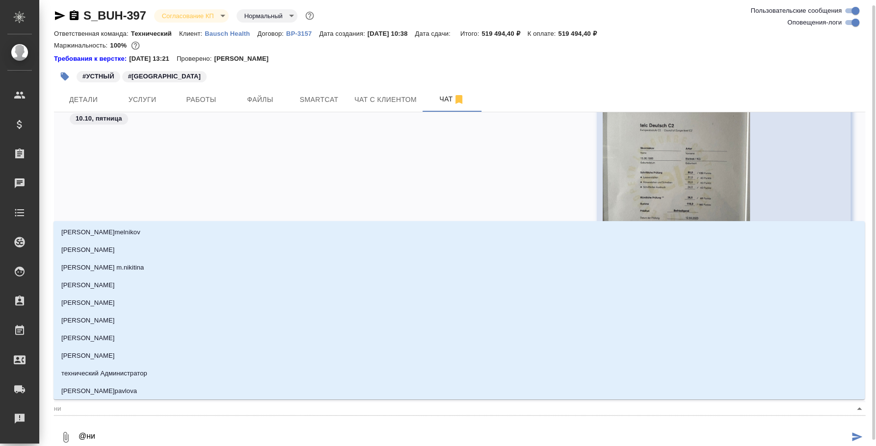
type input "ник"
type textarea "@ники"
type input "ники"
type textarea "@никиф"
type input "никиф"
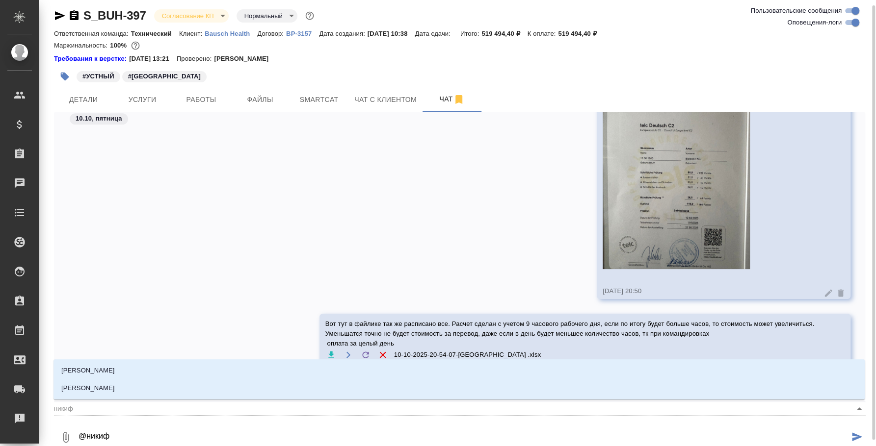
type textarea "@никифо"
type input "никифо"
type textarea "@никифор"
type input "никифор"
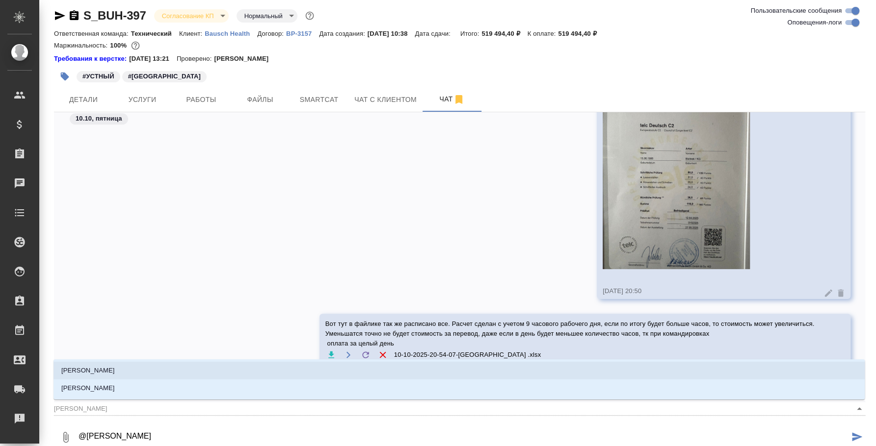
click at [300, 370] on li "Никифорова Валерия" at bounding box center [458, 371] width 811 height 18
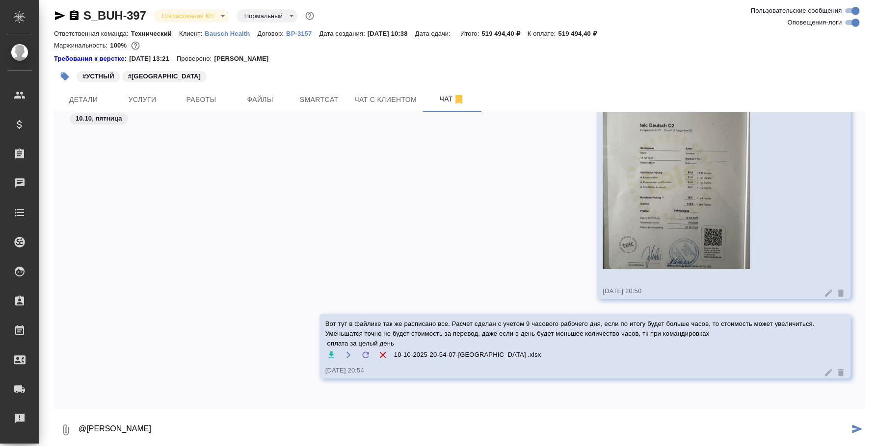
type textarea "@Никифорова Валерия"
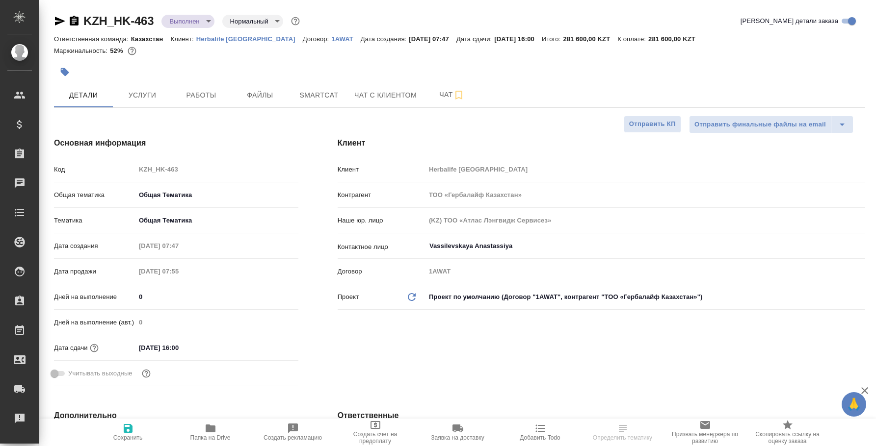
select select "RU"
type textarea "x"
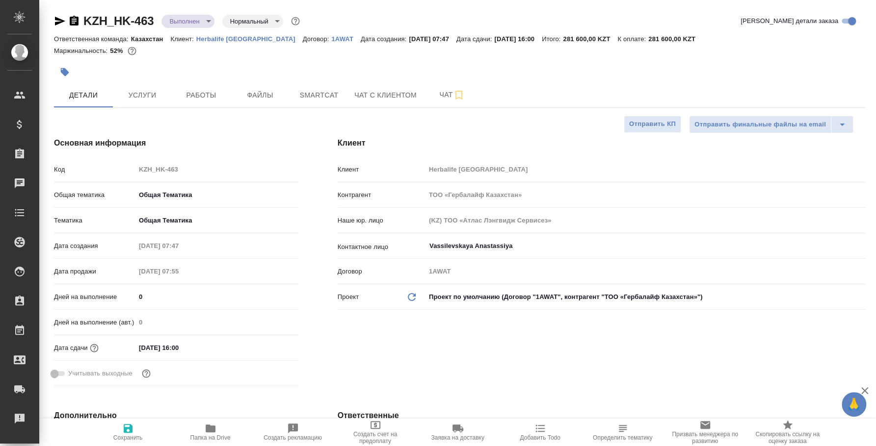
type textarea "x"
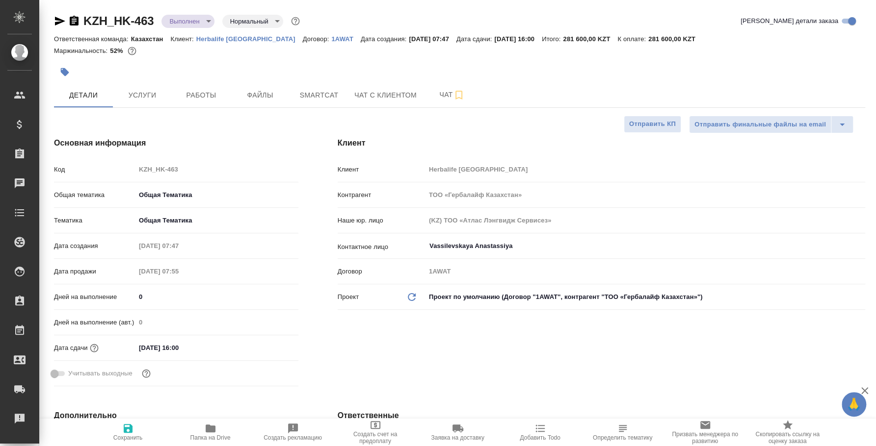
type textarea "x"
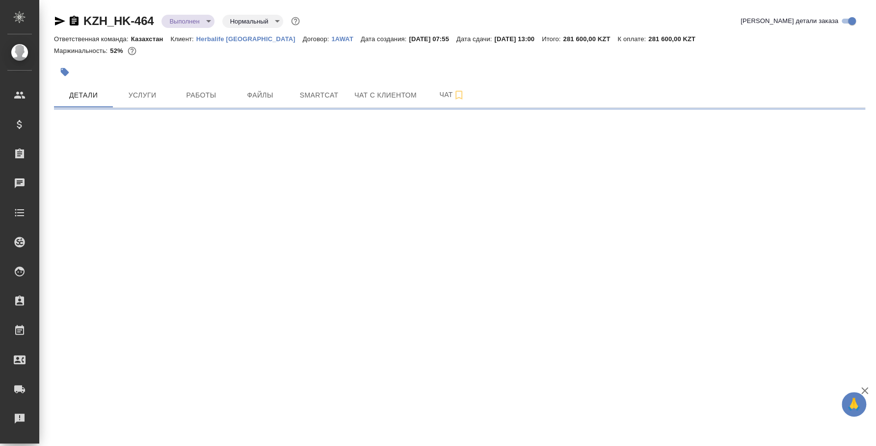
select select "RU"
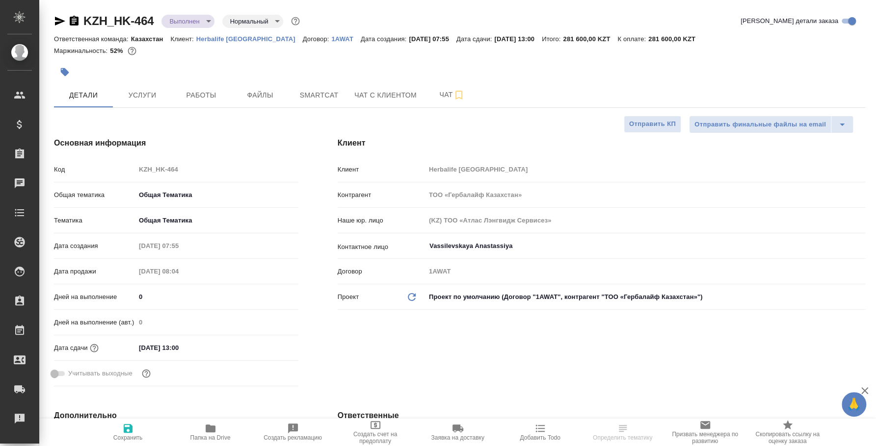
type textarea "x"
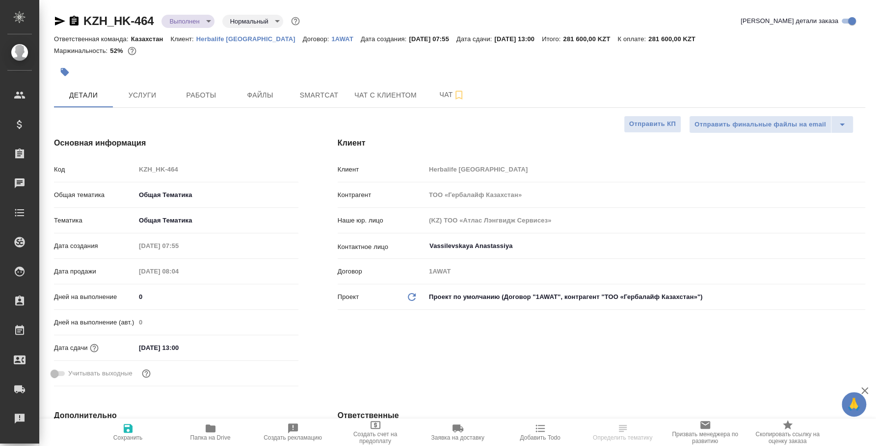
type textarea "x"
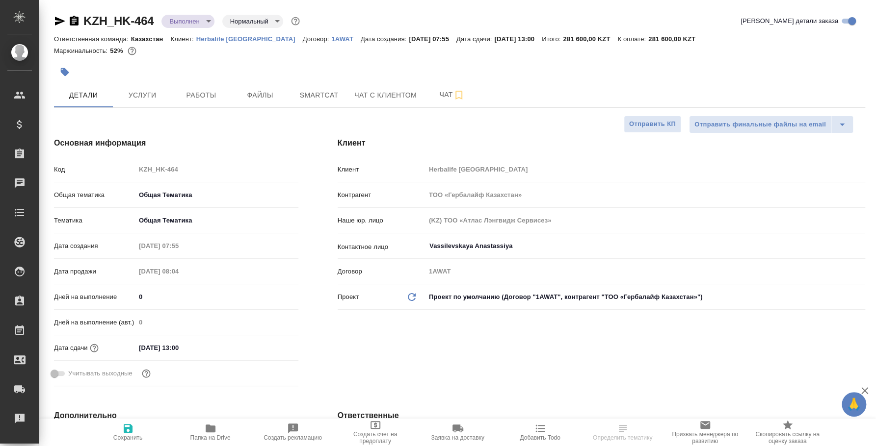
type textarea "x"
select select "RU"
type textarea "x"
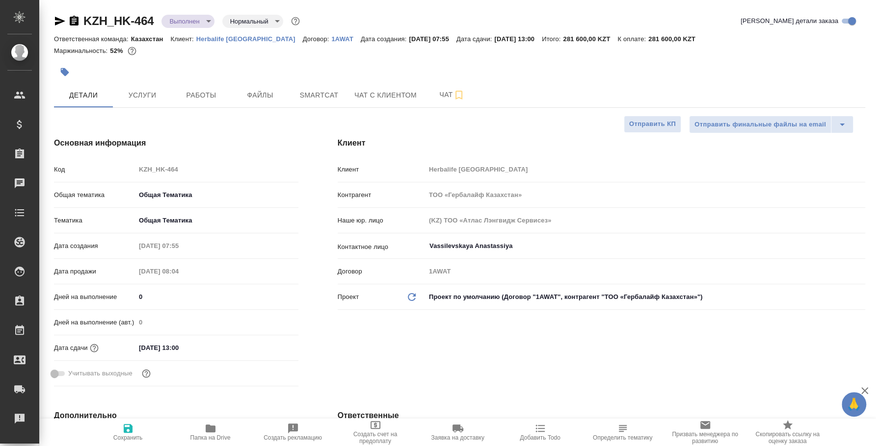
type textarea "x"
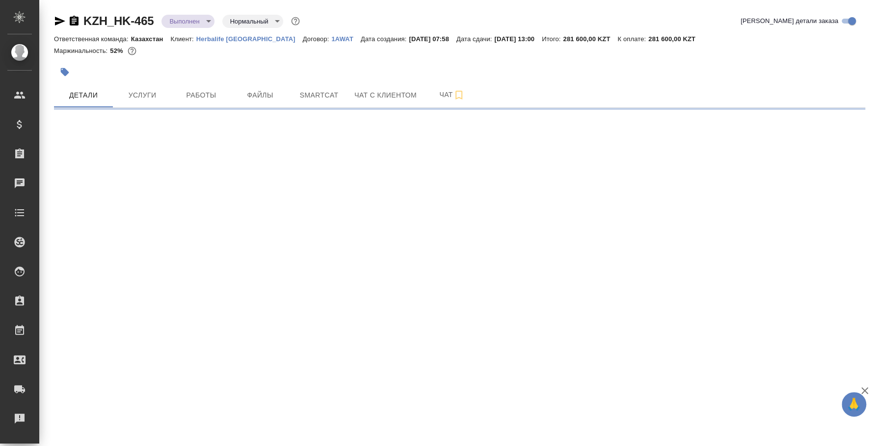
select select "RU"
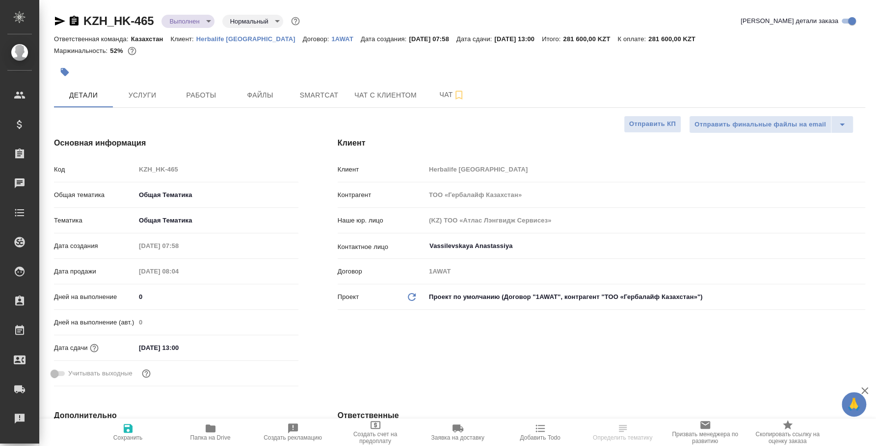
type textarea "x"
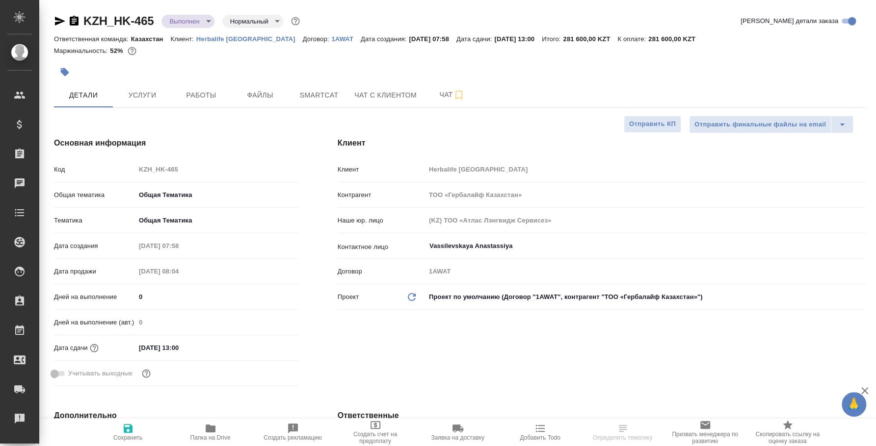
type textarea "x"
select select "RU"
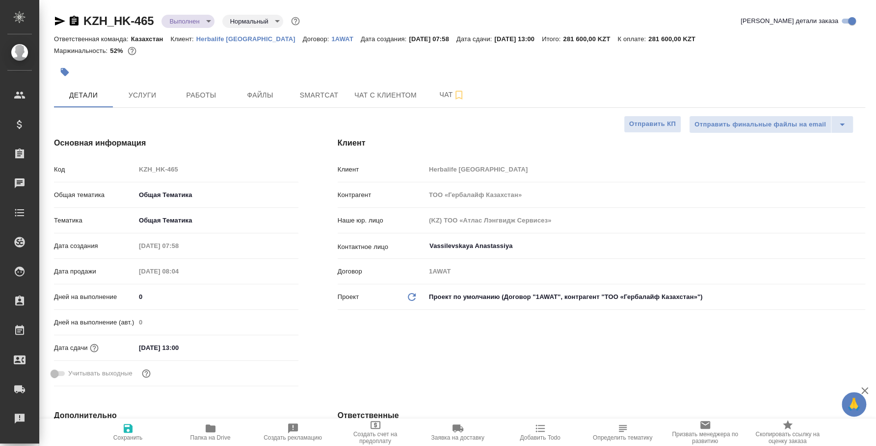
type textarea "x"
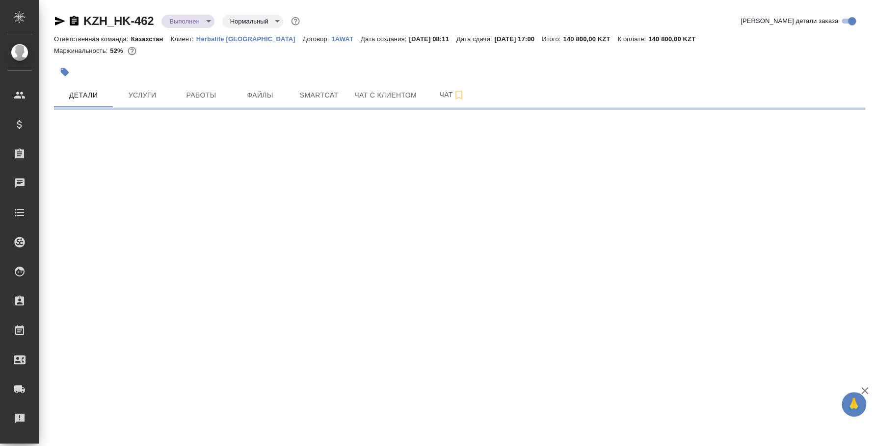
select select "RU"
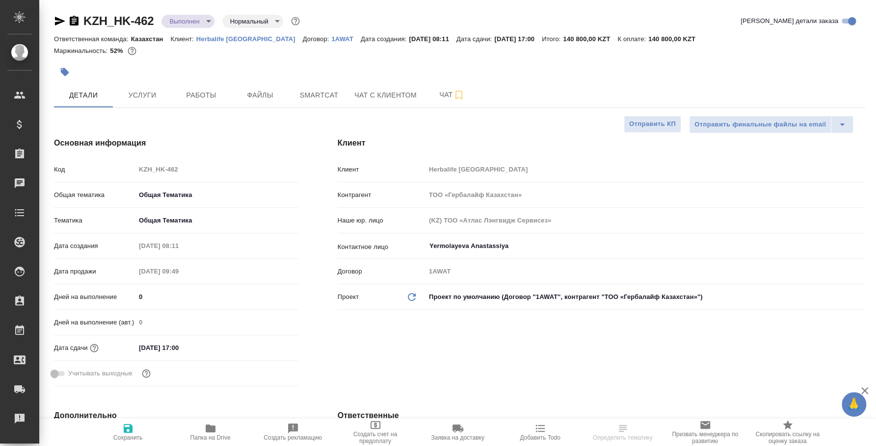
type textarea "x"
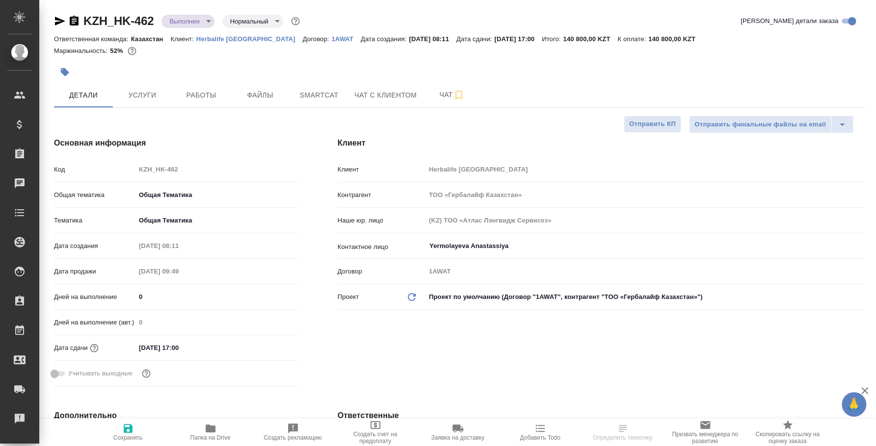
type textarea "x"
select select "RU"
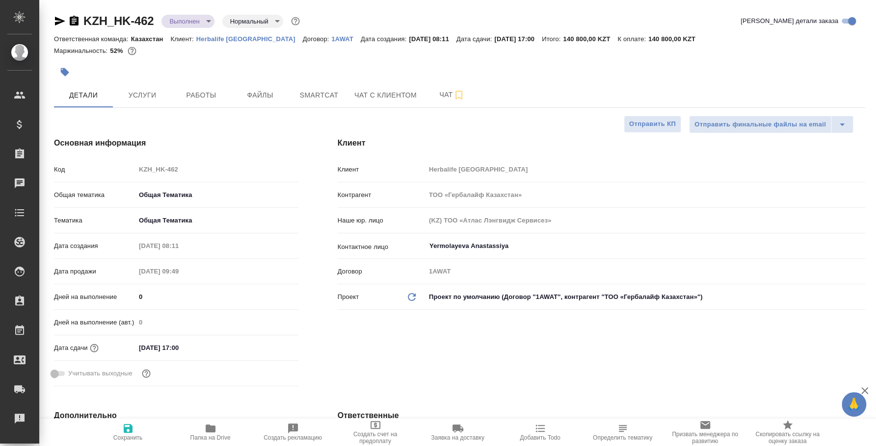
type textarea "x"
